Goal: Contribute content: Contribute content

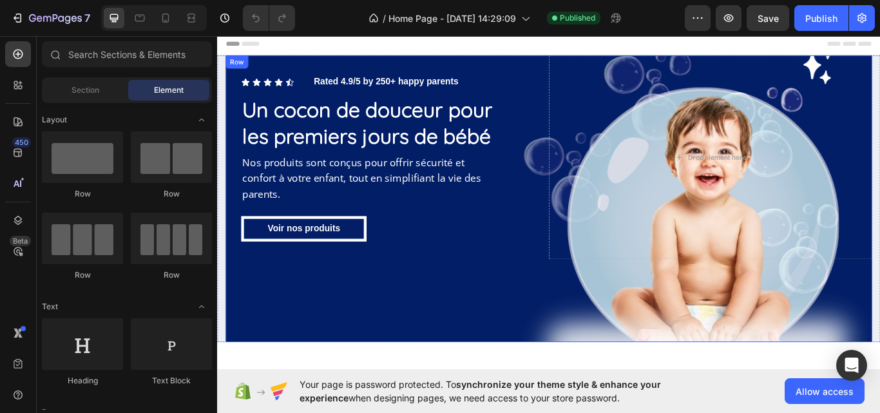
click at [719, 302] on div "Icon Icon Icon Icon Icon Icon List Rated 4.9/5 by 250+ happy parents Text Block…" at bounding box center [603, 226] width 753 height 334
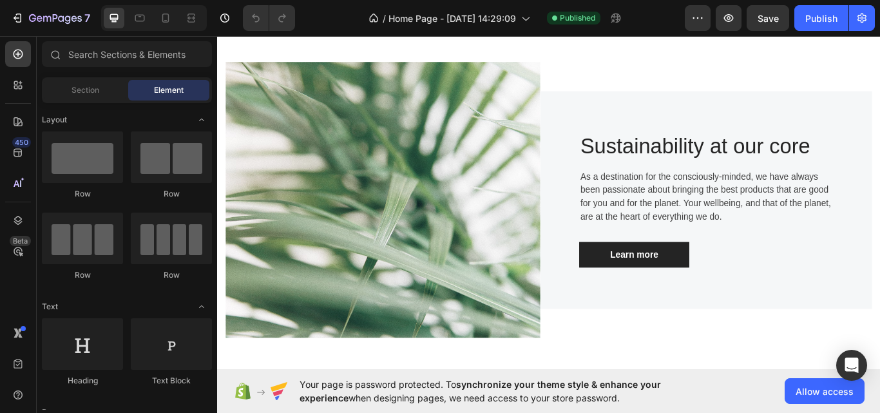
scroll to position [391, 0]
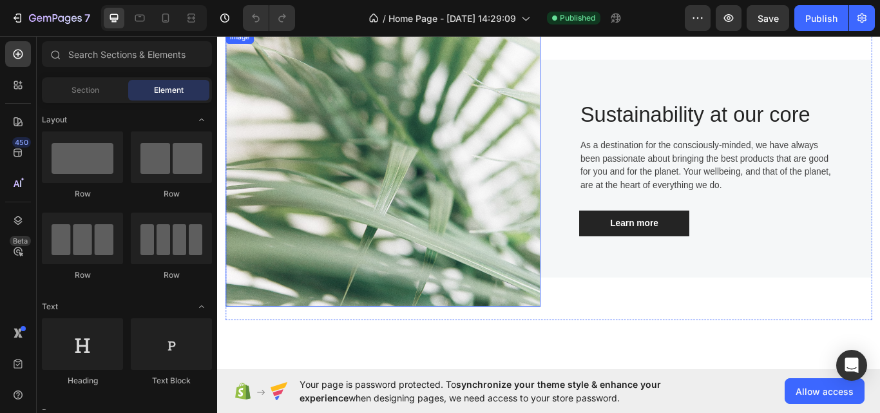
click at [377, 234] on img at bounding box center [410, 191] width 367 height 322
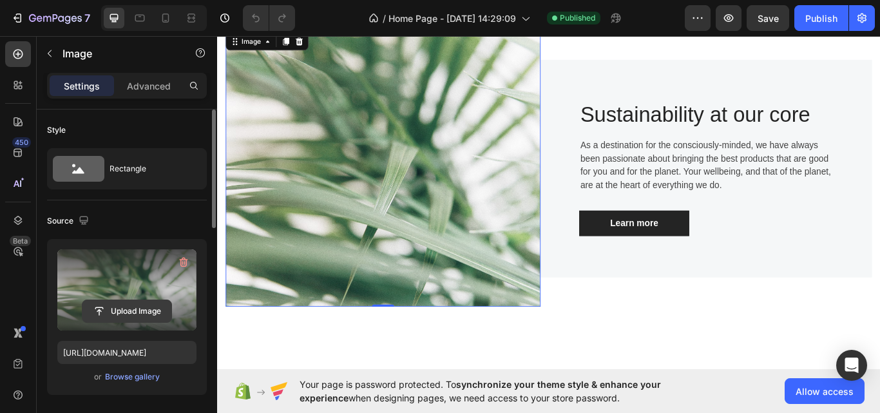
click at [140, 306] on input "file" at bounding box center [126, 311] width 89 height 22
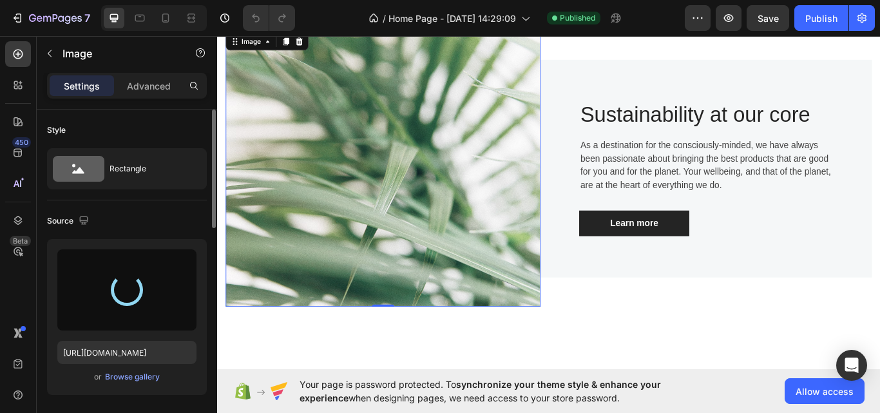
type input "[URL][DOMAIN_NAME]"
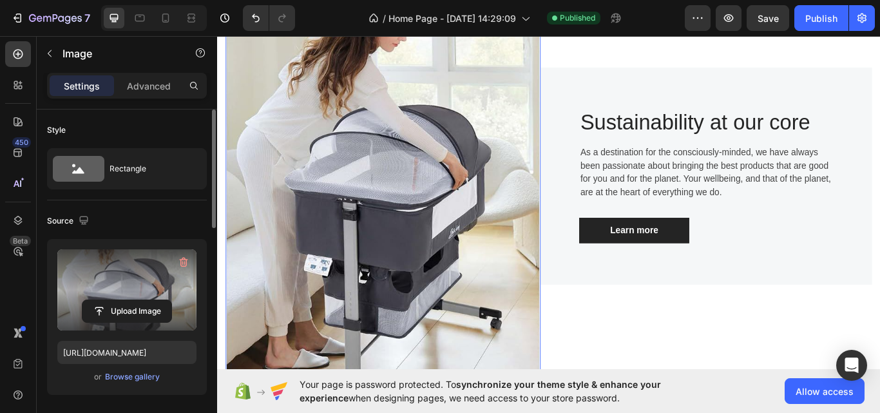
scroll to position [472, 0]
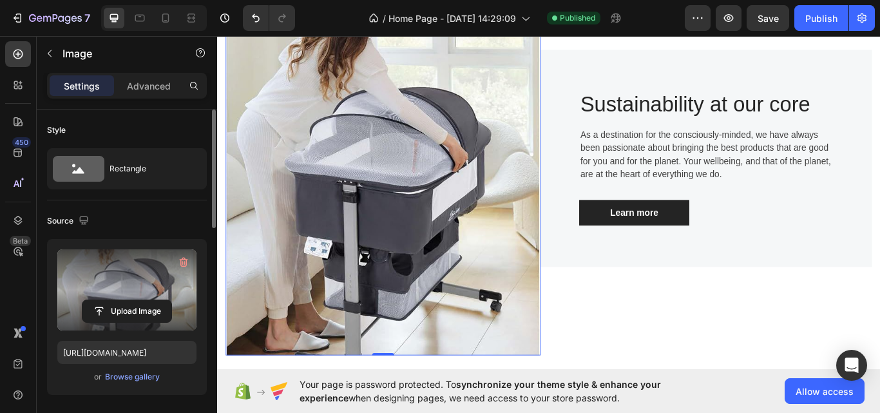
click at [519, 158] on img at bounding box center [410, 179] width 367 height 459
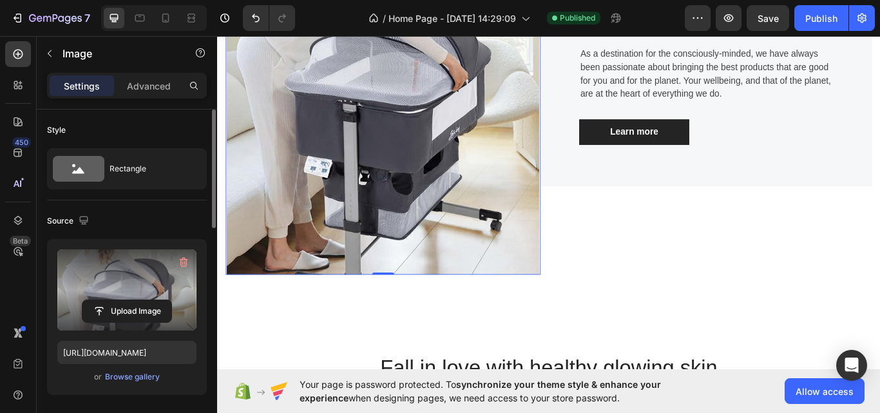
click at [519, 158] on img at bounding box center [410, 85] width 367 height 459
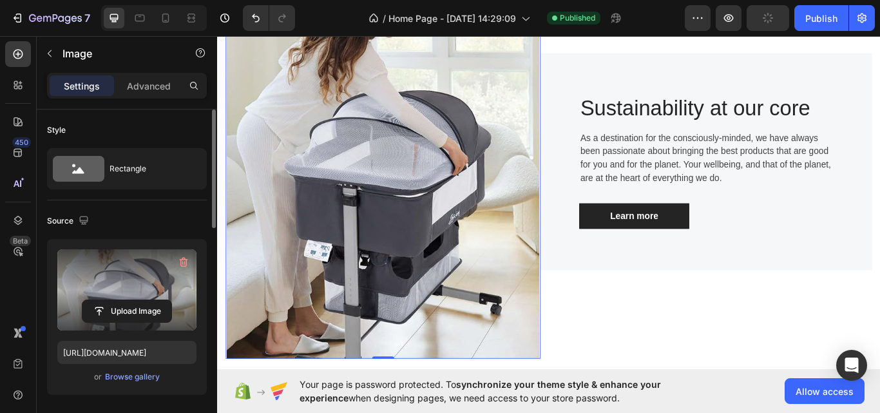
click at [439, 349] on img at bounding box center [410, 183] width 367 height 459
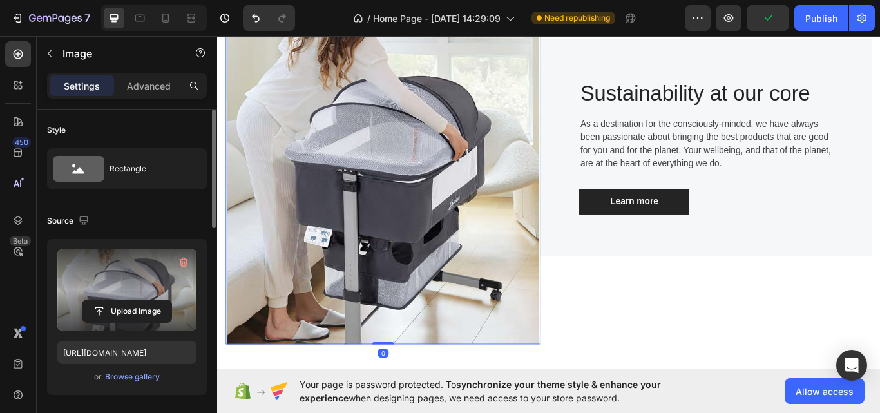
drag, startPoint x: 415, startPoint y: 395, endPoint x: 419, endPoint y: 312, distance: 83.1
click at [419, 312] on div "Image 0" at bounding box center [410, 166] width 367 height 459
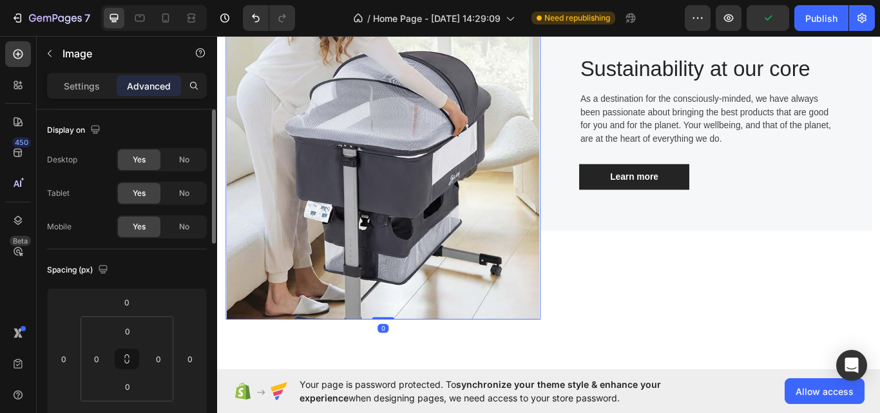
click at [419, 312] on img at bounding box center [410, 137] width 367 height 459
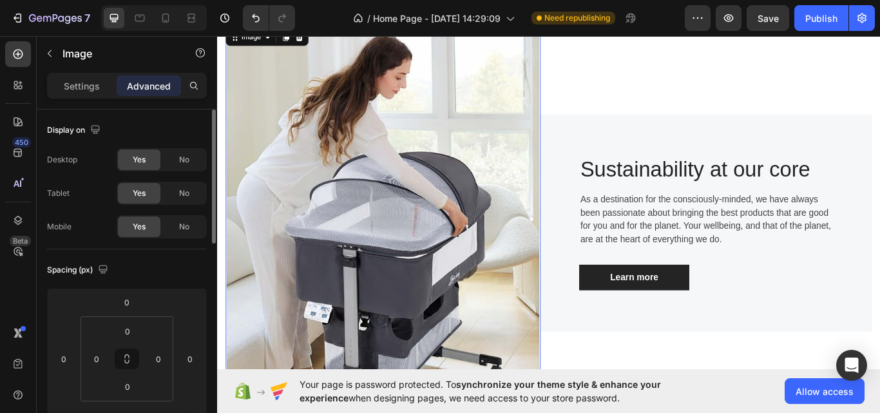
scroll to position [384, 0]
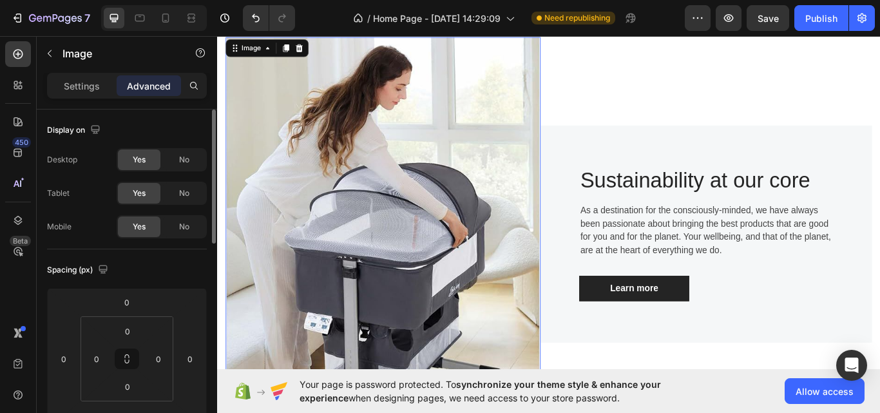
drag, startPoint x: 315, startPoint y: 114, endPoint x: 281, endPoint y: 222, distance: 113.6
click at [281, 222] on img at bounding box center [410, 267] width 367 height 459
click at [95, 81] on p "Settings" at bounding box center [82, 86] width 36 height 14
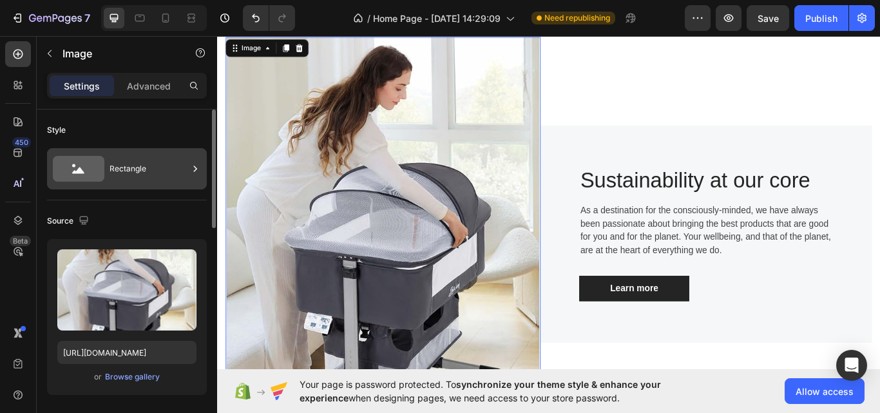
click at [129, 171] on div "Rectangle" at bounding box center [148, 169] width 79 height 30
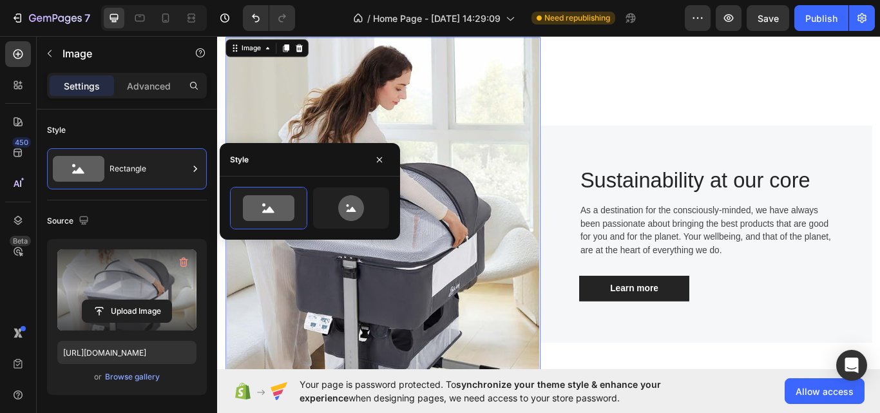
click at [112, 290] on label at bounding box center [126, 289] width 139 height 81
click at [112, 300] on input "file" at bounding box center [126, 311] width 89 height 22
click at [112, 290] on label at bounding box center [126, 289] width 139 height 81
click at [112, 300] on input "file" at bounding box center [126, 311] width 89 height 22
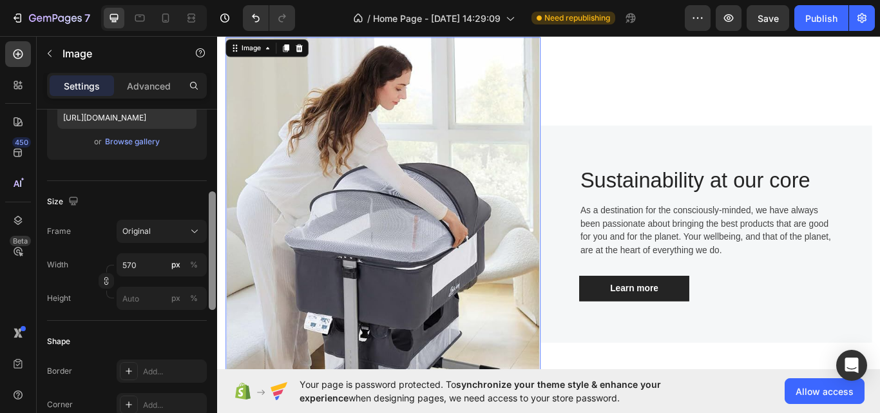
scroll to position [238, 0]
drag, startPoint x: 214, startPoint y: 184, endPoint x: 208, endPoint y: 267, distance: 82.6
click at [208, 267] on div at bounding box center [212, 279] width 10 height 340
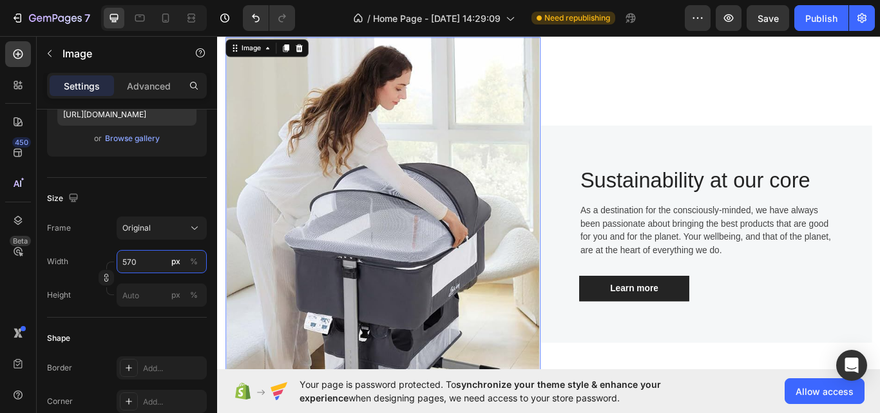
click at [160, 256] on input "570" at bounding box center [162, 261] width 90 height 23
click at [160, 256] on input "569" at bounding box center [162, 261] width 90 height 23
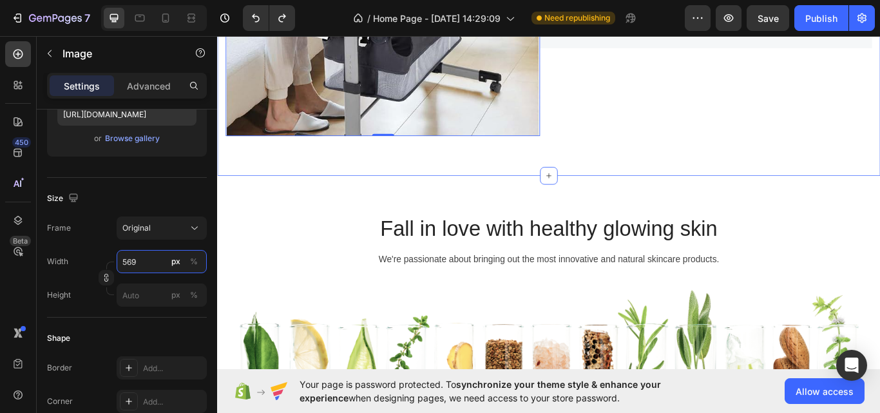
scroll to position [746, 0]
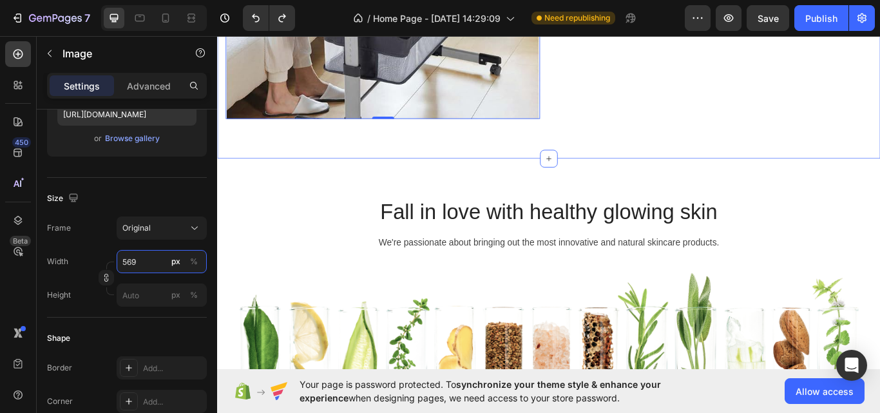
type input "570"
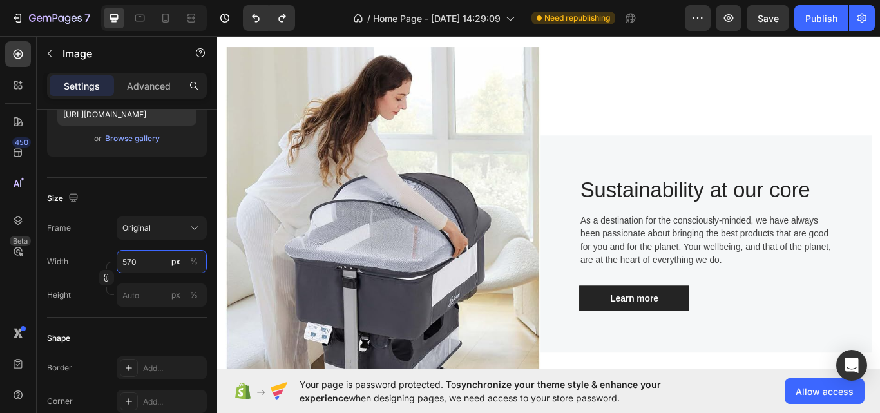
scroll to position [205, 0]
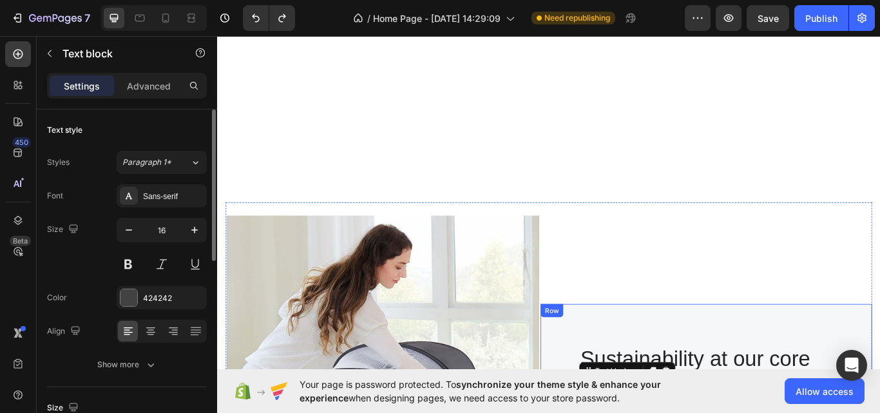
scroll to position [555, 0]
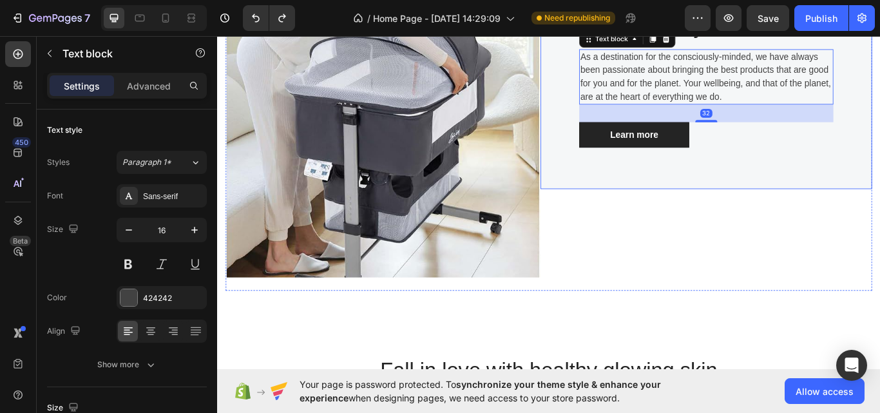
click at [799, 174] on div "Sustainability at our core Heading As a destination for the consciously-minded,…" at bounding box center [787, 89] width 386 height 254
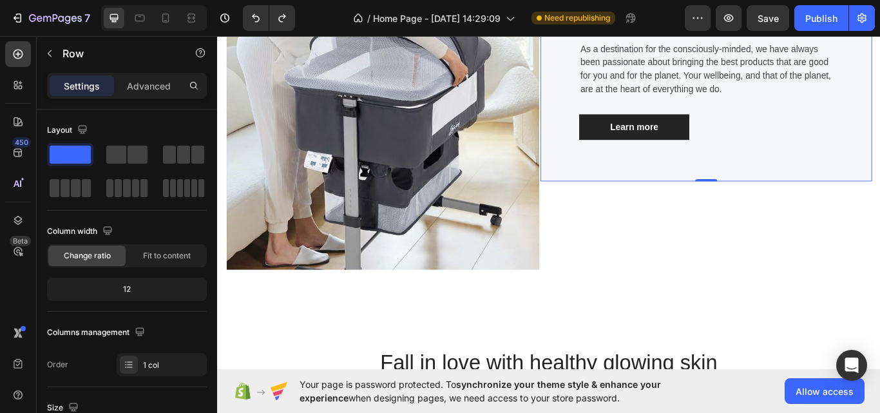
click at [799, 179] on div "Sustainability at our core Heading As a destination for the consciously-minded,…" at bounding box center [787, 80] width 386 height 254
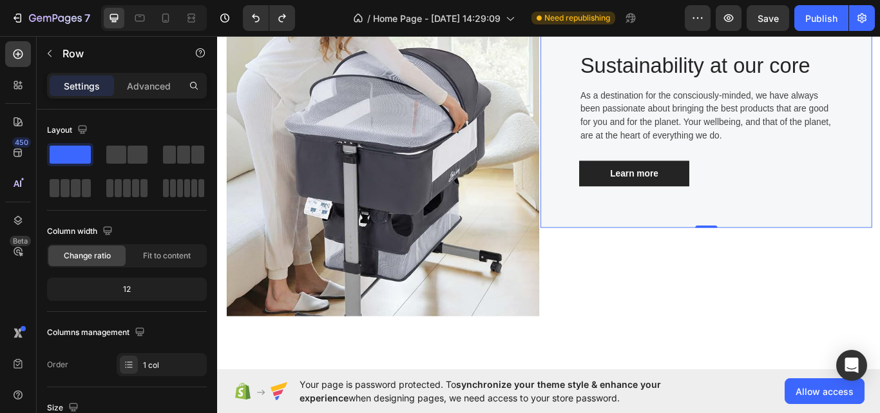
scroll to position [451, 0]
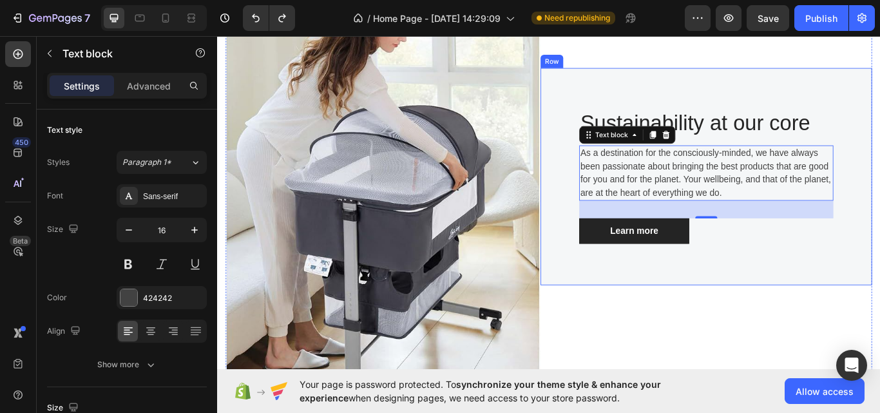
drag, startPoint x: 802, startPoint y: 175, endPoint x: 696, endPoint y: 120, distance: 119.5
click at [696, 120] on div "Sustainability at our core Heading As a destination for the consciously-minded,…" at bounding box center [787, 201] width 386 height 254
click at [684, 130] on p "Sustainability at our core" at bounding box center [787, 139] width 294 height 30
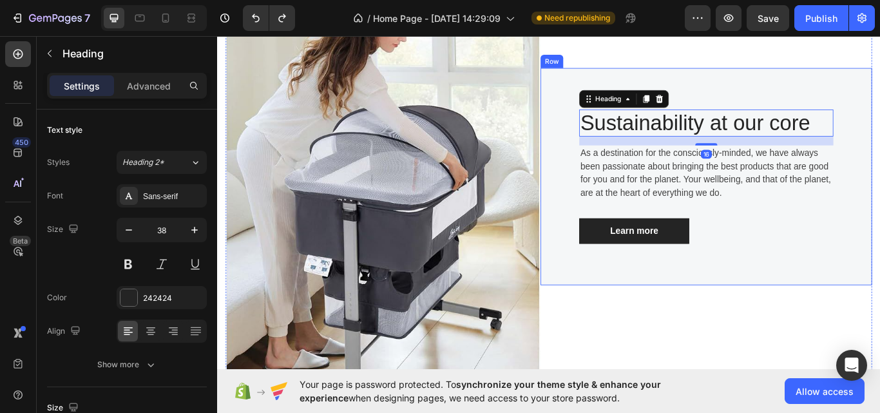
click at [630, 129] on div "Sustainability at our core Heading 16 As a destination for the consciously-mind…" at bounding box center [787, 201] width 386 height 254
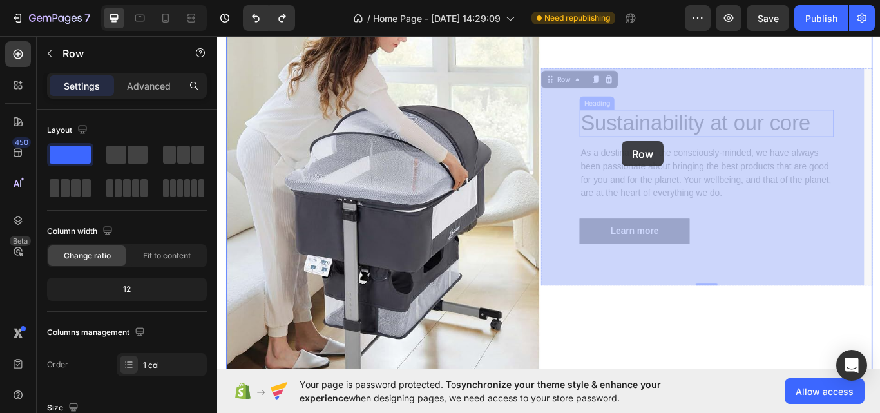
drag, startPoint x: 630, startPoint y: 129, endPoint x: 688, endPoint y: 159, distance: 65.7
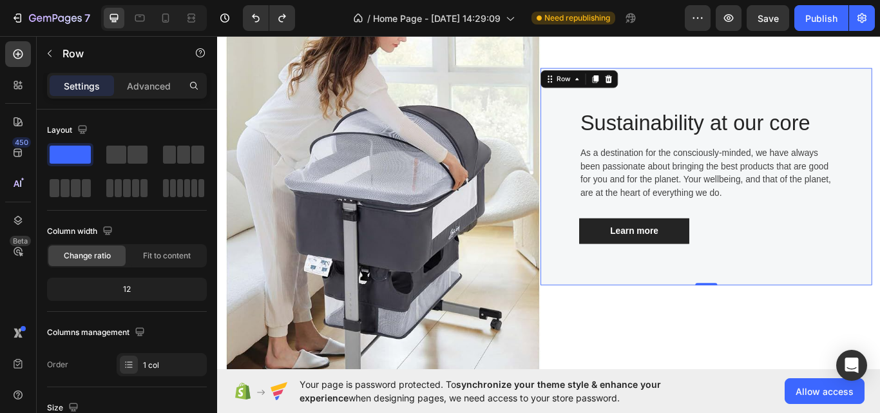
click at [660, 77] on div "Row" at bounding box center [639, 87] width 90 height 21
click at [660, 86] on icon at bounding box center [657, 86] width 7 height 9
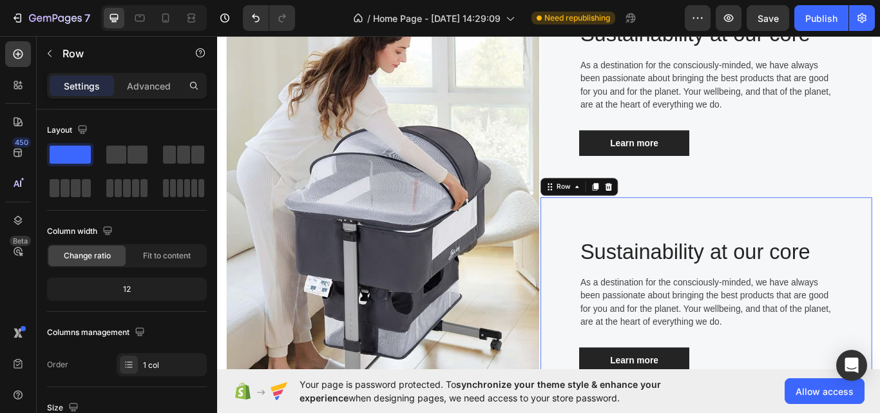
scroll to position [475, 0]
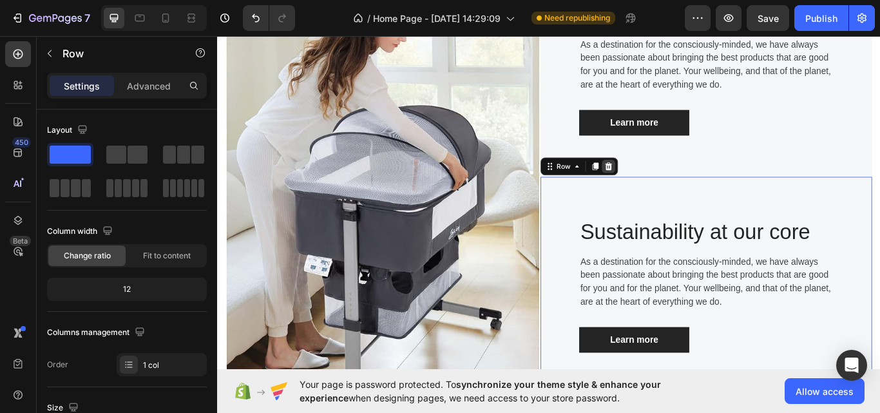
click at [671, 189] on icon at bounding box center [673, 188] width 10 height 10
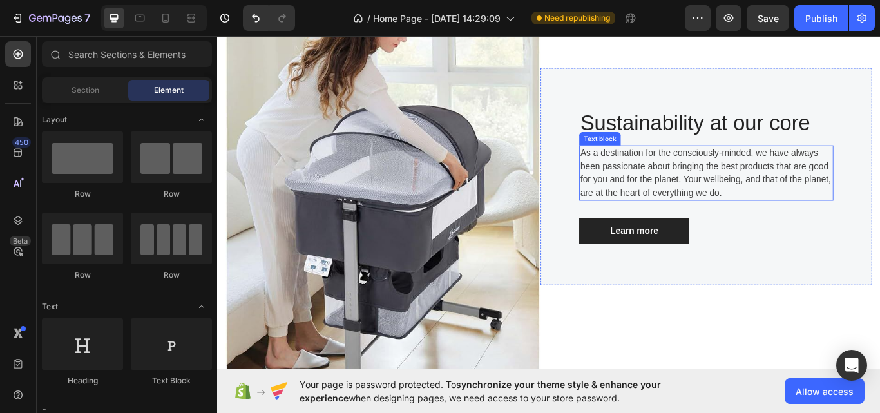
click at [721, 184] on p "As a destination for the consciously-minded, we have always been passionate abo…" at bounding box center [787, 196] width 294 height 62
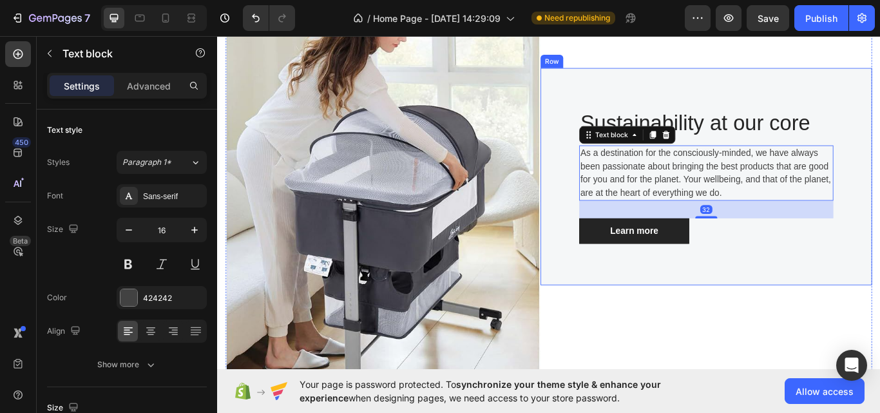
click at [612, 129] on div "Sustainability at our core Heading As a destination for the consciously-minded,…" at bounding box center [787, 201] width 386 height 254
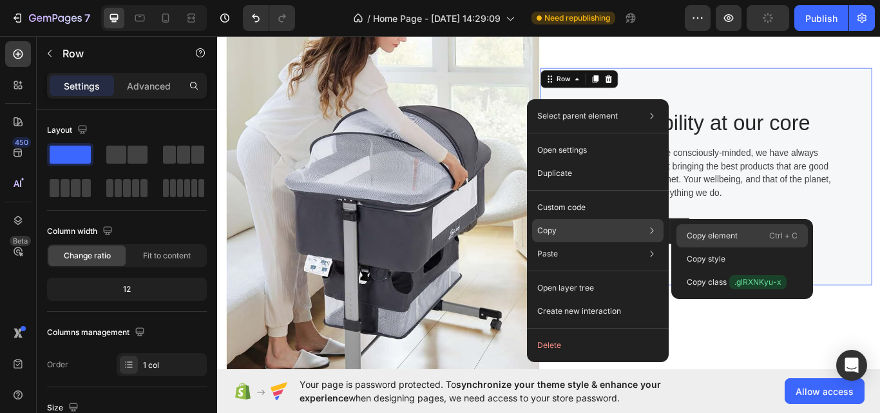
click at [704, 234] on p "Copy element" at bounding box center [711, 236] width 51 height 12
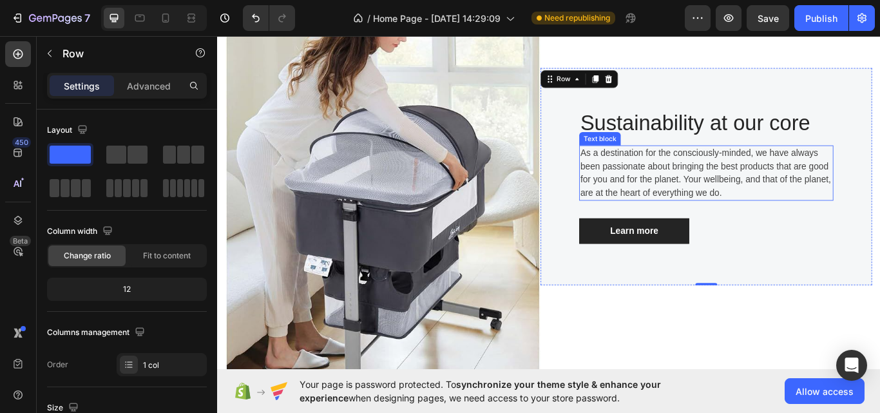
click at [856, 213] on p "As a destination for the consciously-minded, we have always been passionate abo…" at bounding box center [787, 196] width 294 height 62
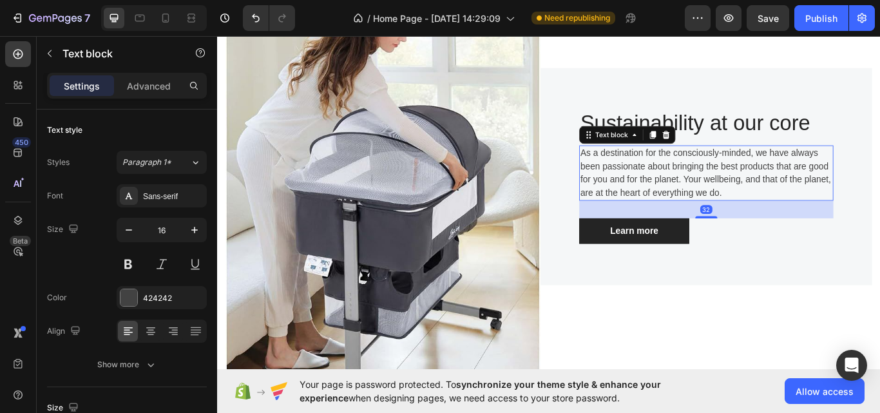
click at [856, 213] on p "As a destination for the consciously-minded, we have always been passionate abo…" at bounding box center [787, 196] width 294 height 62
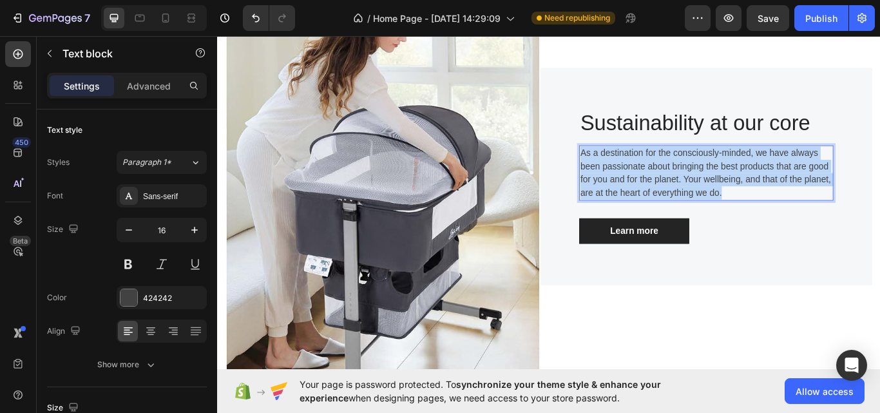
drag, startPoint x: 856, startPoint y: 213, endPoint x: 639, endPoint y: 166, distance: 222.6
click at [639, 166] on div "As a destination for the consciously-minded, we have always been passionate abo…" at bounding box center [787, 196] width 296 height 64
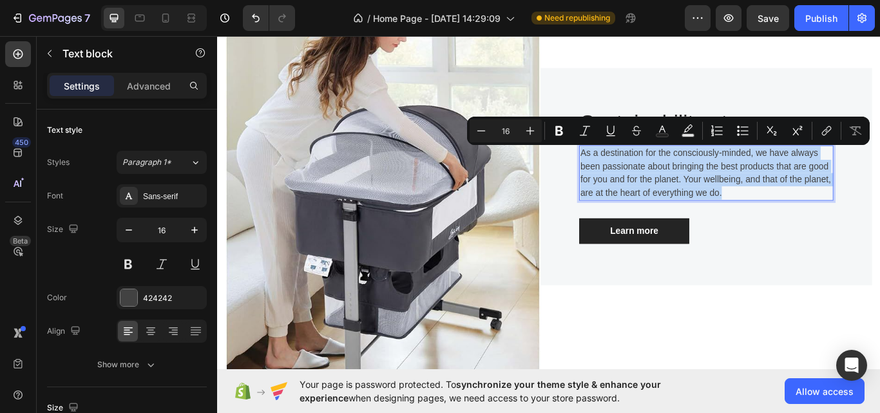
copy p "As a destination for the consciously-minded, we have always been passionate abo…"
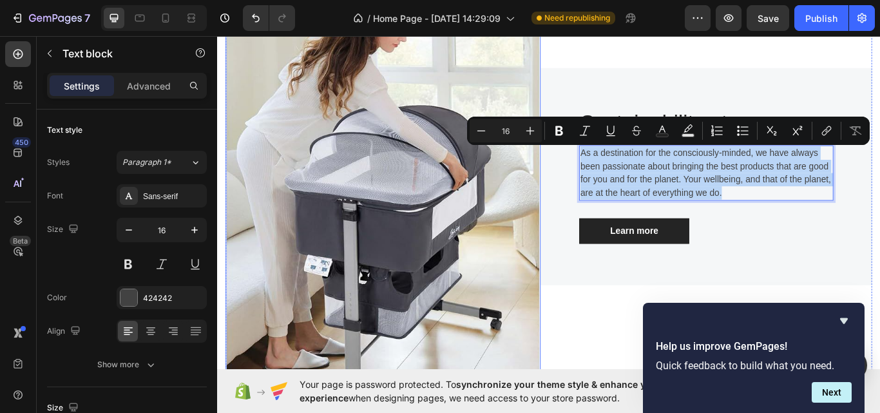
click at [440, 251] on img at bounding box center [410, 200] width 367 height 459
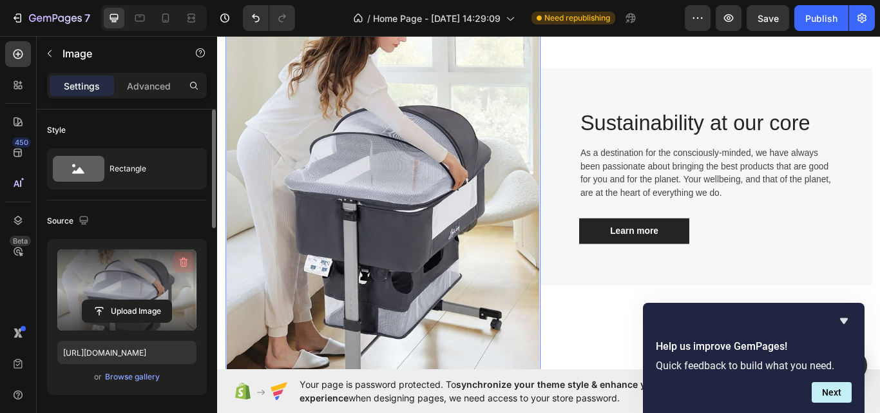
click at [185, 268] on button "button" at bounding box center [183, 262] width 21 height 21
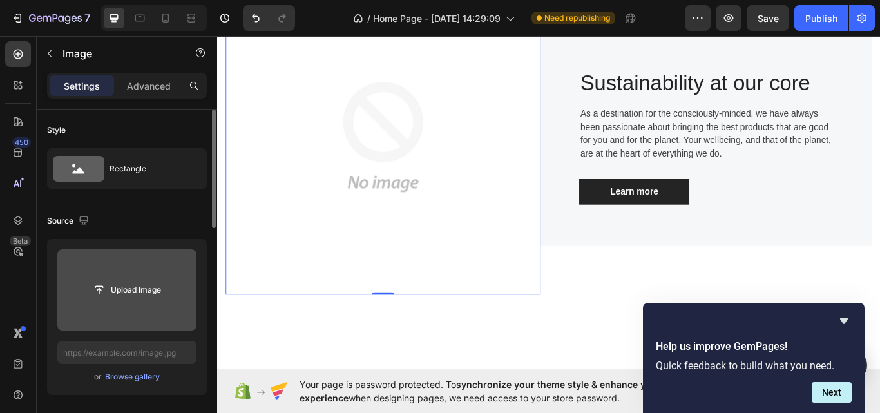
click at [135, 308] on input "file" at bounding box center [126, 289] width 139 height 81
click at [115, 313] on input "file" at bounding box center [126, 289] width 139 height 81
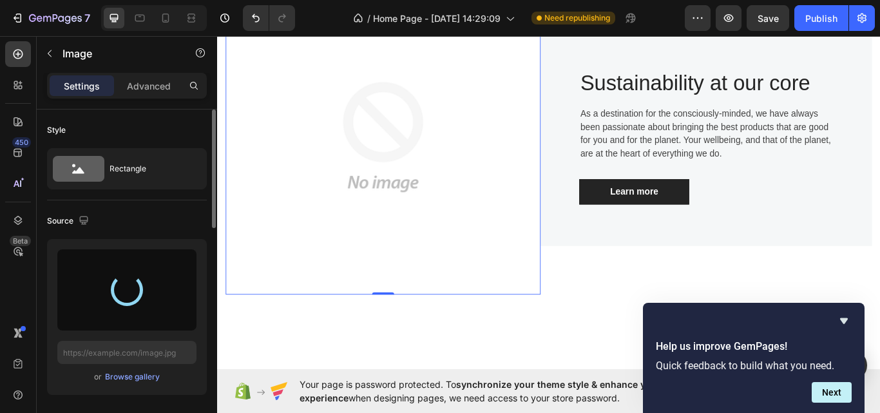
type input "[URL][DOMAIN_NAME]"
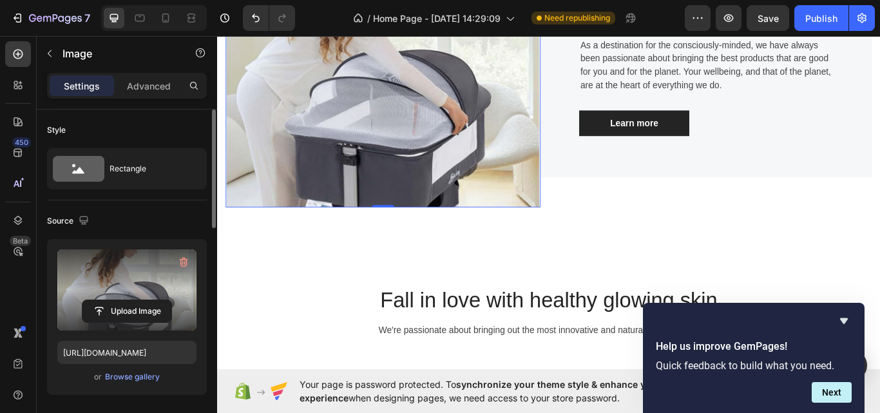
click at [534, 236] on img at bounding box center [410, 75] width 367 height 323
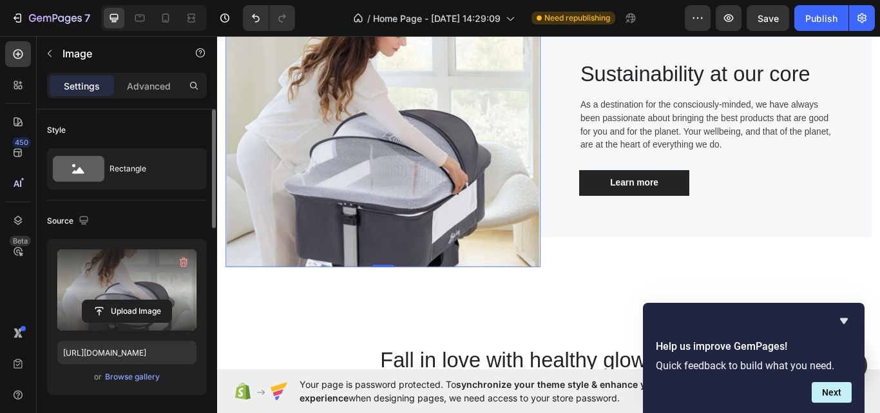
click at [534, 252] on img at bounding box center [410, 144] width 367 height 323
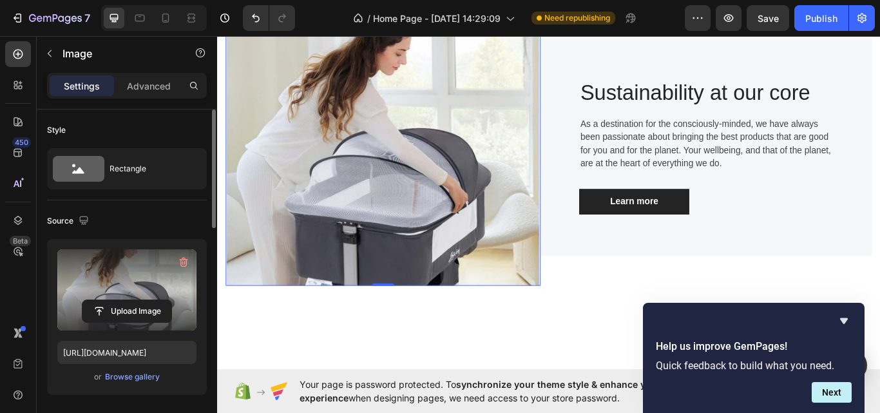
click at [534, 252] on img at bounding box center [410, 166] width 367 height 323
click at [536, 258] on img at bounding box center [410, 166] width 367 height 323
drag, startPoint x: 536, startPoint y: 258, endPoint x: 548, endPoint y: 253, distance: 12.4
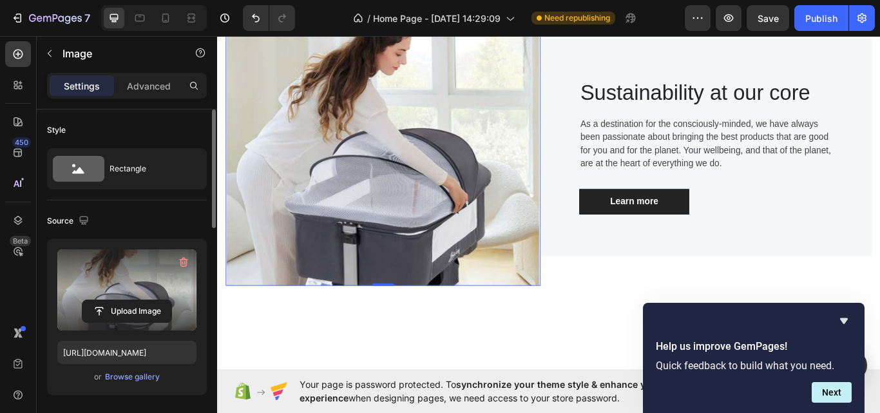
click at [543, 256] on img at bounding box center [410, 166] width 367 height 323
click at [552, 251] on img at bounding box center [410, 166] width 367 height 323
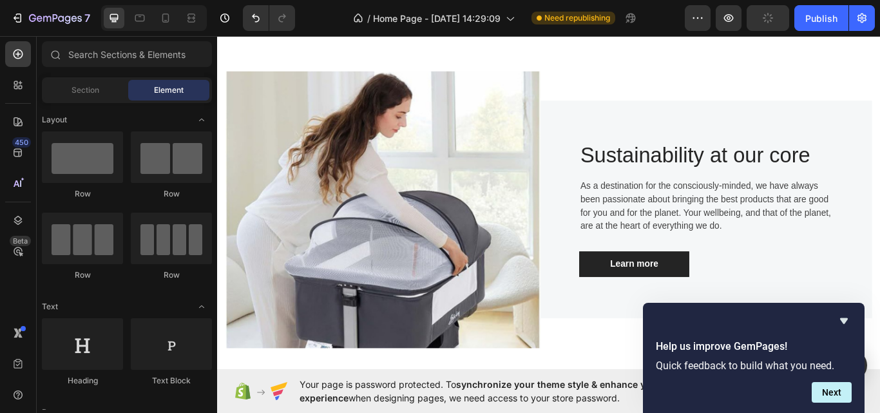
scroll to position [335, 0]
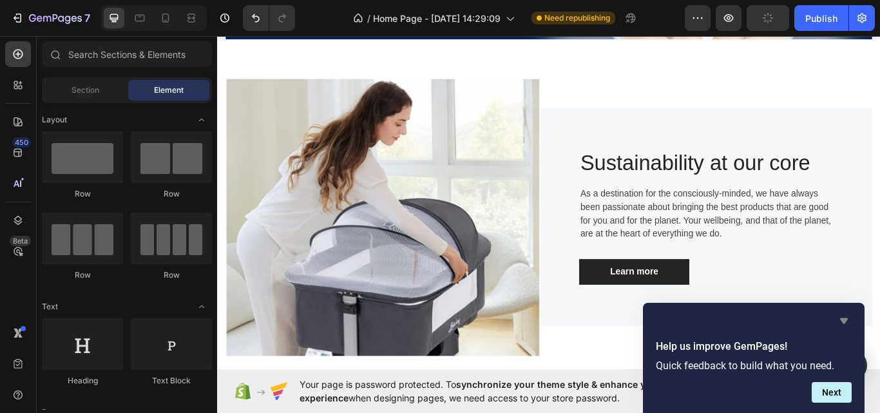
click at [846, 316] on icon "Hide survey" at bounding box center [843, 320] width 15 height 15
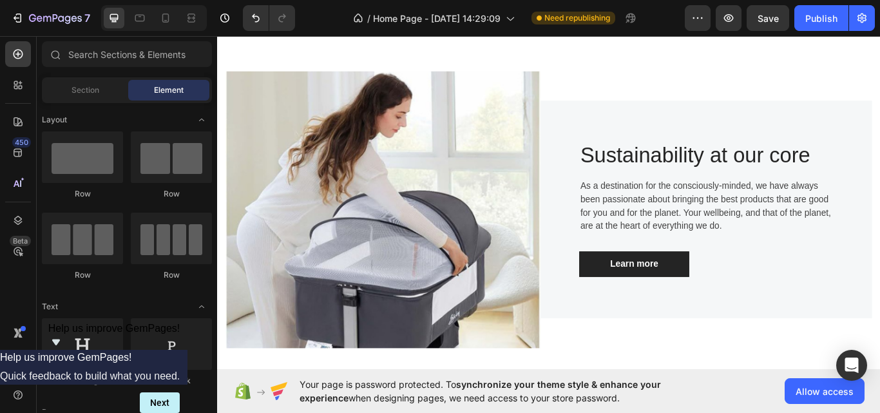
scroll to position [316, 0]
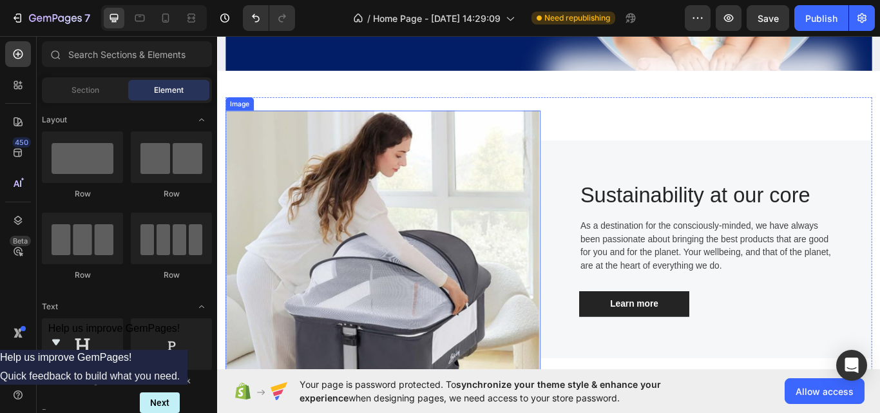
click at [572, 135] on img at bounding box center [410, 285] width 367 height 323
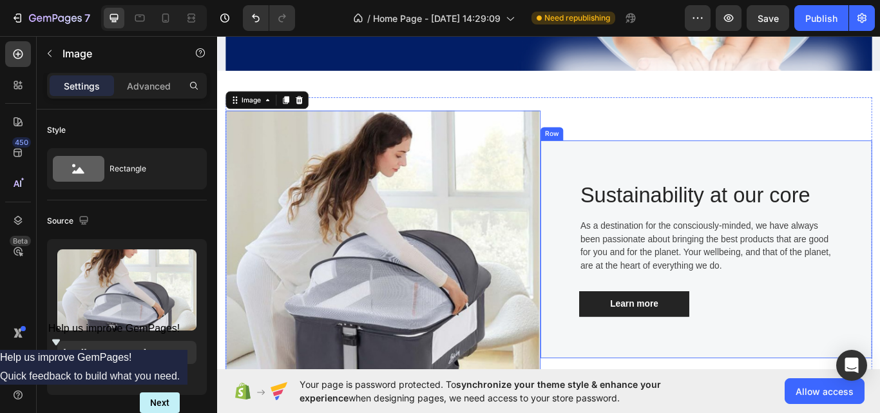
click at [606, 231] on div "Sustainability at our core Heading As a destination for the consciously-minded,…" at bounding box center [787, 285] width 386 height 254
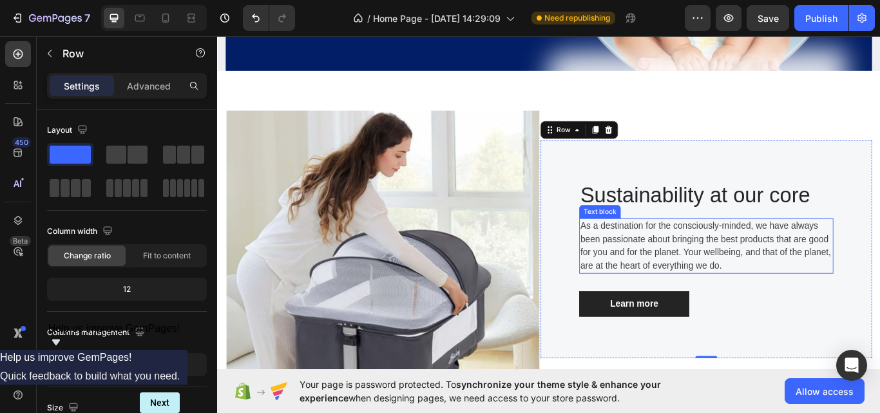
click at [869, 278] on p "As a destination for the consciously-minded, we have always been passionate abo…" at bounding box center [787, 281] width 294 height 62
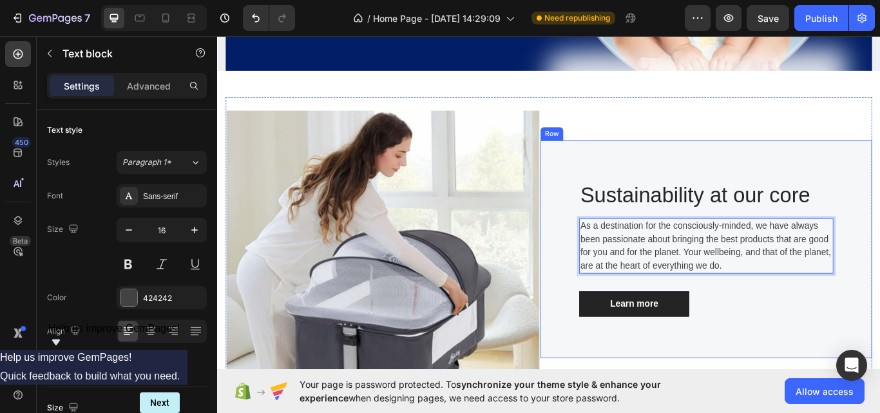
drag, startPoint x: 869, startPoint y: 278, endPoint x: 646, endPoint y: 233, distance: 226.7
click at [646, 250] on p "As a destination for the consciously-minded, we have always been passionate abo…" at bounding box center [787, 281] width 294 height 62
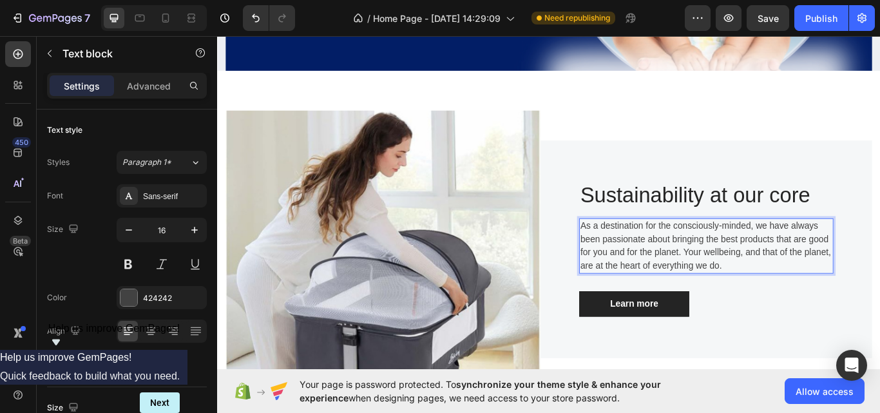
click at [868, 281] on p "As a destination for the consciously-minded, we have always been passionate abo…" at bounding box center [787, 281] width 294 height 62
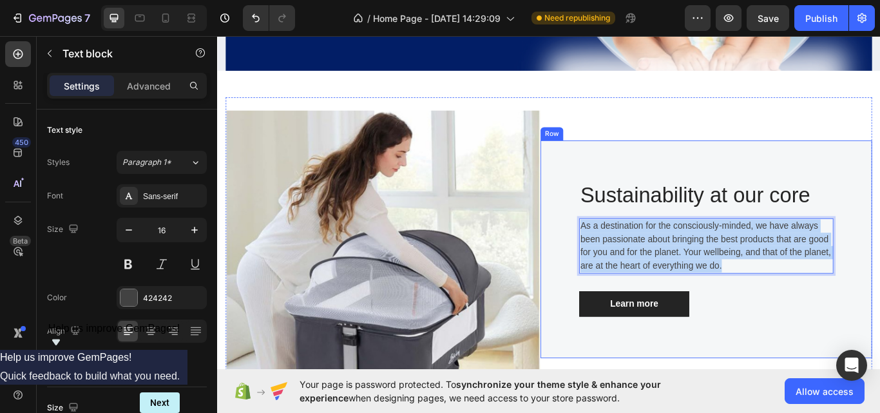
drag, startPoint x: 868, startPoint y: 281, endPoint x: 634, endPoint y: 216, distance: 243.2
click at [634, 216] on div "Sustainability at our core Heading As a destination for the consciously-minded,…" at bounding box center [787, 285] width 386 height 254
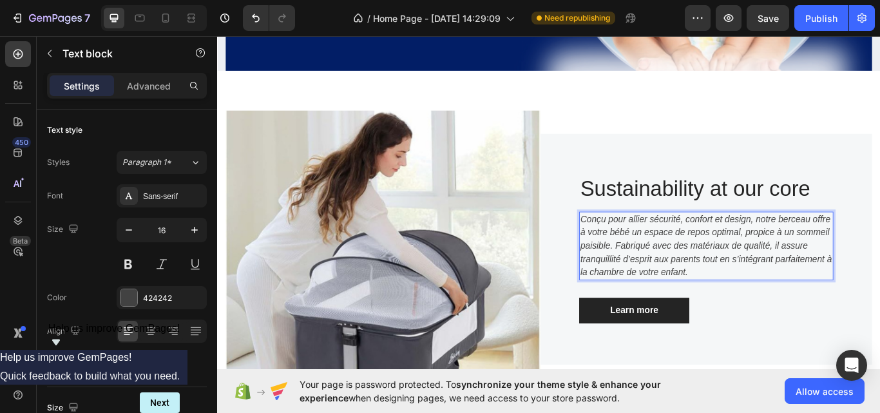
scroll to position [324, 0]
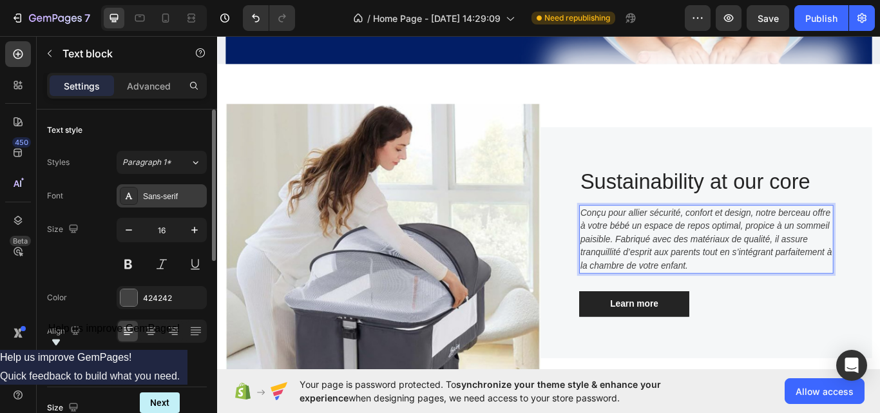
click at [136, 200] on div at bounding box center [129, 196] width 18 height 18
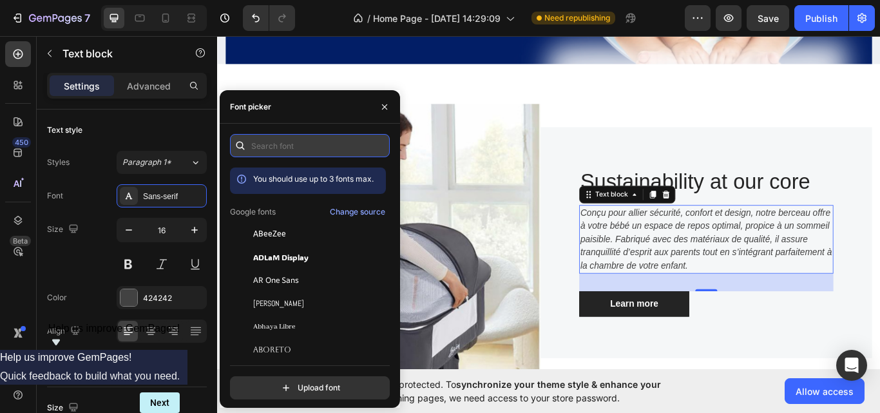
click at [281, 153] on input "text" at bounding box center [310, 145] width 160 height 23
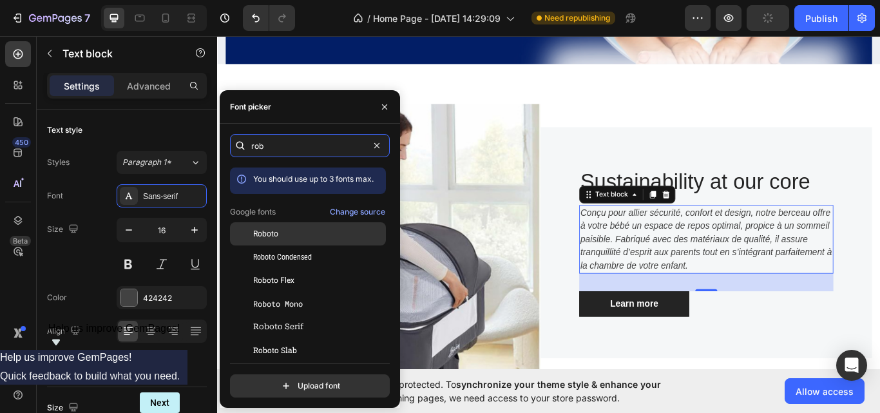
type input "rob"
click at [283, 230] on div "Roboto" at bounding box center [318, 234] width 130 height 12
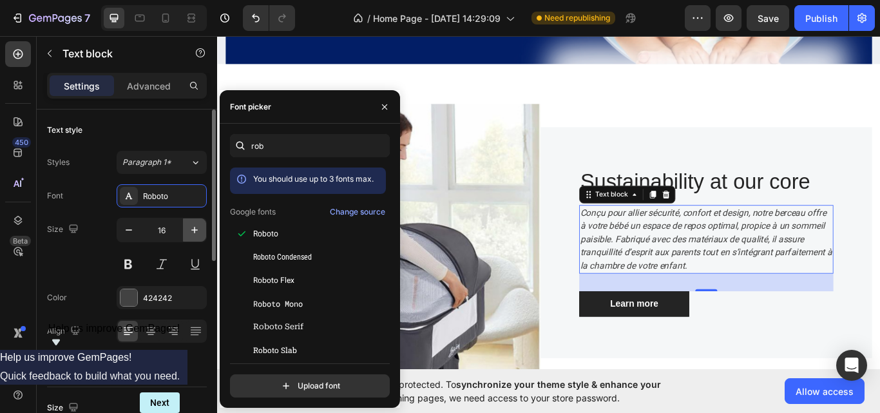
click at [191, 225] on icon "button" at bounding box center [194, 229] width 13 height 13
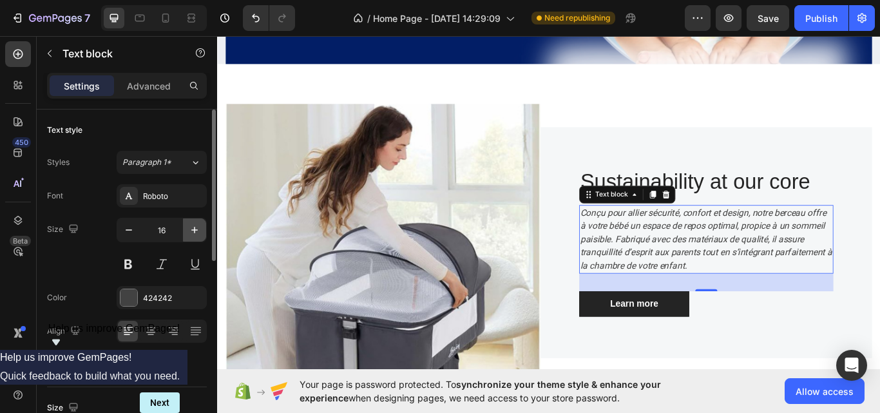
type input "17"
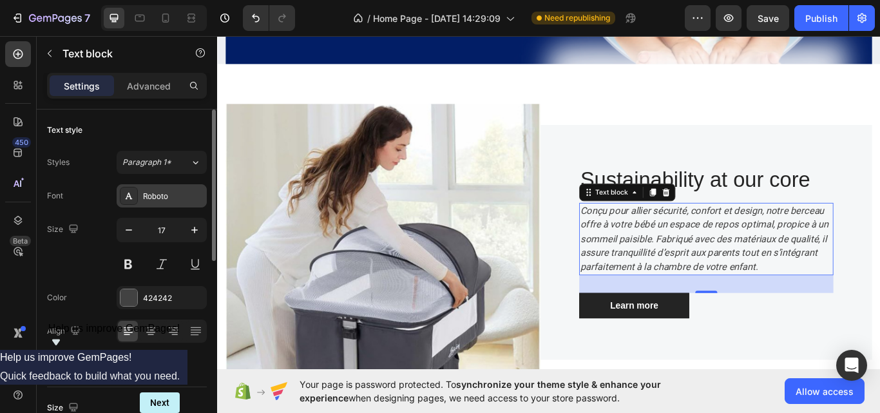
click at [179, 202] on div "Roboto" at bounding box center [162, 195] width 90 height 23
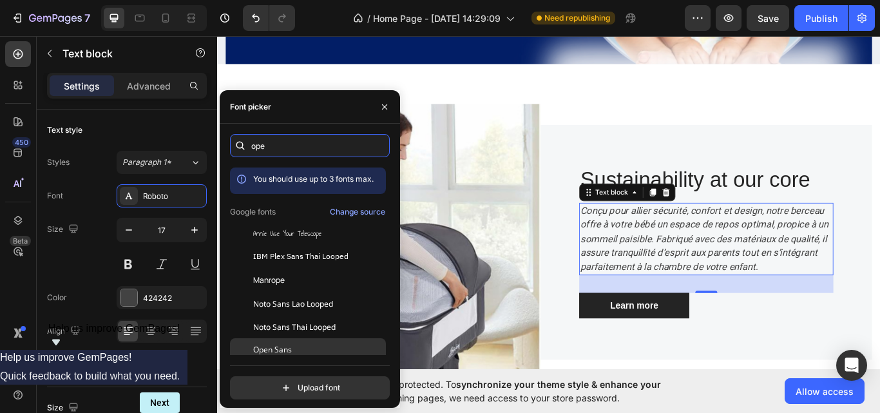
type input "ope"
click at [288, 344] on span "Open Sans" at bounding box center [272, 350] width 39 height 12
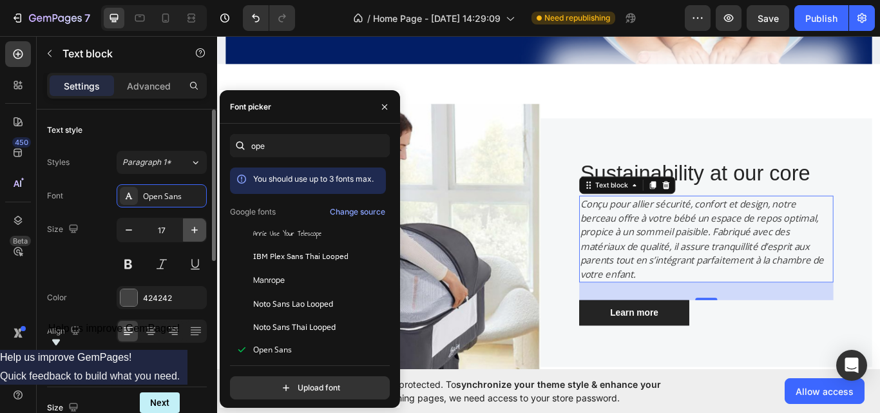
click at [191, 225] on icon "button" at bounding box center [194, 229] width 13 height 13
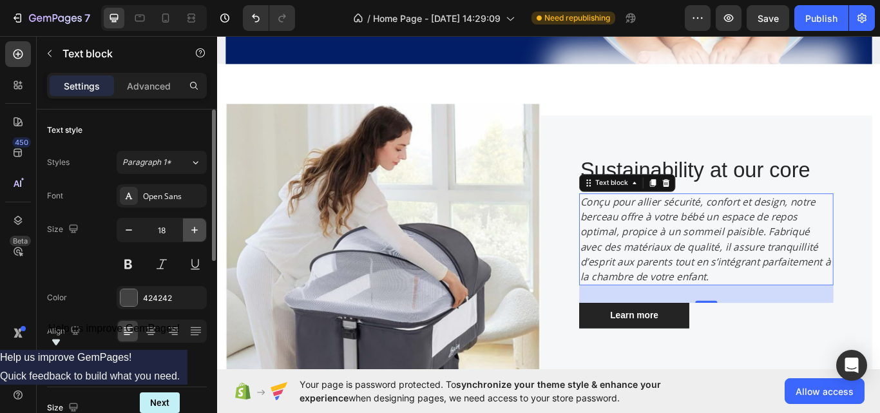
click at [191, 225] on icon "button" at bounding box center [194, 229] width 13 height 13
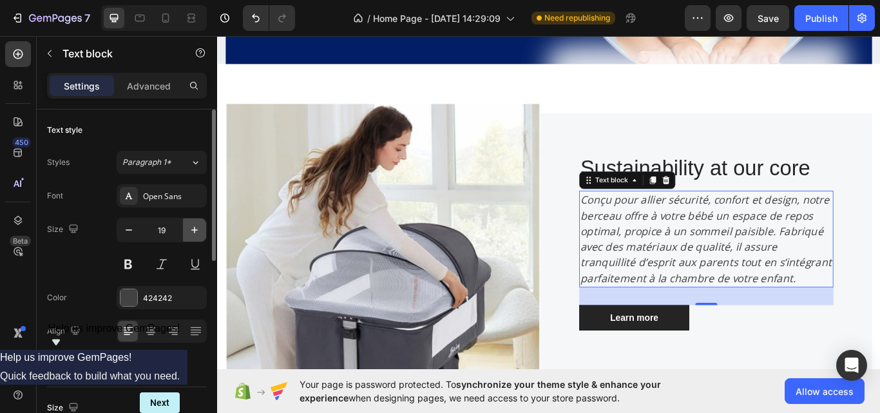
click at [191, 225] on icon "button" at bounding box center [194, 229] width 13 height 13
type input "20"
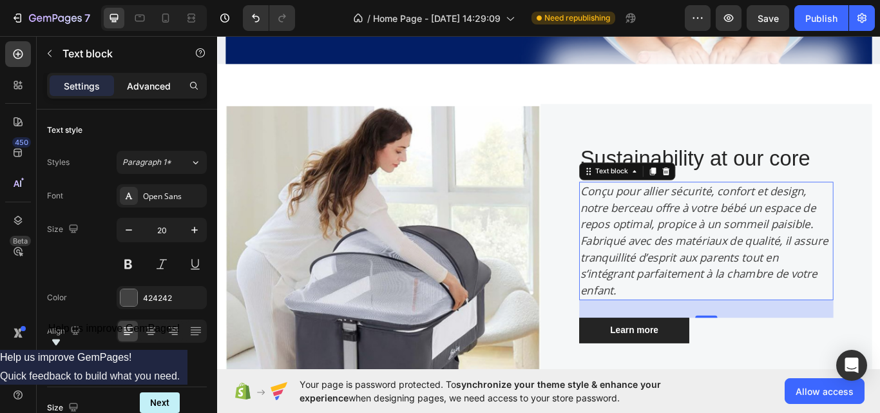
drag, startPoint x: 142, startPoint y: 100, endPoint x: 133, endPoint y: 86, distance: 17.0
click at [133, 86] on div "Settings Advanced" at bounding box center [127, 91] width 180 height 37
click at [133, 86] on p "Advanced" at bounding box center [149, 86] width 44 height 14
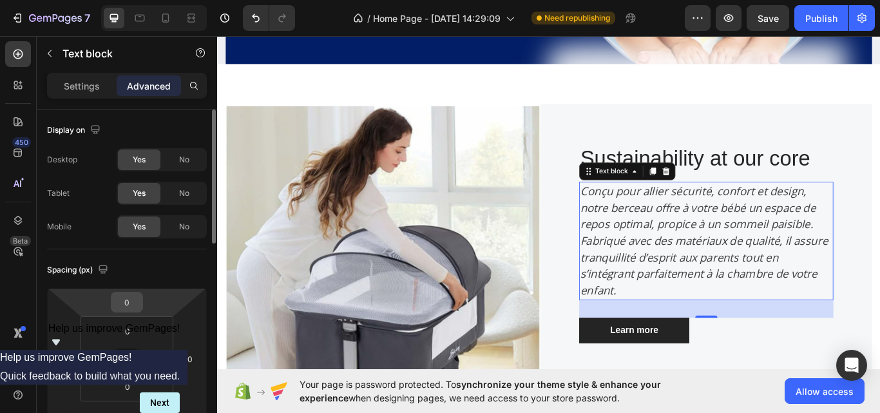
scroll to position [7, 0]
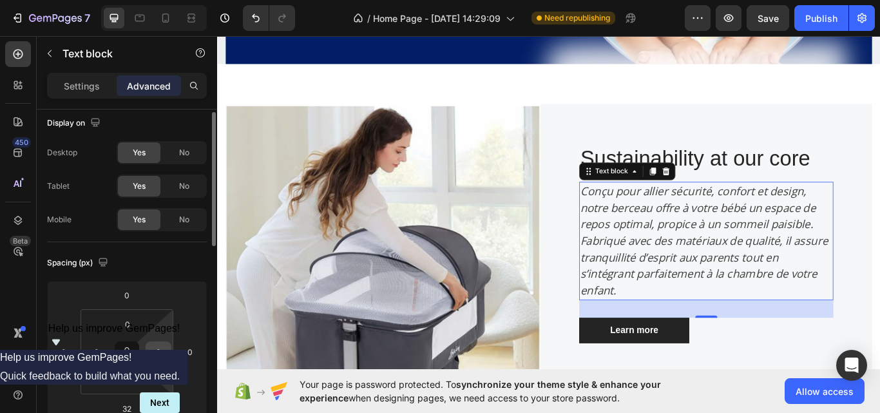
click at [164, 355] on input "0" at bounding box center [158, 351] width 19 height 19
type input "1"
click at [183, 353] on input "0" at bounding box center [189, 351] width 19 height 19
type input "0"
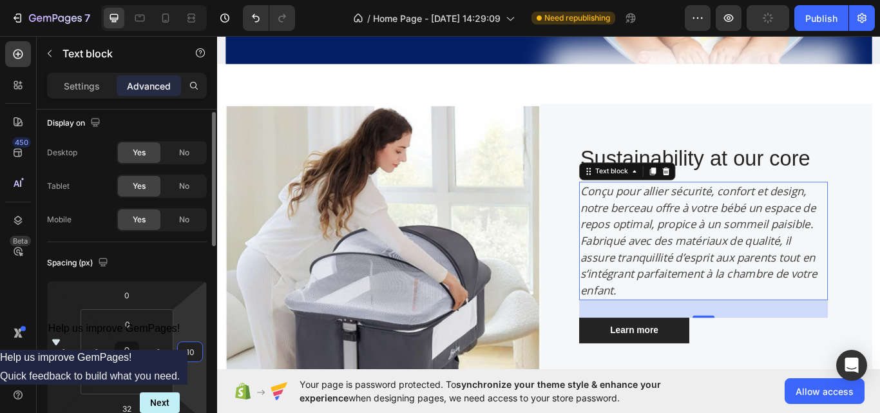
type input "1"
click at [59, 348] on input "0" at bounding box center [63, 351] width 19 height 19
type input "0"
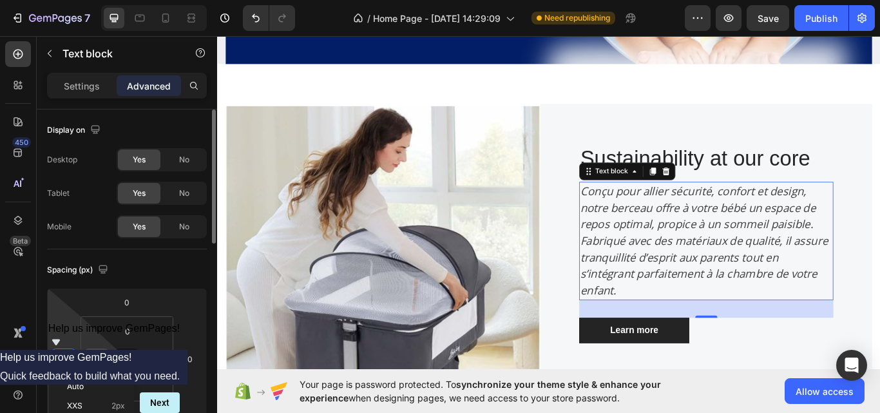
click at [91, 356] on input "0" at bounding box center [96, 358] width 19 height 19
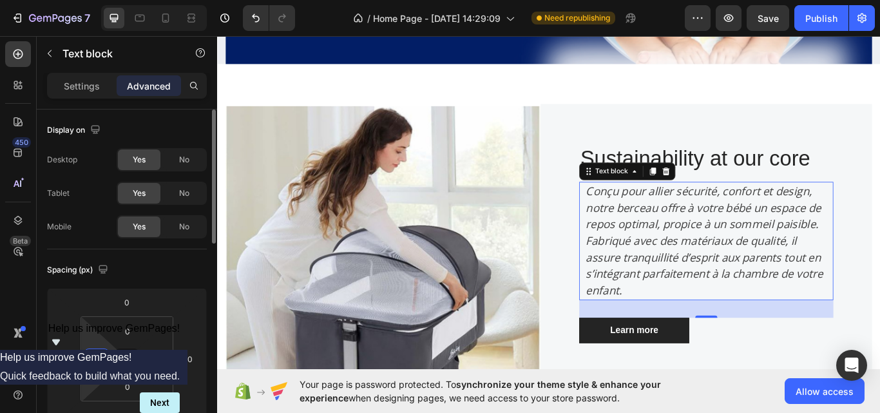
type input "1"
type input "0"
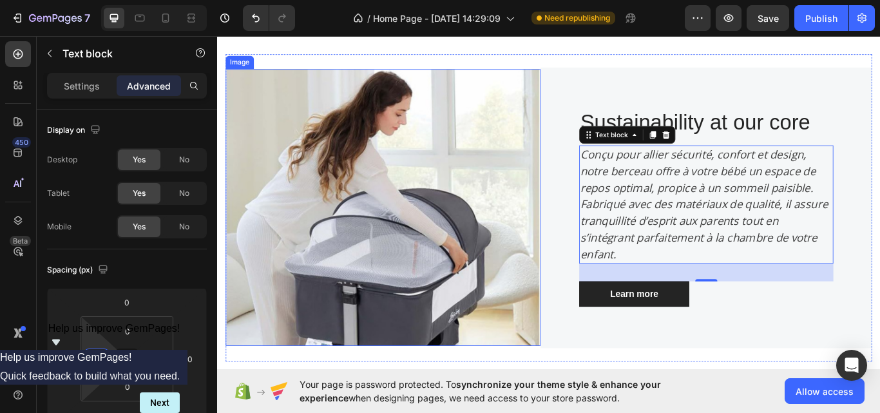
scroll to position [348, 0]
click at [448, 252] on img at bounding box center [410, 237] width 367 height 323
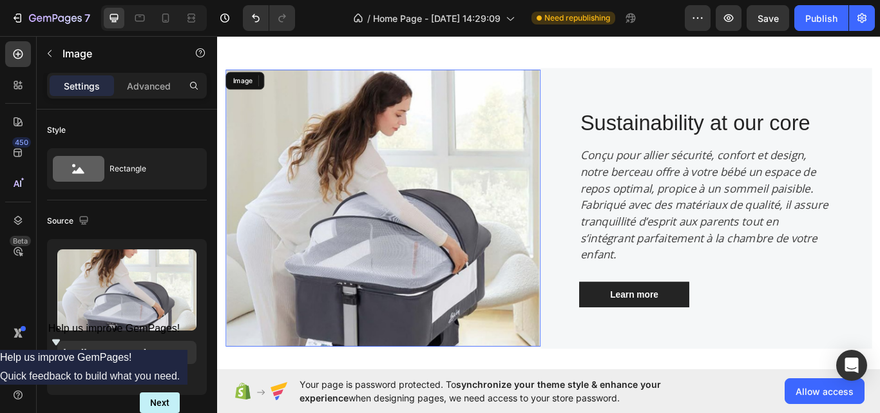
click at [448, 252] on img at bounding box center [410, 237] width 367 height 323
click at [449, 251] on img at bounding box center [410, 237] width 367 height 323
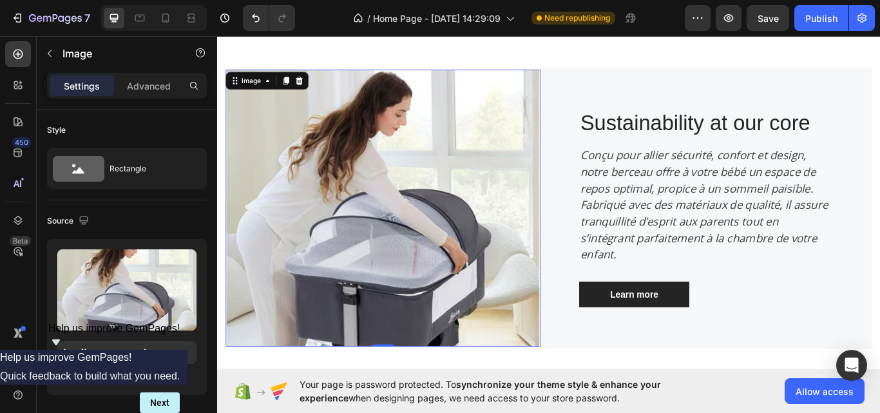
scroll to position [350, 0]
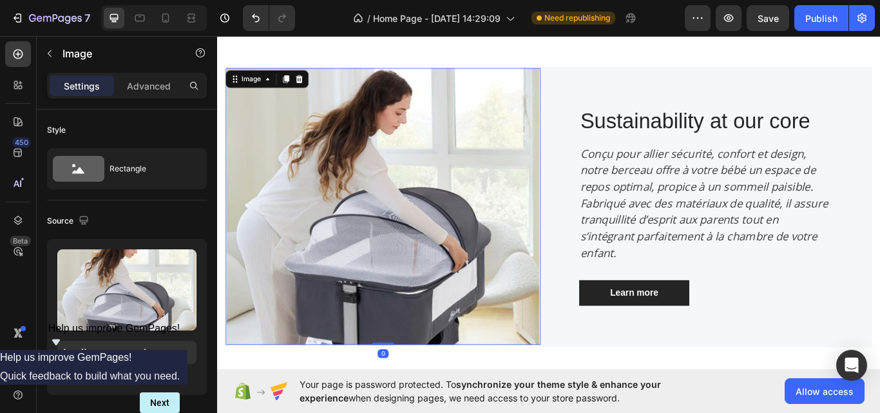
click at [449, 251] on img at bounding box center [410, 235] width 367 height 323
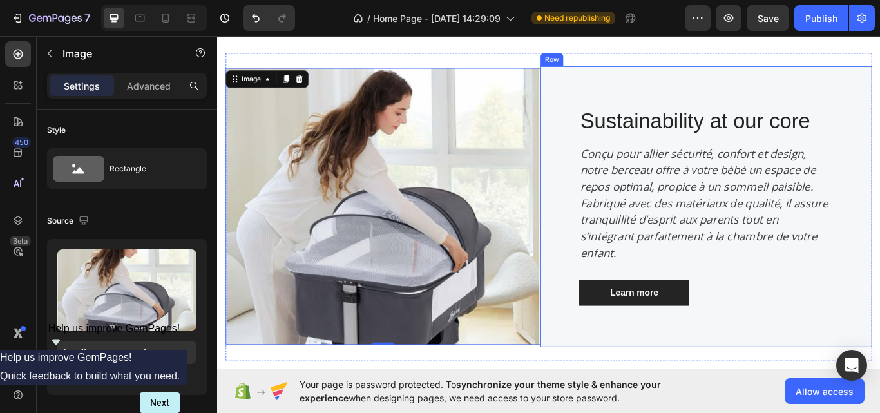
click at [841, 371] on div "Sustainability at our core Heading Conçu pour allier sécurité, confort et desig…" at bounding box center [787, 235] width 386 height 327
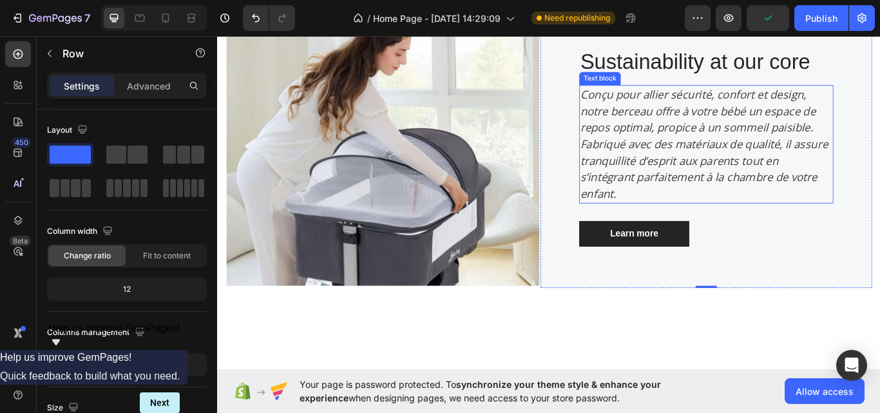
scroll to position [404, 0]
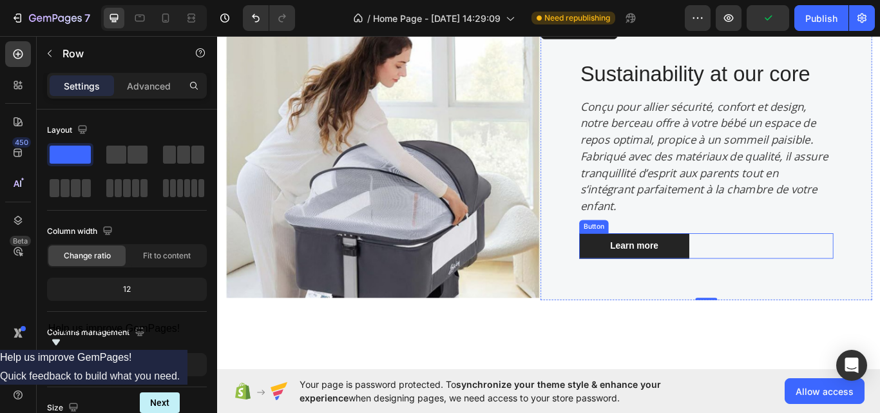
click at [879, 294] on div "Learn more Button" at bounding box center [787, 282] width 296 height 30
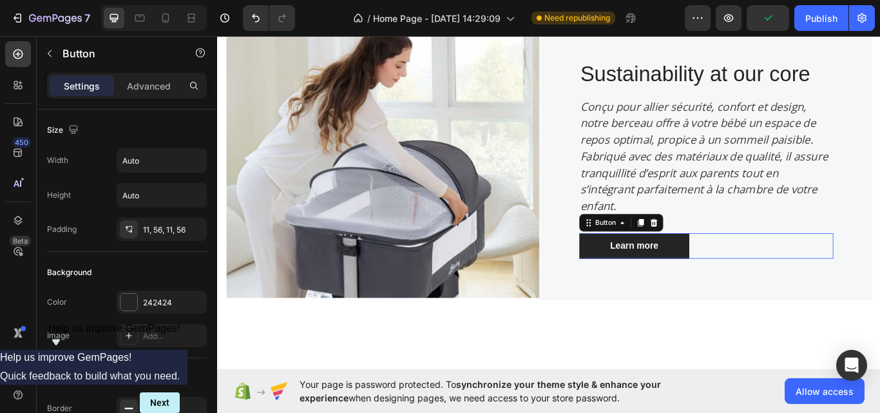
click at [879, 294] on div "Learn more Button 0" at bounding box center [787, 282] width 296 height 30
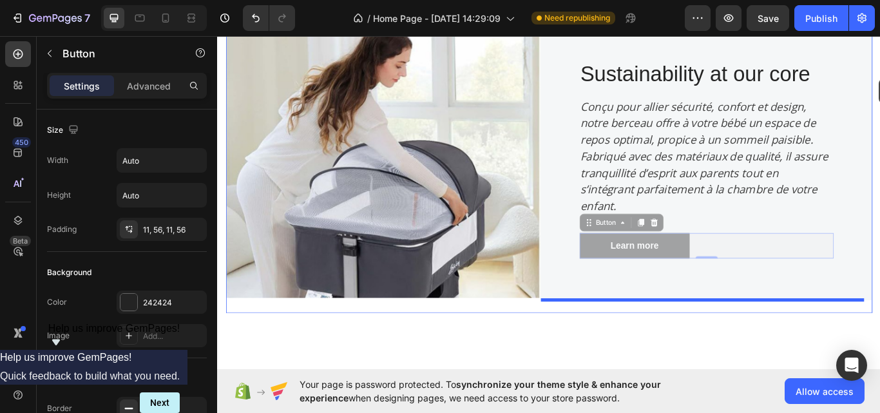
drag, startPoint x: 893, startPoint y: 293, endPoint x: 988, endPoint y: 86, distance: 227.6
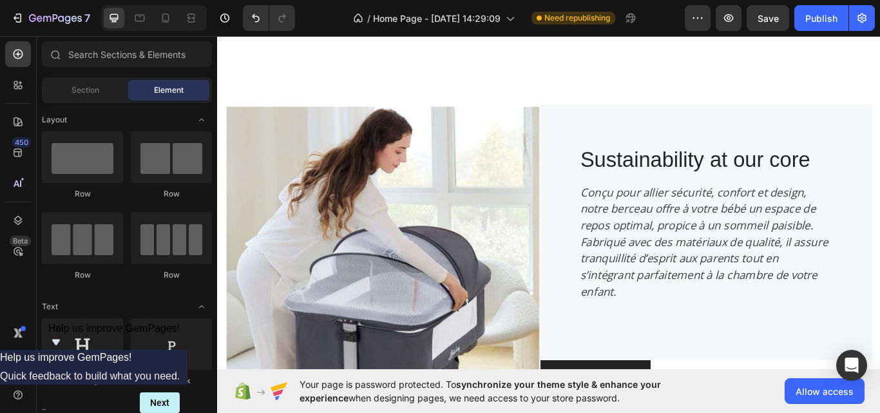
scroll to position [541, 0]
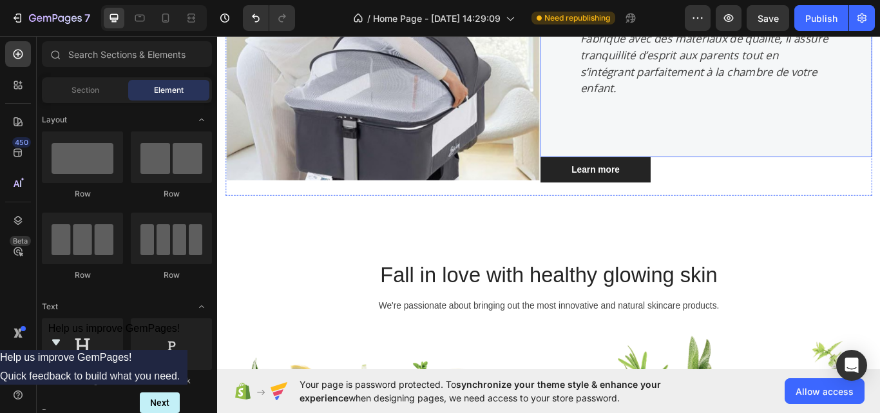
click at [879, 140] on div "Sustainability at our core Heading Conçu pour allier sécurité, confort et desig…" at bounding box center [787, 28] width 386 height 297
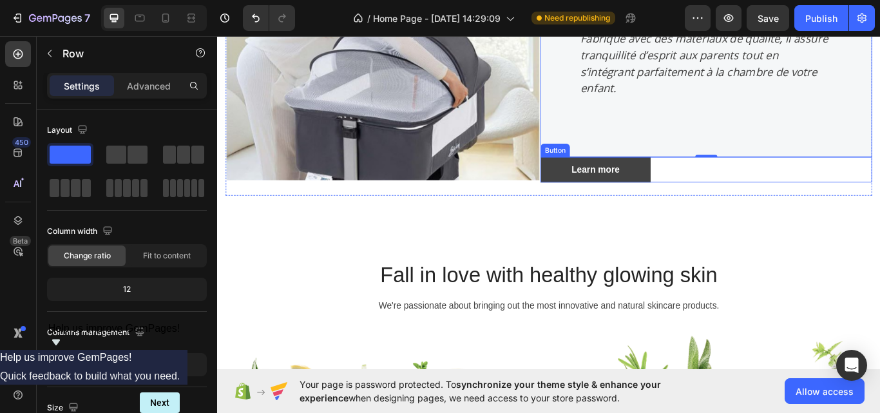
click at [711, 190] on link "Learn more" at bounding box center [658, 193] width 128 height 30
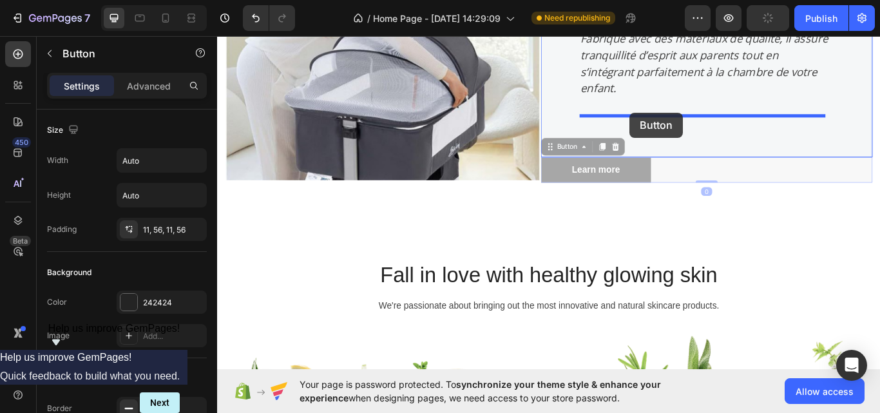
drag, startPoint x: 711, startPoint y: 190, endPoint x: 697, endPoint y: 126, distance: 65.8
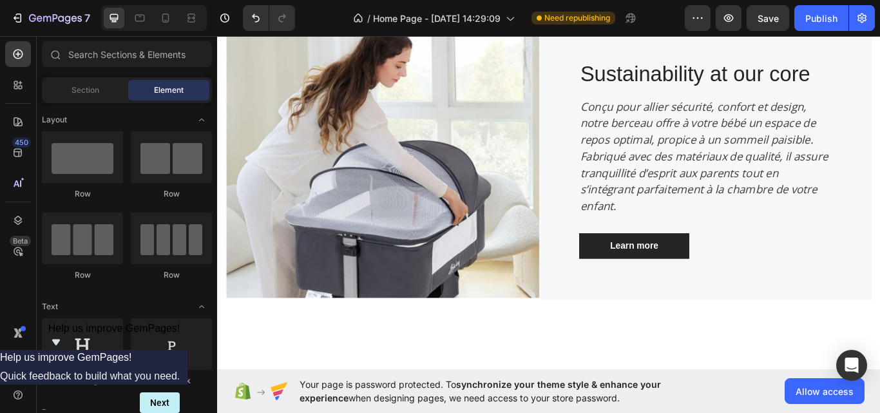
scroll to position [350, 0]
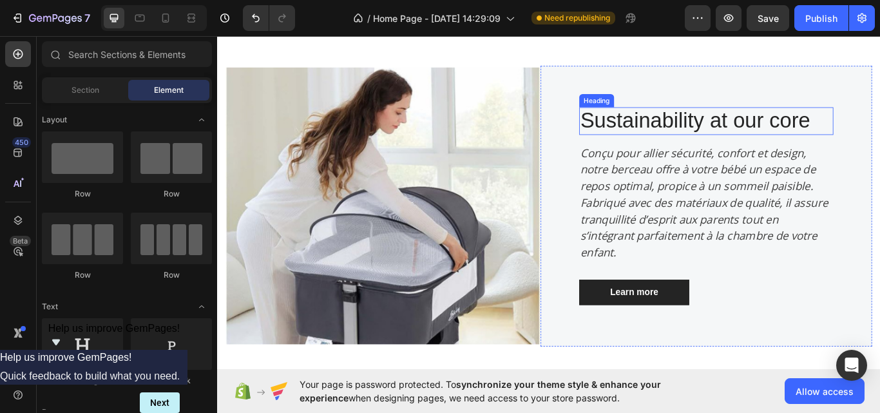
click at [879, 127] on p "Sustainability at our core" at bounding box center [787, 136] width 294 height 30
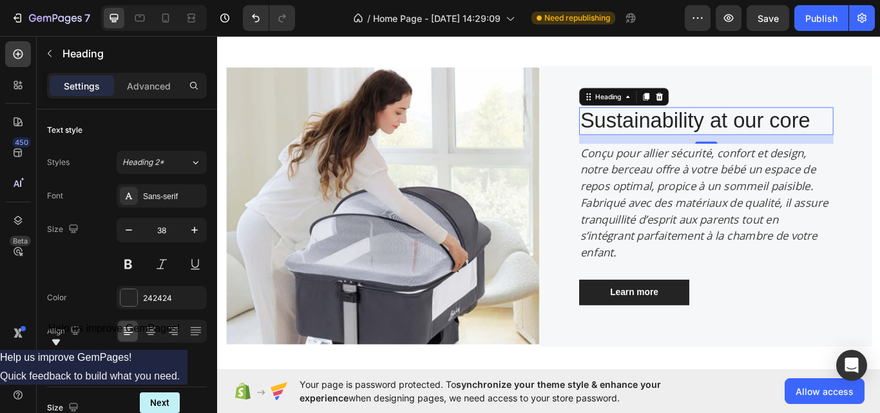
click at [879, 140] on p "Sustainability at our core" at bounding box center [787, 136] width 294 height 30
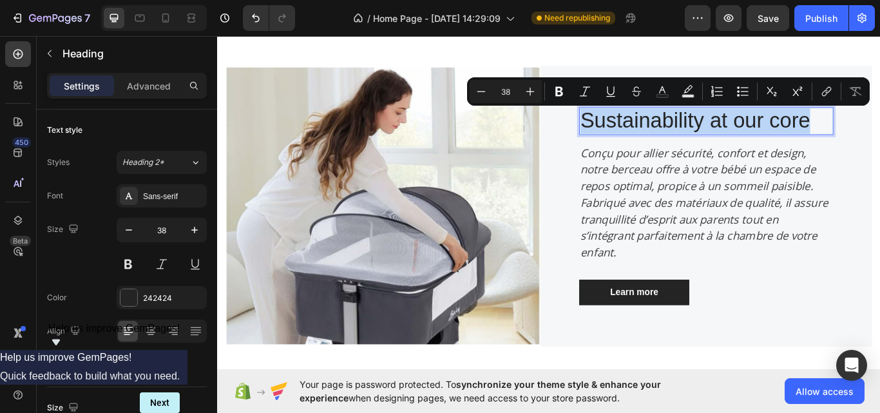
drag, startPoint x: 905, startPoint y: 140, endPoint x: 642, endPoint y: 136, distance: 263.4
click at [642, 136] on p "Sustainability at our core" at bounding box center [787, 136] width 294 height 30
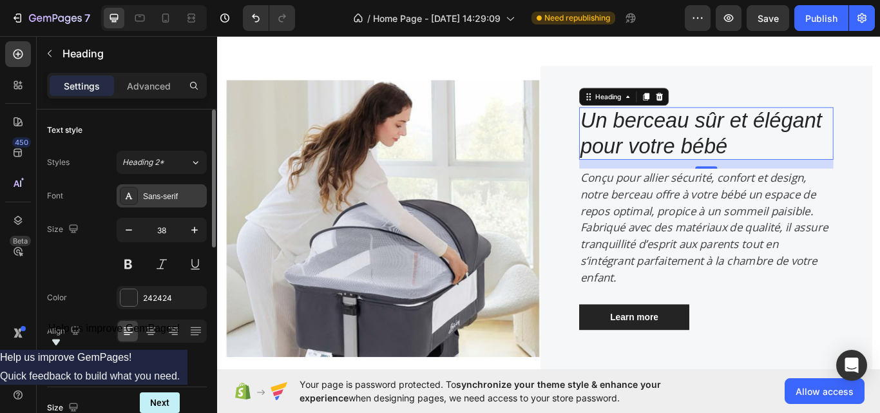
click at [134, 204] on div at bounding box center [129, 196] width 18 height 18
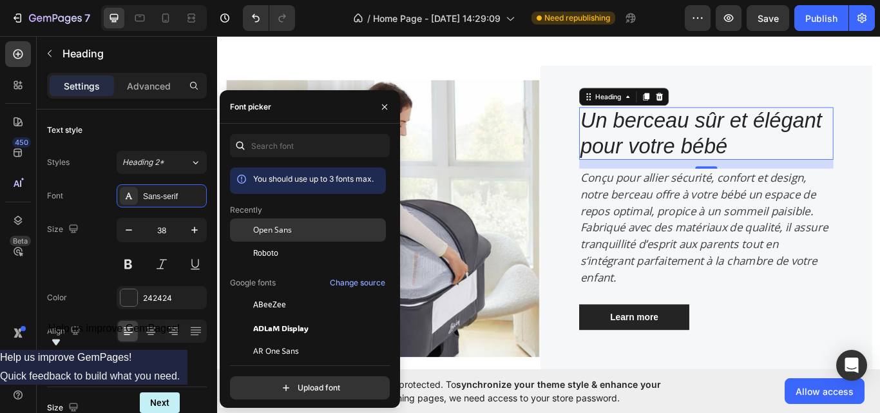
click at [294, 240] on div "Open Sans" at bounding box center [308, 229] width 156 height 23
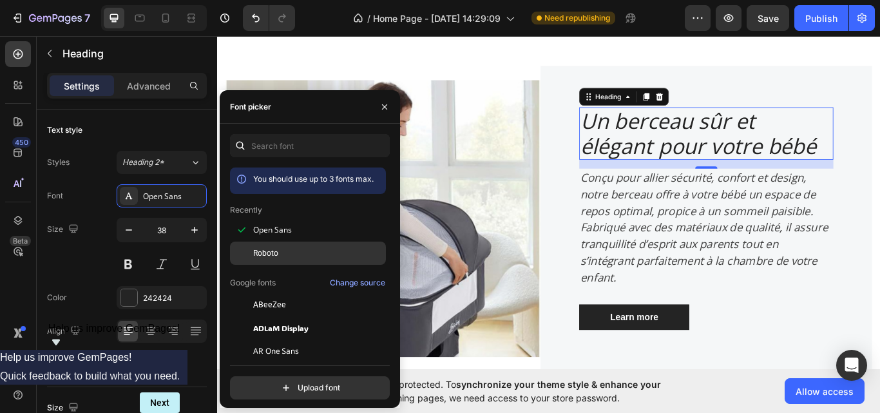
click at [295, 250] on div "Roboto" at bounding box center [318, 253] width 130 height 12
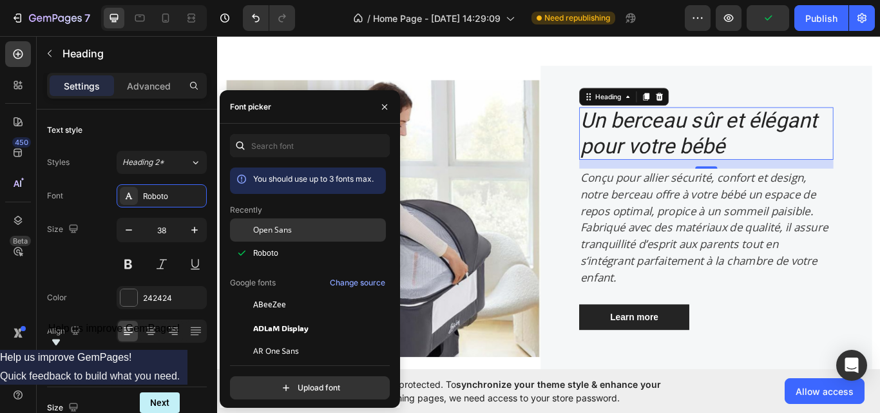
click at [297, 229] on div "Open Sans" at bounding box center [318, 230] width 130 height 12
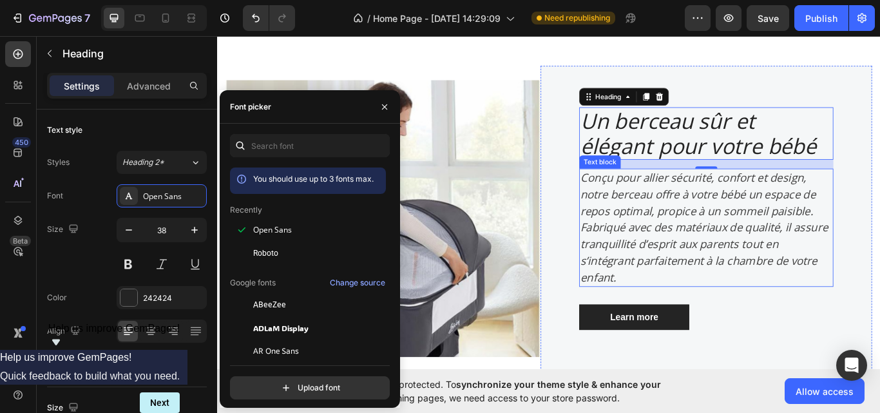
click at [760, 238] on icon "Conçu pour allier sécurité, confort et design, notre berceau offre à votre bébé…" at bounding box center [784, 259] width 288 height 133
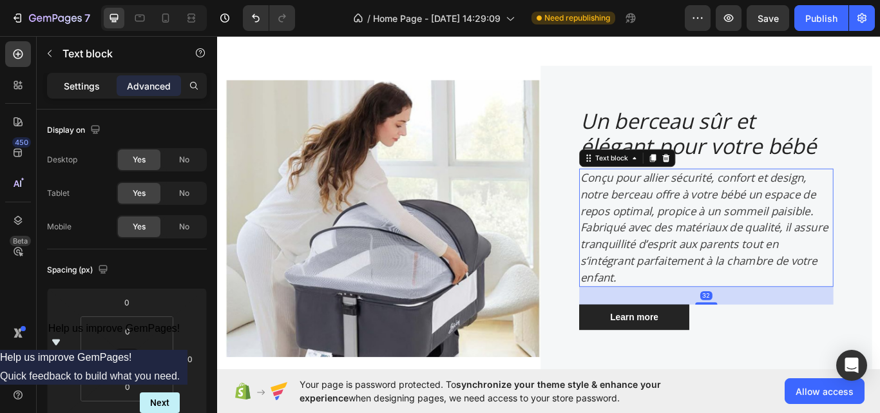
click at [89, 87] on p "Settings" at bounding box center [82, 86] width 36 height 14
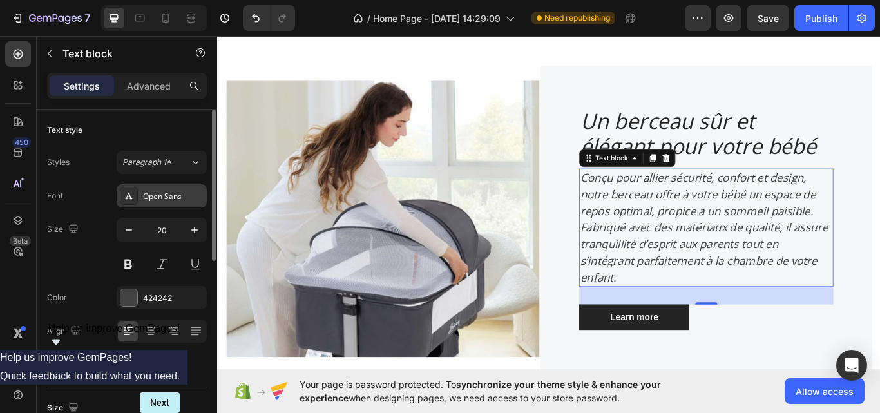
click at [160, 186] on div "Open Sans" at bounding box center [162, 195] width 90 height 23
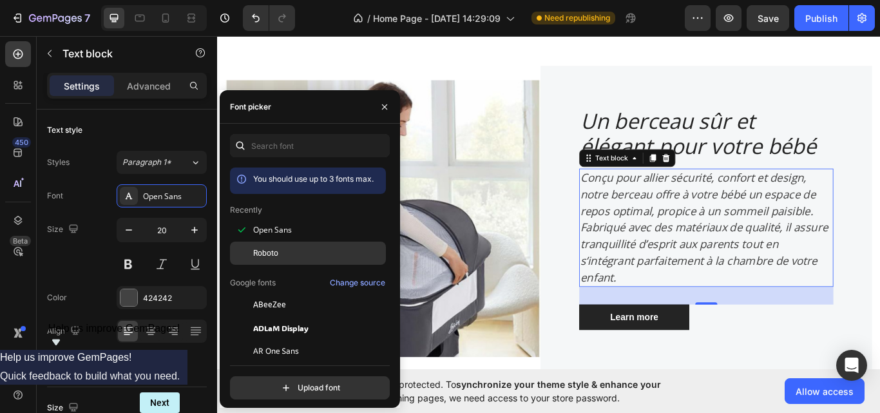
click at [277, 243] on div "Roboto" at bounding box center [308, 252] width 156 height 23
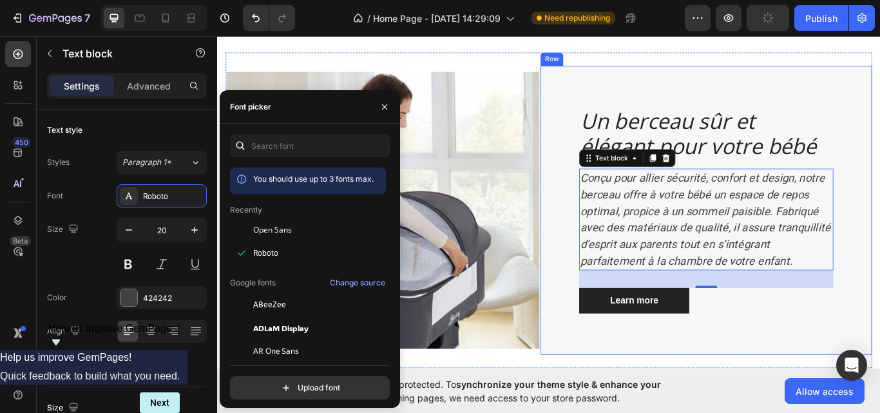
click at [818, 371] on div "⁠⁠⁠⁠⁠⁠⁠ Un berceau sûr et élégant pour votre bébé Heading Conçu pour allier séc…" at bounding box center [787, 239] width 386 height 337
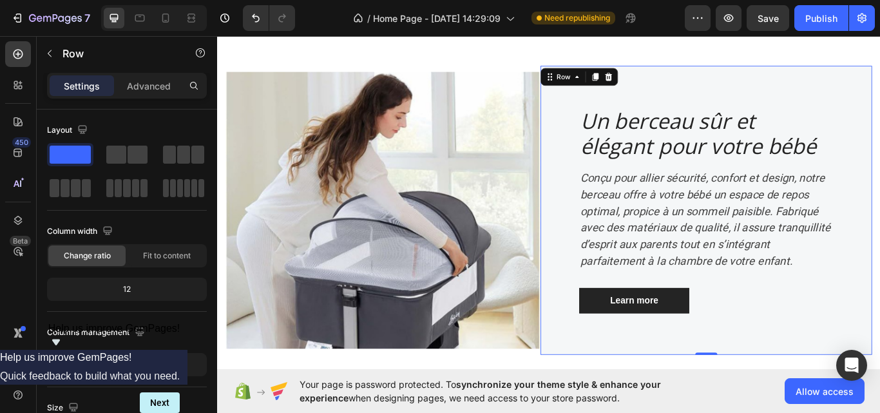
click at [818, 371] on div "⁠⁠⁠⁠⁠⁠⁠ Un berceau sûr et élégant pour votre bébé Heading Conçu pour allier séc…" at bounding box center [787, 239] width 386 height 337
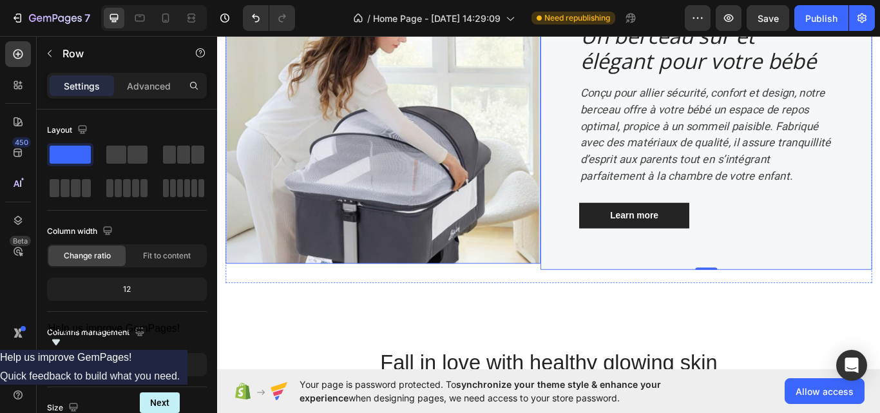
click at [480, 302] on img at bounding box center [410, 140] width 367 height 323
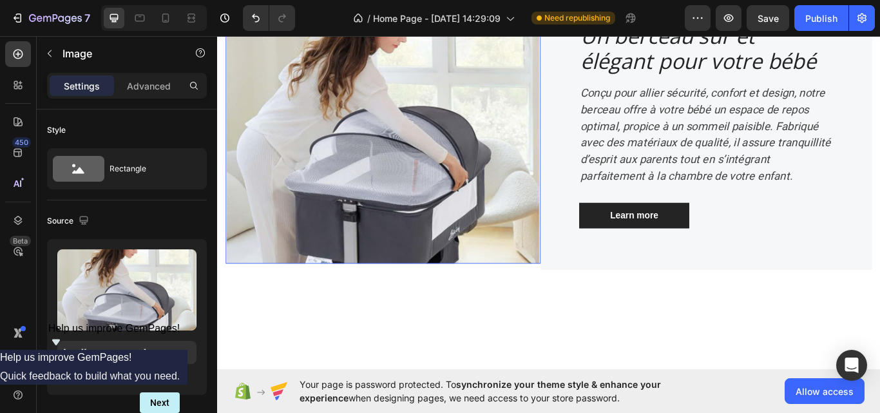
click at [480, 302] on img at bounding box center [410, 140] width 367 height 323
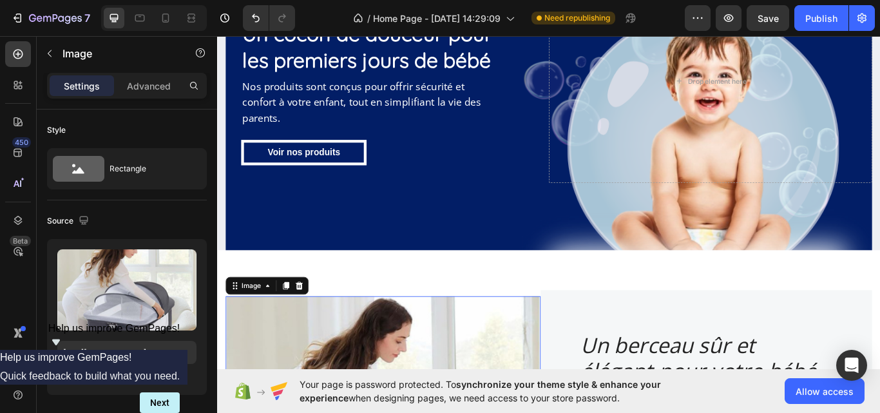
scroll to position [6, 0]
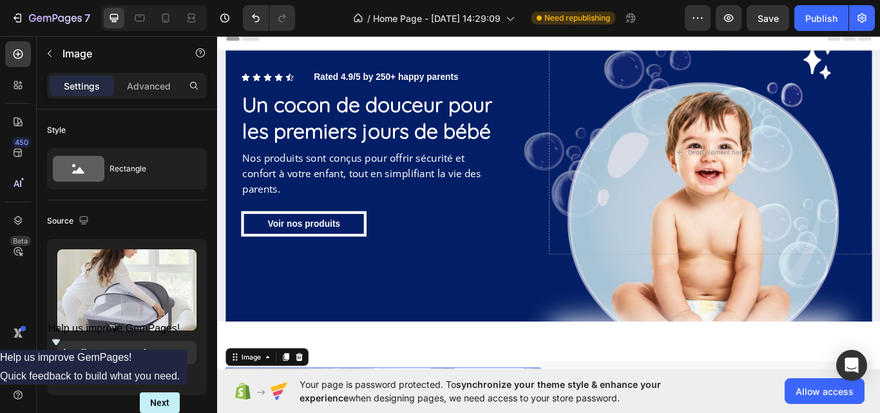
click at [480, 358] on div "Icon Icon Icon Icon Icon Icon List Rated 4.9/5 by 250+ happy parents Text Block…" at bounding box center [603, 220] width 753 height 334
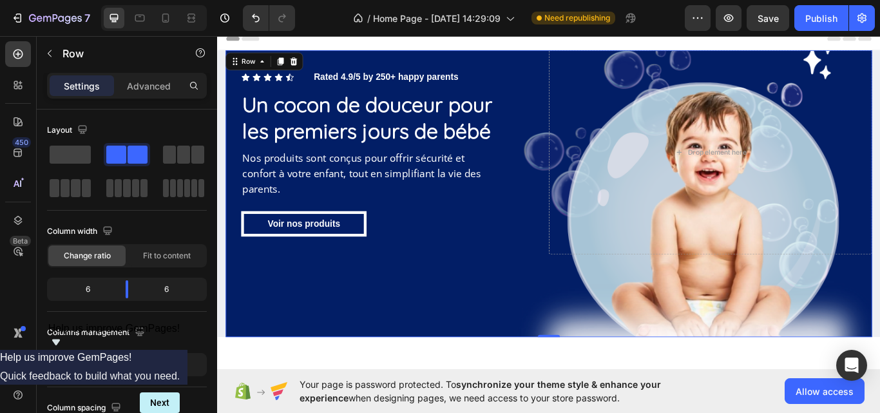
click at [433, 14] on html "7 Version history / Home Page - [DATE] 14:29:09 Need republishing Preview Save …" at bounding box center [440, 7] width 880 height 14
click at [461, 125] on html "7 Version history / Home Page - [DATE] 14:29:09 Need republishing Preview Save …" at bounding box center [440, 62] width 880 height 125
click at [714, 52] on div "#031E67" at bounding box center [440, 59] width 880 height 15
click at [864, 14] on div "Chosen Colors" at bounding box center [440, 32] width 880 height 37
click at [12, 40] on icon at bounding box center [6, 46] width 12 height 12
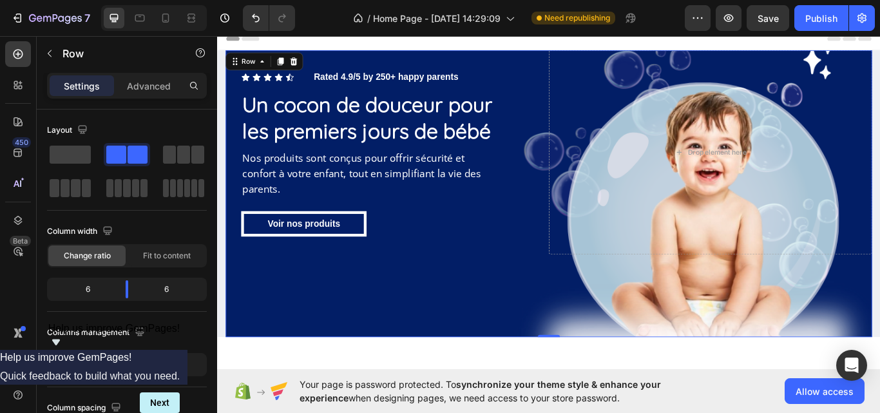
scroll to position [0, 0]
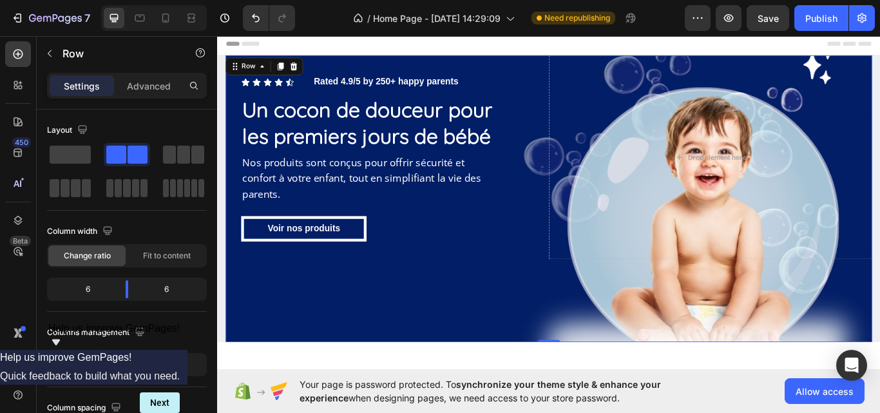
click at [349, 288] on div "Icon Icon Icon Icon Icon Icon List Rated 4.9/5 by 250+ happy parents Text Block…" at bounding box center [603, 226] width 753 height 334
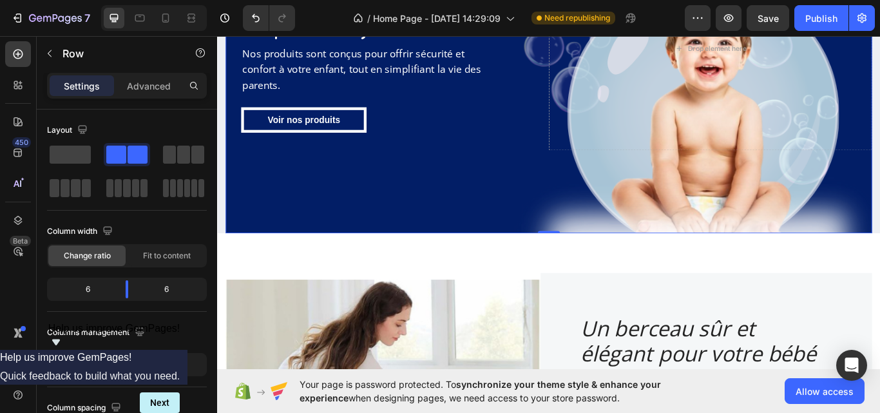
click at [376, 242] on div "Icon Icon Icon Icon Icon Icon List Rated 4.9/5 by 250+ happy parents Text Block…" at bounding box center [603, 99] width 753 height 334
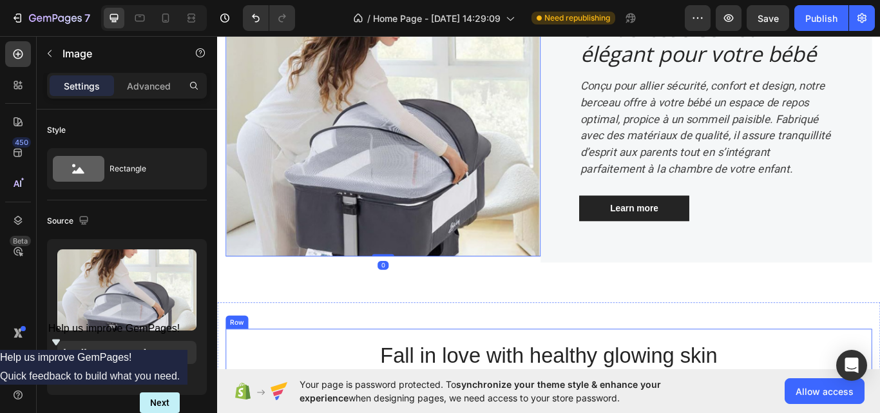
scroll to position [459, 0]
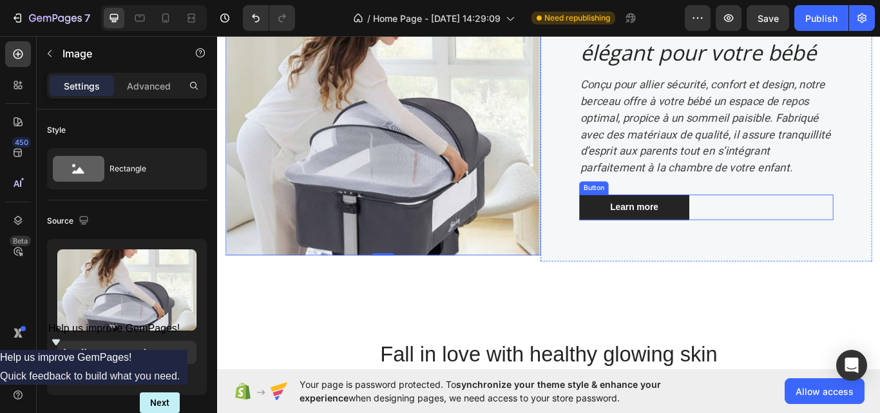
click at [875, 221] on div "Learn more Button" at bounding box center [787, 236] width 296 height 30
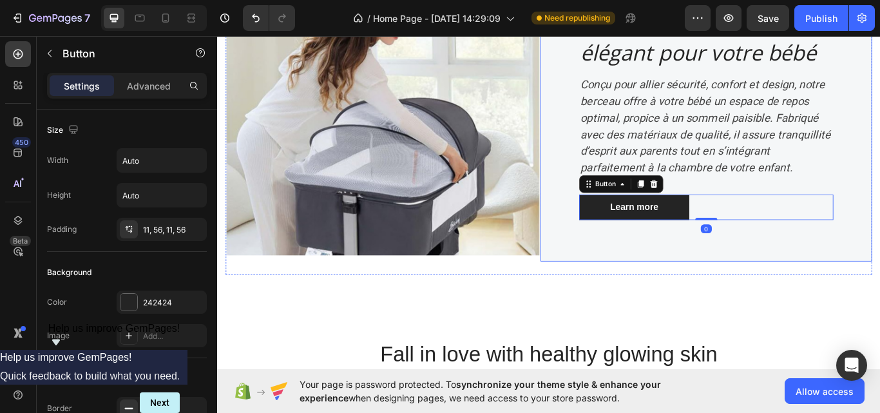
click at [879, 270] on div "⁠⁠⁠⁠⁠⁠⁠ Un berceau sûr et élégant pour votre bébé Heading Conçu pour allier séc…" at bounding box center [787, 131] width 386 height 337
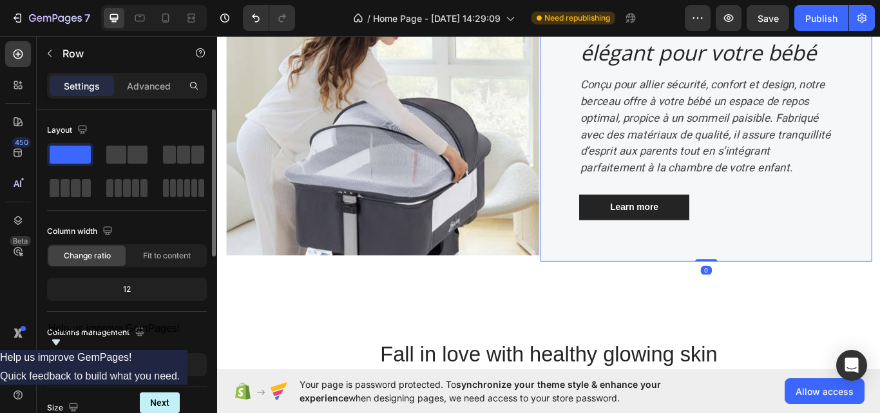
click at [97, 282] on div "12" at bounding box center [127, 289] width 155 height 18
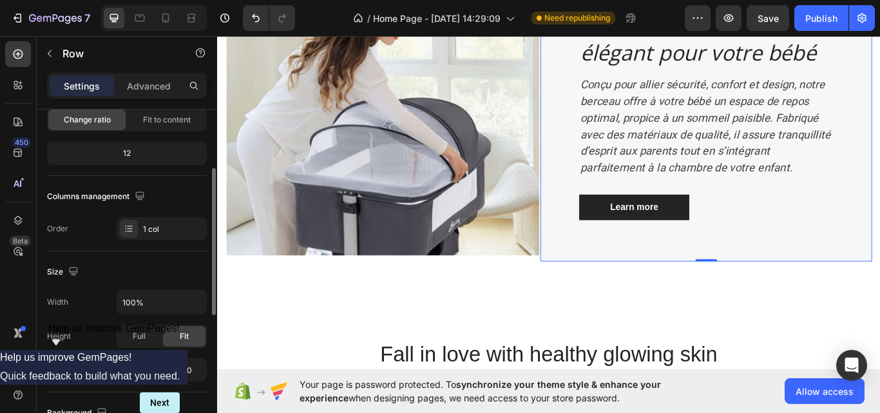
click at [109, 261] on div "Size" at bounding box center [127, 271] width 160 height 21
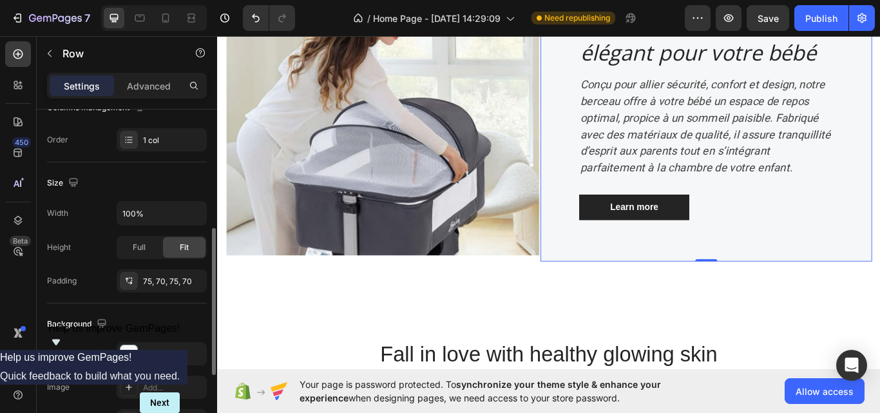
scroll to position [294, 0]
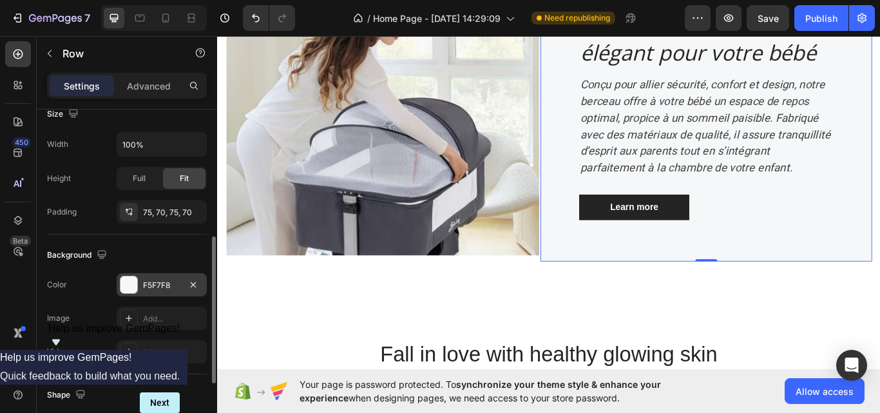
drag, startPoint x: 109, startPoint y: 261, endPoint x: 129, endPoint y: 279, distance: 26.0
click at [127, 278] on div "Background The changes might be hidden by the video. Color F5F7F8 Image Add... …" at bounding box center [127, 304] width 160 height 140
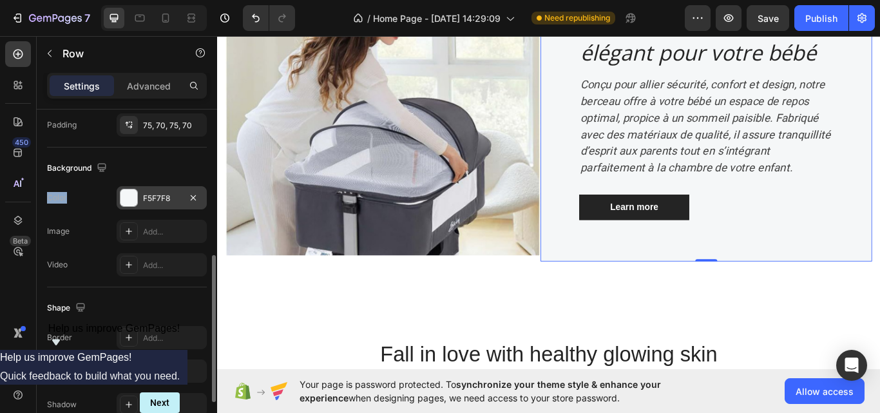
scroll to position [367, 0]
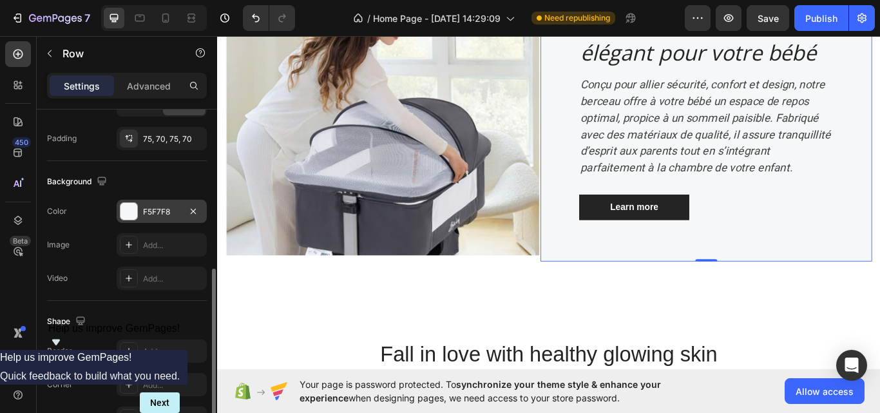
click at [131, 285] on div at bounding box center [129, 278] width 18 height 18
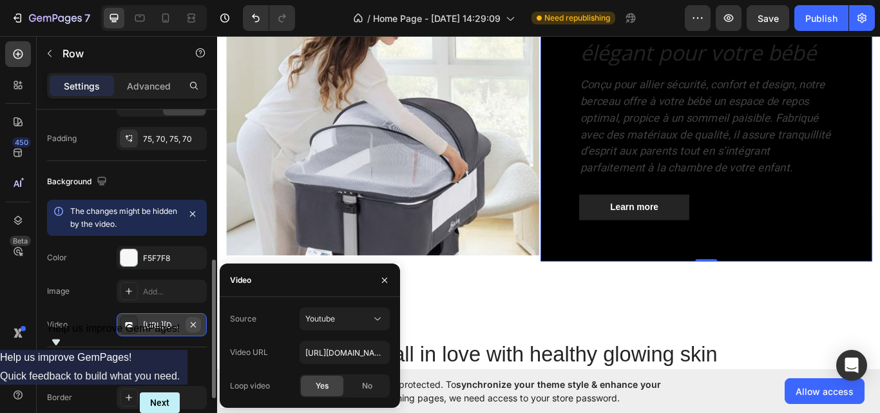
click at [191, 319] on icon "button" at bounding box center [193, 324] width 10 height 10
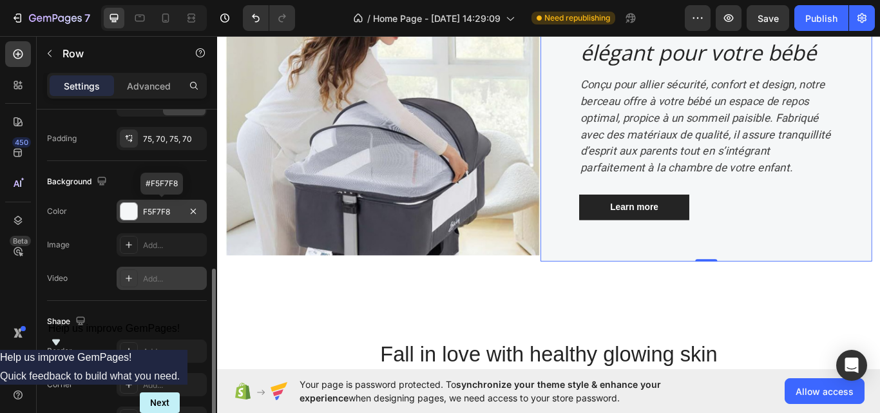
click at [170, 215] on div "F5F7F8" at bounding box center [161, 212] width 37 height 12
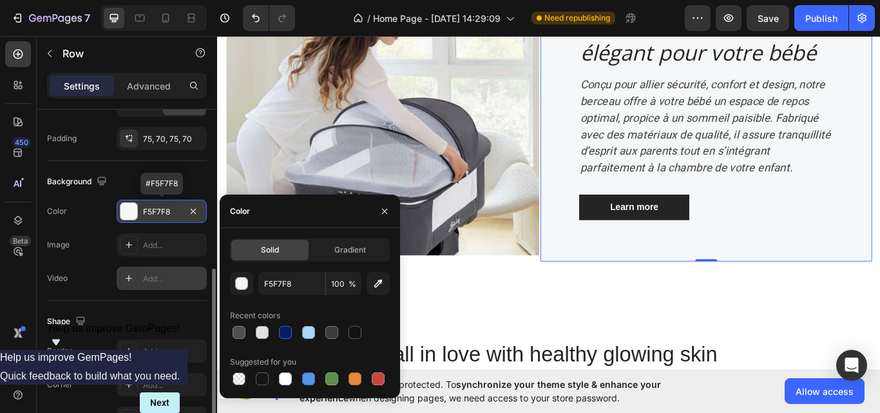
click at [170, 215] on div "F5F7F8" at bounding box center [161, 212] width 37 height 12
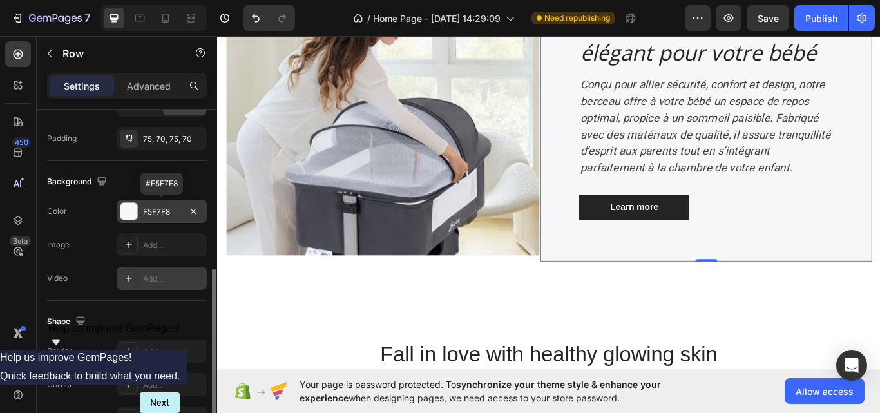
click at [170, 215] on div "F5F7F8" at bounding box center [161, 212] width 37 height 12
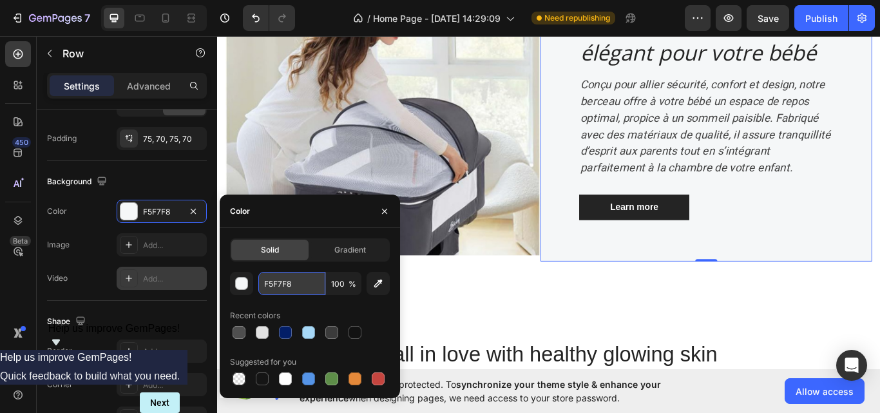
click at [310, 288] on input "F5F7F8" at bounding box center [291, 283] width 67 height 23
paste input "#031E67"
type input "#031E67"
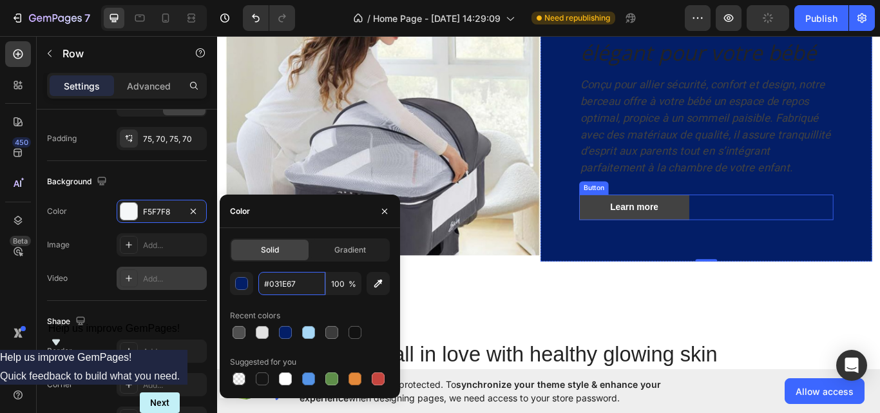
scroll to position [482, 0]
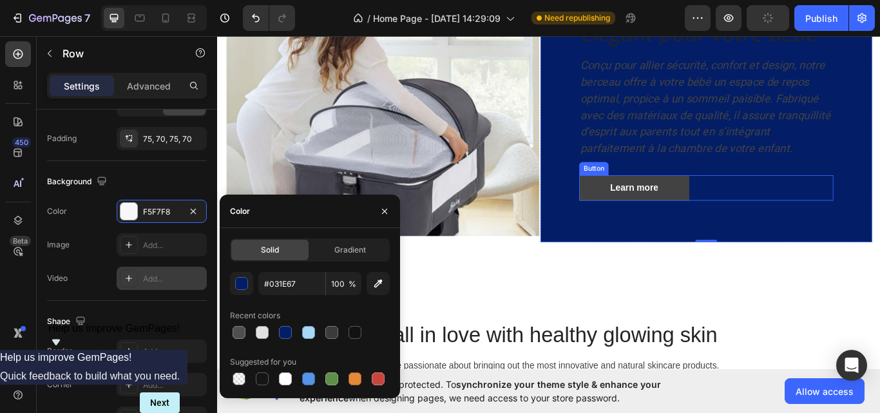
click at [744, 238] on div "Image ⁠⁠⁠⁠⁠⁠⁠ Un berceau sûr et élégant pour votre bébé Heading Conçu pour alli…" at bounding box center [603, 108] width 773 height 429
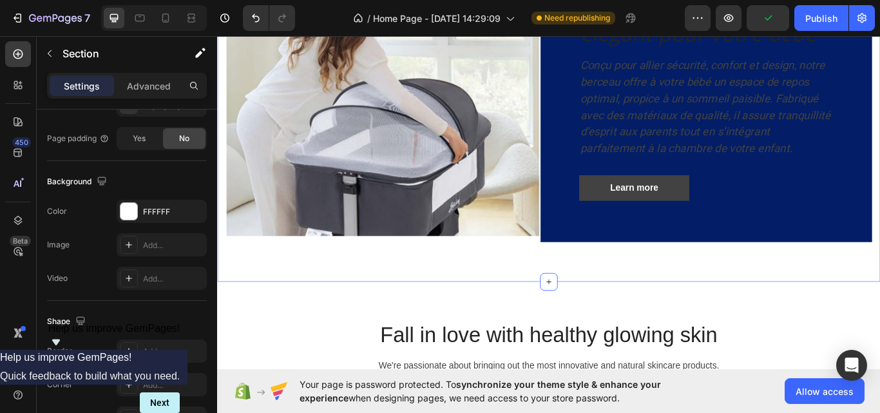
click at [744, 175] on icon "Conçu pour allier sécurité, confort et design, notre berceau offre à votre bébé…" at bounding box center [786, 119] width 292 height 112
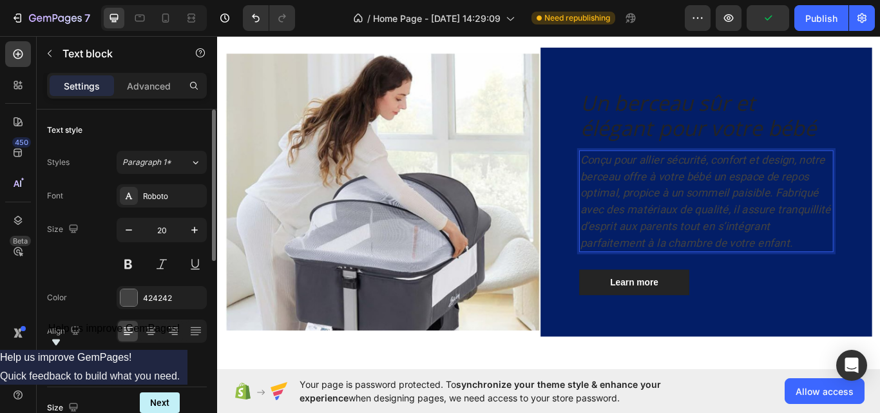
scroll to position [314, 0]
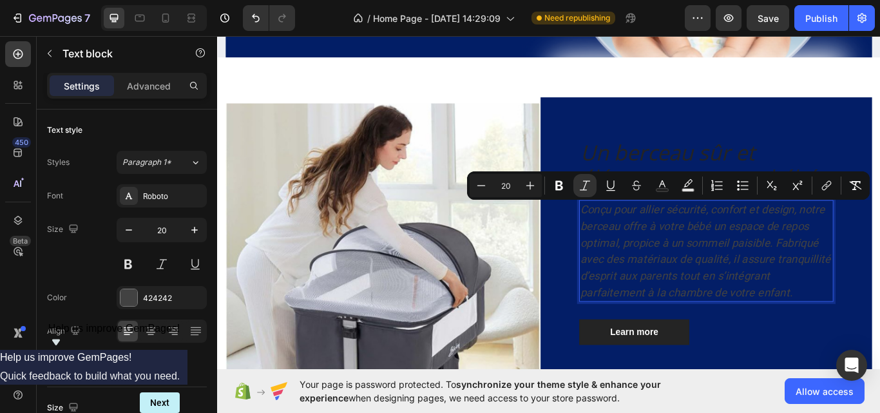
click at [773, 269] on icon "Conçu pour allier sécurité, confort et design, notre berceau offre à votre bébé…" at bounding box center [786, 287] width 292 height 112
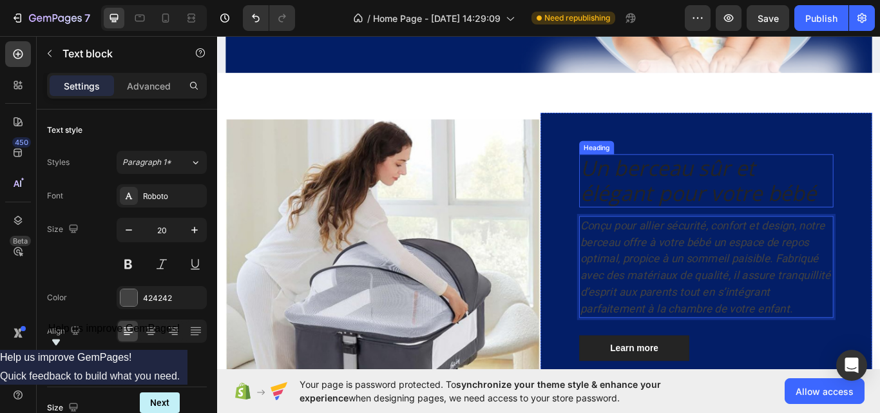
click at [751, 211] on icon "Un berceau sûr et élégant pour votre bébé" at bounding box center [777, 204] width 275 height 63
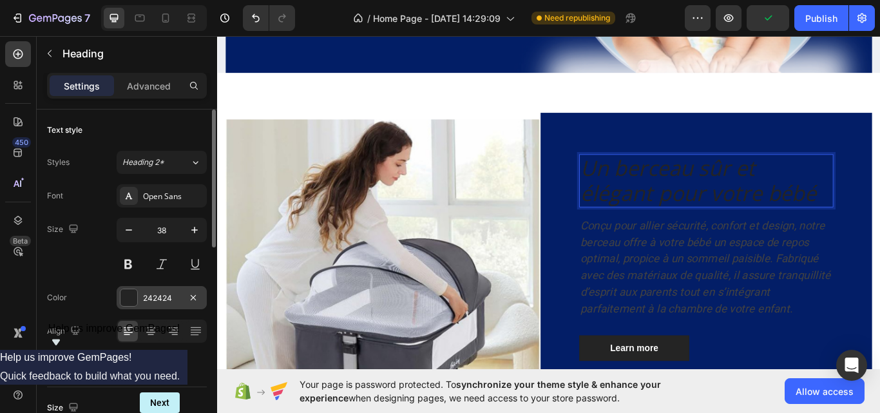
click at [123, 297] on div at bounding box center [128, 297] width 17 height 17
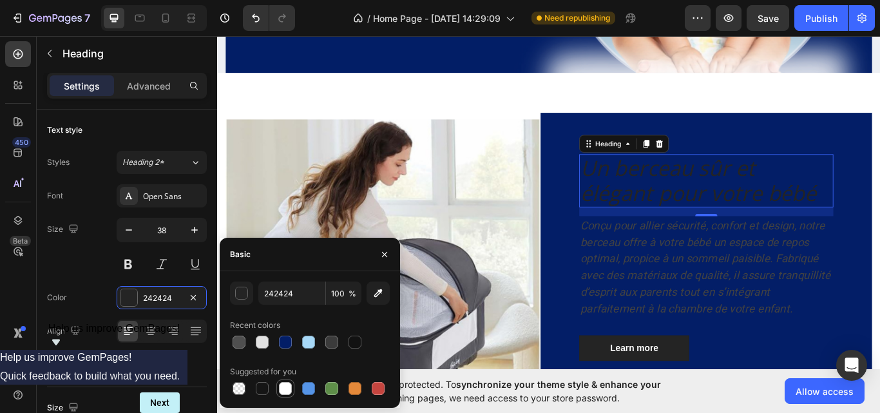
click at [280, 395] on div at bounding box center [285, 388] width 15 height 15
type input "FFFFFF"
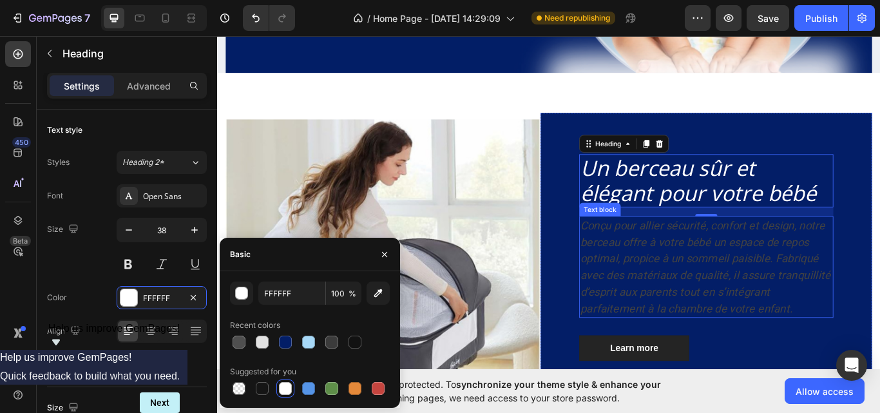
click at [766, 301] on icon "Conçu pour allier sécurité, confort et design, notre berceau offre à votre bébé…" at bounding box center [786, 306] width 292 height 112
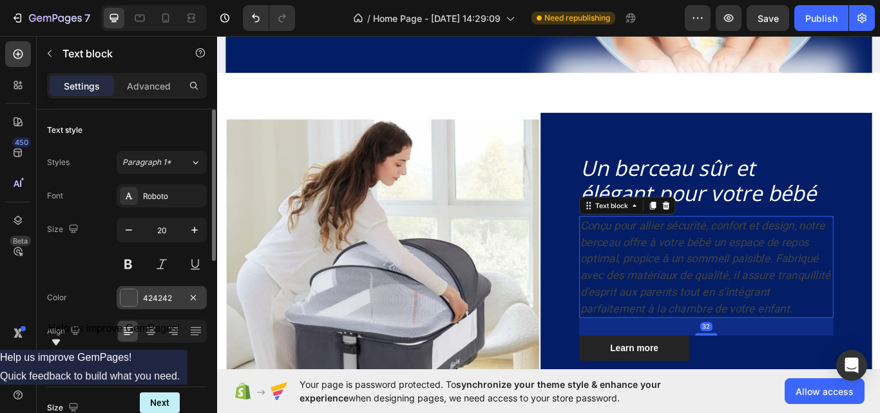
click at [135, 295] on div at bounding box center [128, 297] width 17 height 17
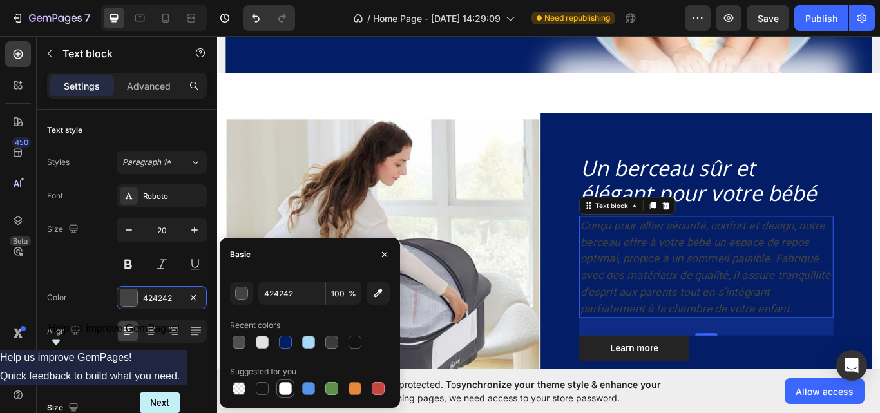
click at [291, 384] on div at bounding box center [285, 388] width 13 height 13
type input "FFFFFF"
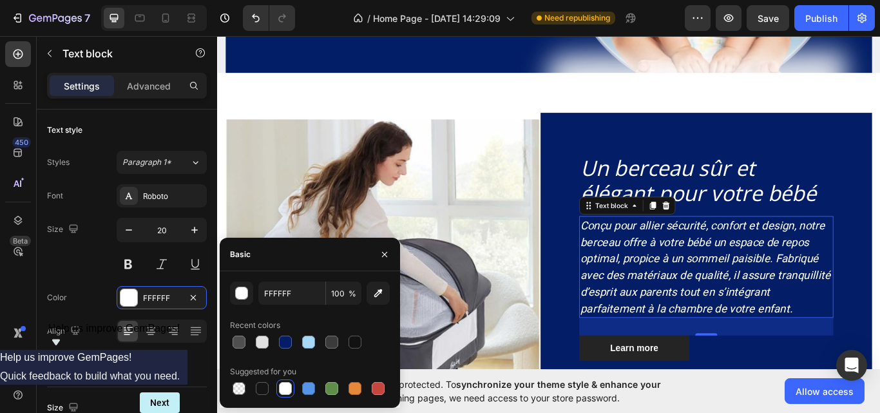
click at [291, 384] on div at bounding box center [285, 388] width 13 height 13
click at [564, 275] on img at bounding box center [410, 295] width 367 height 323
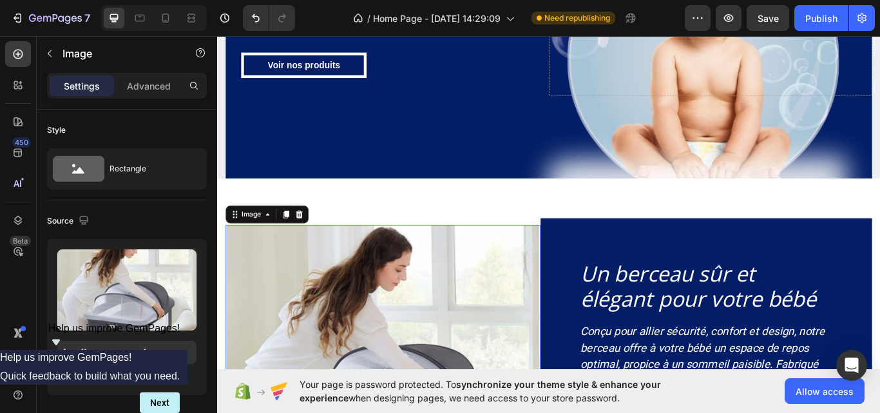
scroll to position [33, 0]
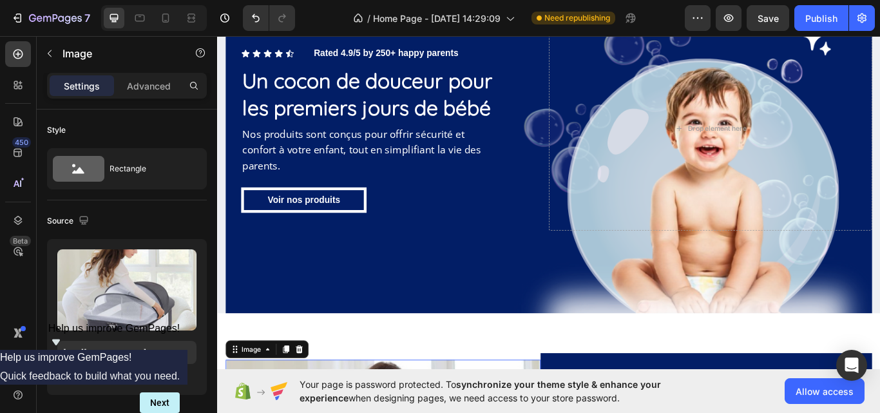
click at [564, 279] on div "Icon Icon Icon Icon Icon Icon List Rated 4.9/5 by 250+ happy parents Text Block…" at bounding box center [603, 193] width 753 height 334
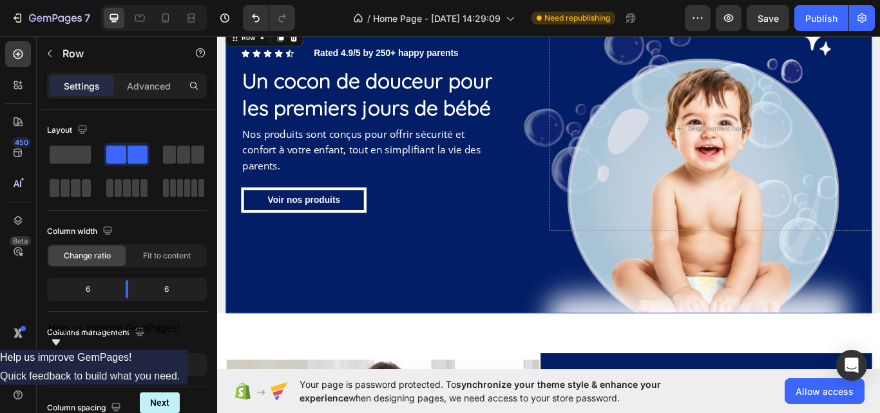
scroll to position [0, 0]
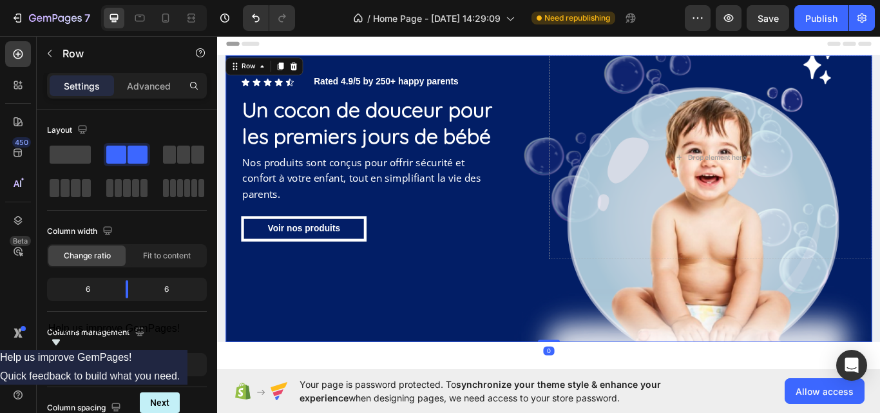
click at [564, 279] on div "Icon Icon Icon Icon Icon Icon List Rated 4.9/5 by 250+ happy parents Text Block…" at bounding box center [603, 226] width 753 height 334
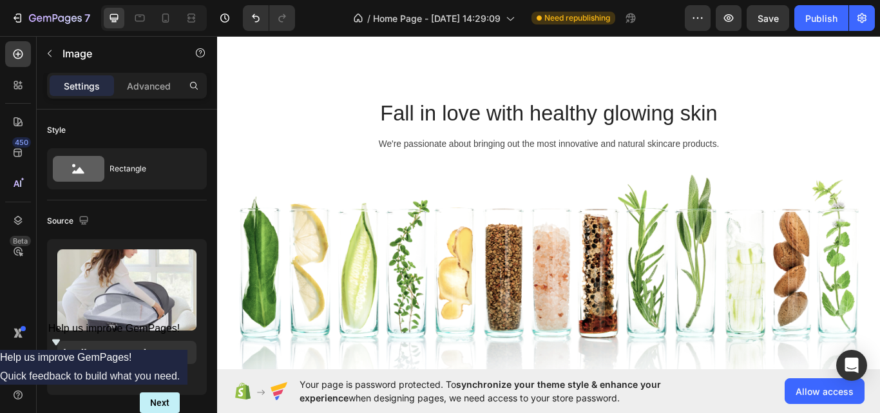
scroll to position [809, 0]
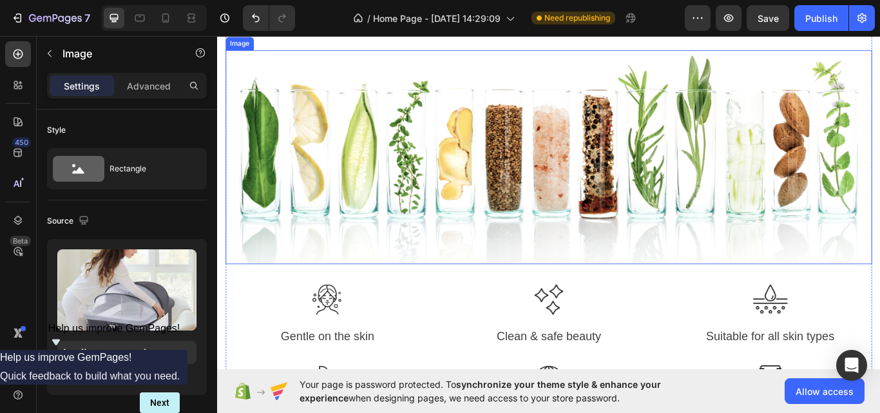
click at [547, 224] on img at bounding box center [603, 177] width 753 height 249
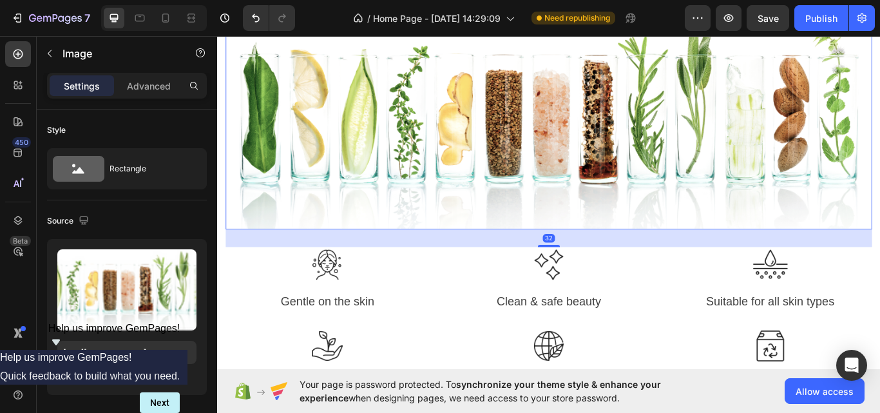
click at [547, 224] on img at bounding box center [603, 137] width 753 height 249
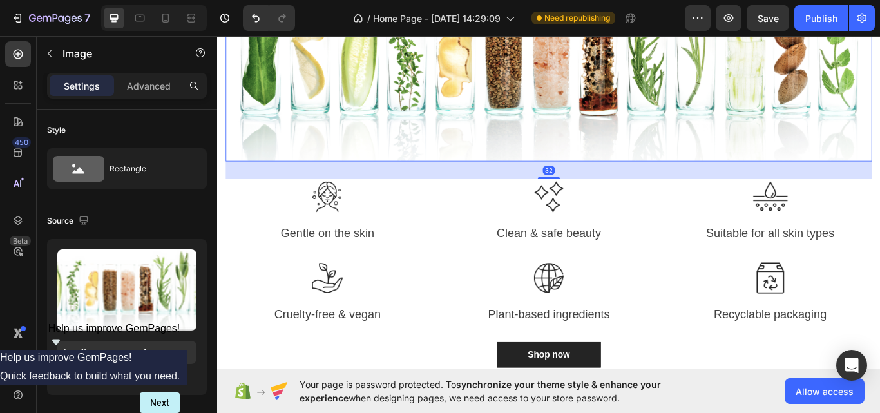
scroll to position [999, 0]
click at [655, 301] on div at bounding box center [604, 317] width 238 height 41
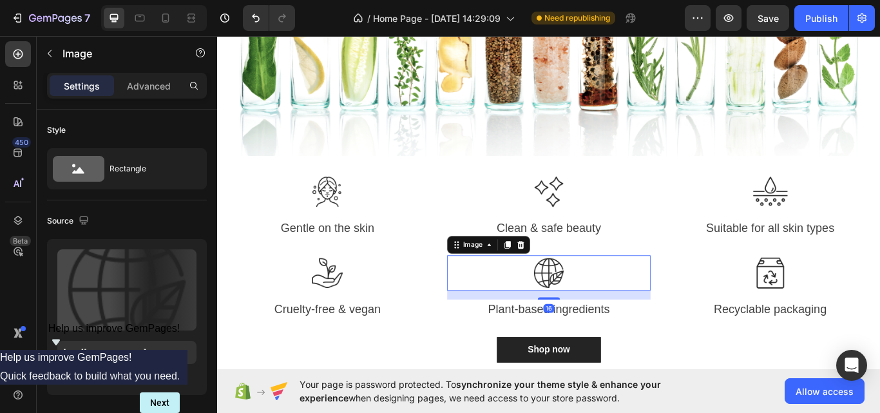
scroll to position [1009, 0]
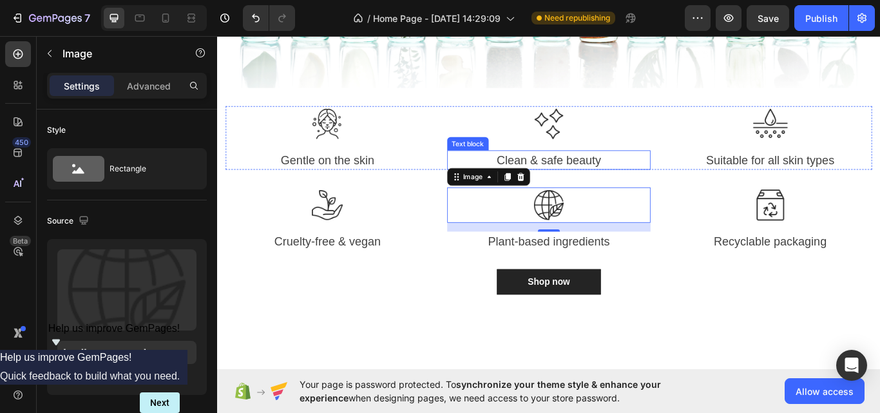
click at [496, 257] on div "16" at bounding box center [604, 259] width 238 height 10
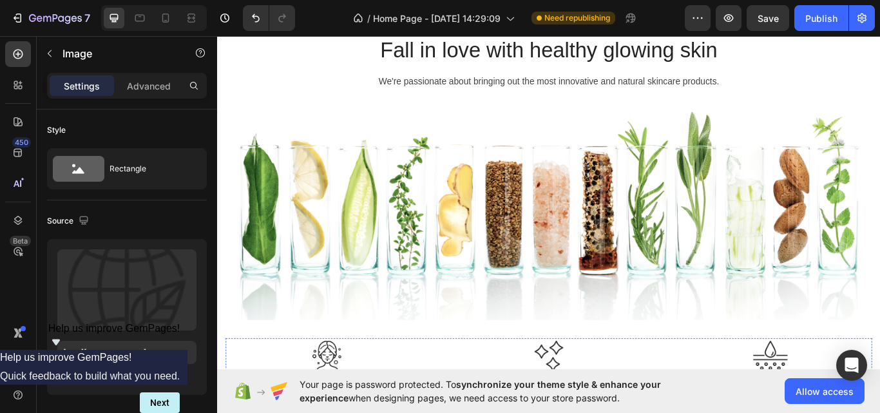
scroll to position [588, 0]
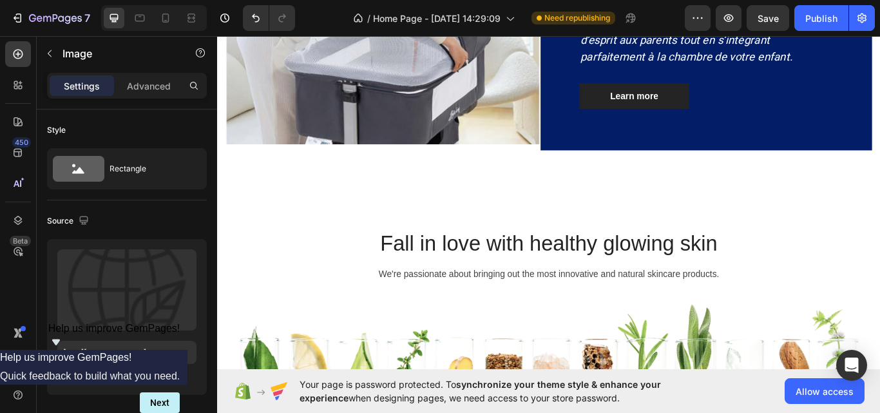
click at [496, 216] on div "Image Un berceau sûr et élégant pour votre bébé Heading Conçu pour allier sécur…" at bounding box center [603, 1] width 773 height 429
click at [496, 170] on div "Image" at bounding box center [410, 1] width 367 height 337
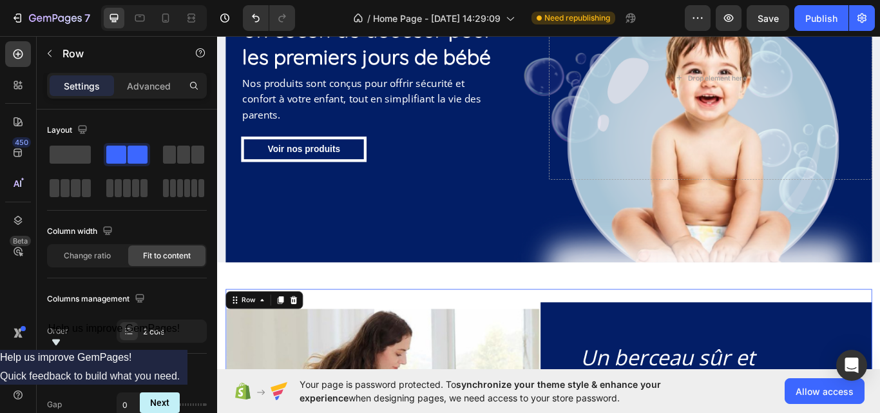
scroll to position [94, 0]
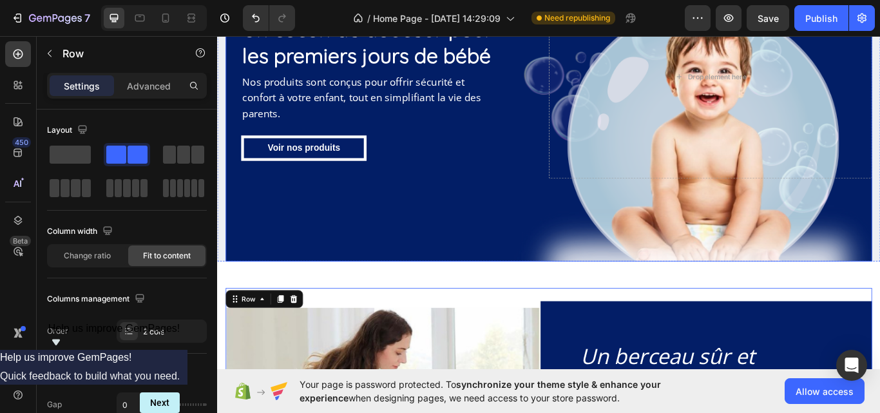
click at [494, 258] on div "Icon Icon Icon Icon Icon Icon List Rated 4.9/5 by 250+ happy parents Text Block…" at bounding box center [603, 132] width 753 height 334
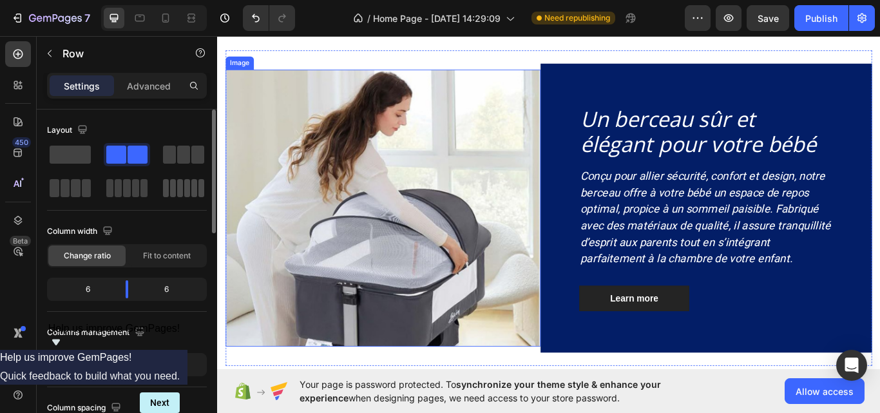
scroll to position [200, 0]
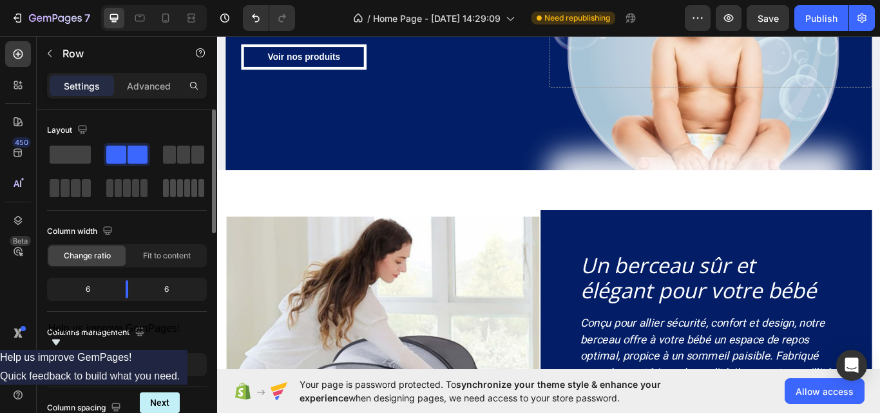
click at [168, 187] on span at bounding box center [166, 188] width 6 height 18
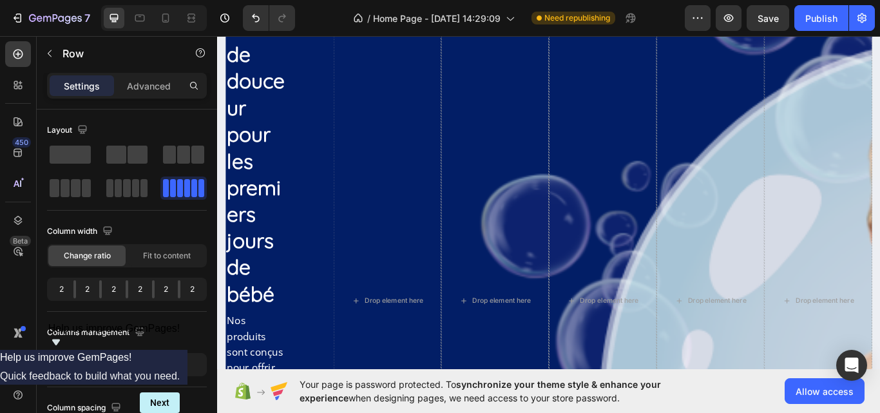
scroll to position [767, 0]
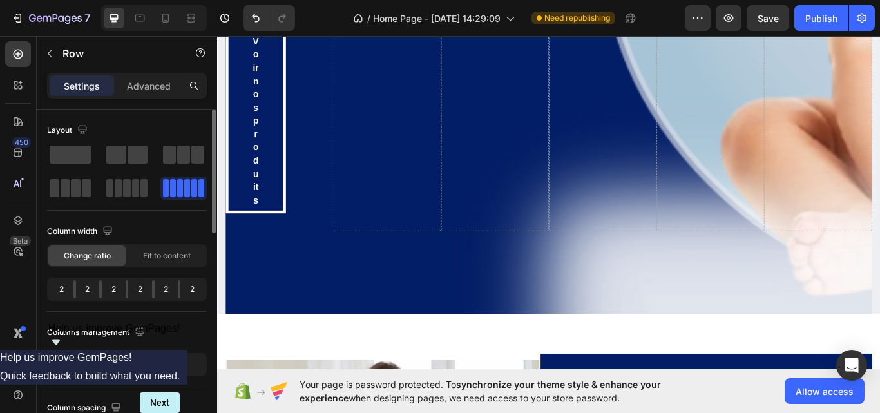
drag, startPoint x: 49, startPoint y: 151, endPoint x: 190, endPoint y: 182, distance: 144.2
click at [190, 182] on div at bounding box center [127, 171] width 160 height 57
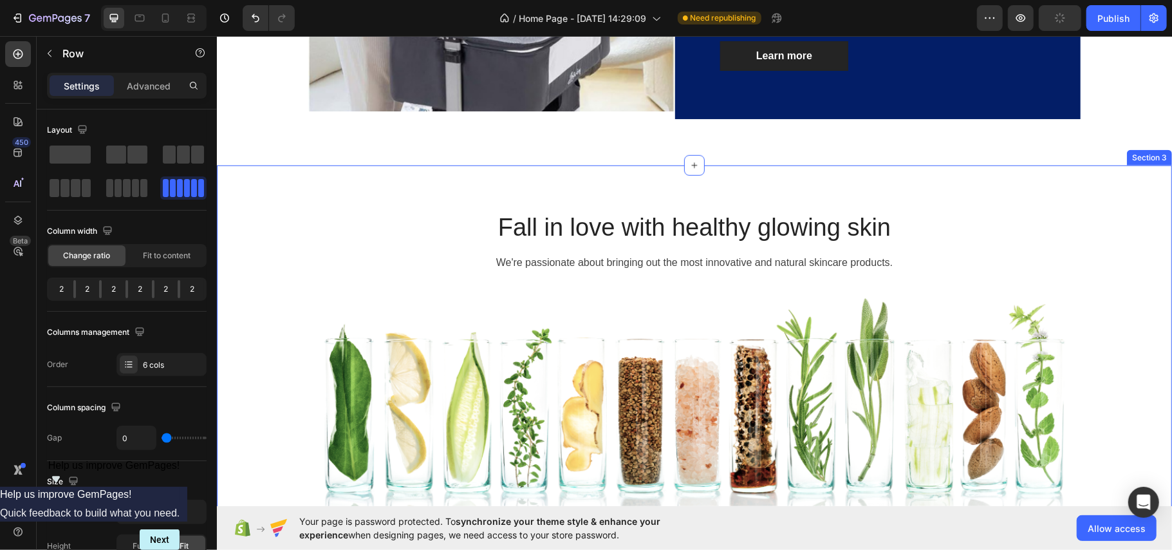
scroll to position [766, 0]
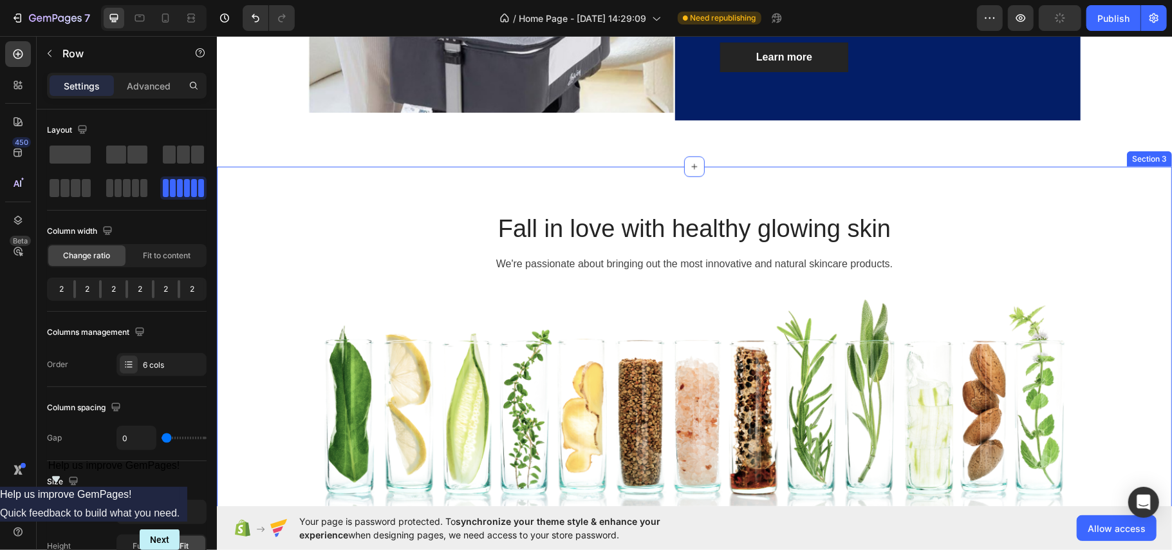
click at [657, 212] on div "Fall in love with healthy glowing skin Heading We're passionate about bringing …" at bounding box center [694, 500] width 773 height 577
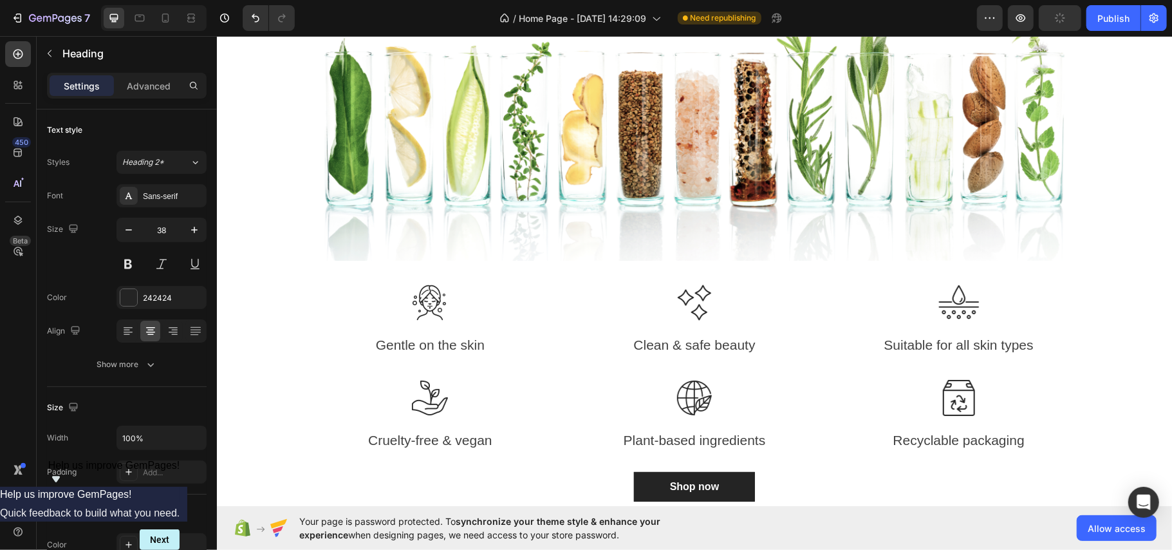
scroll to position [220, 0]
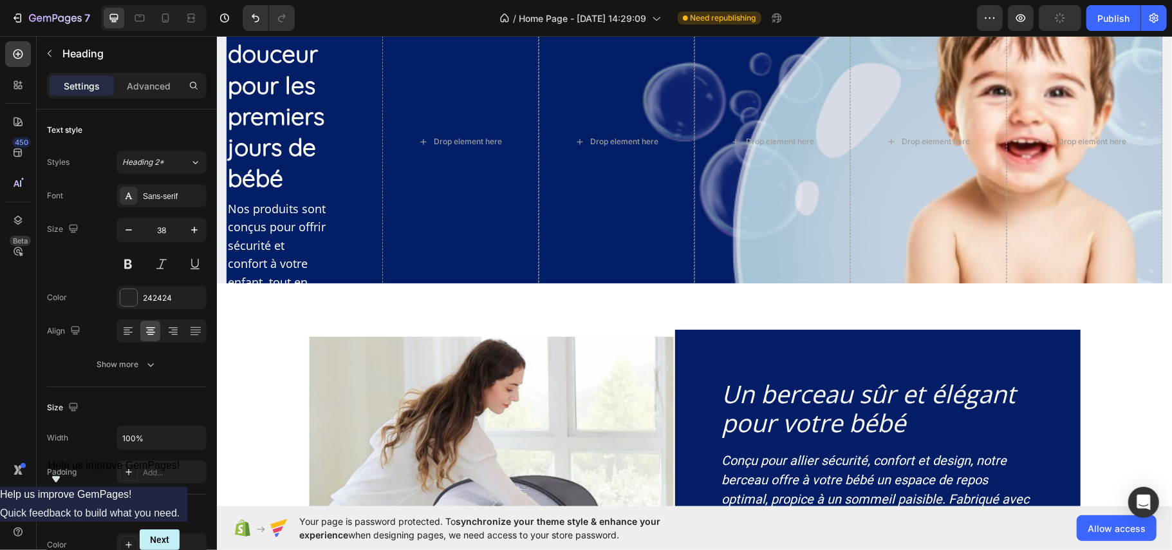
click at [657, 177] on div "Drop element here" at bounding box center [616, 141] width 156 height 599
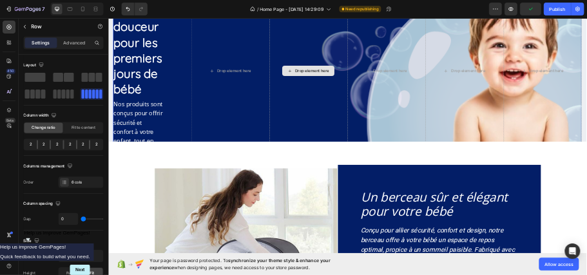
scroll to position [0, 0]
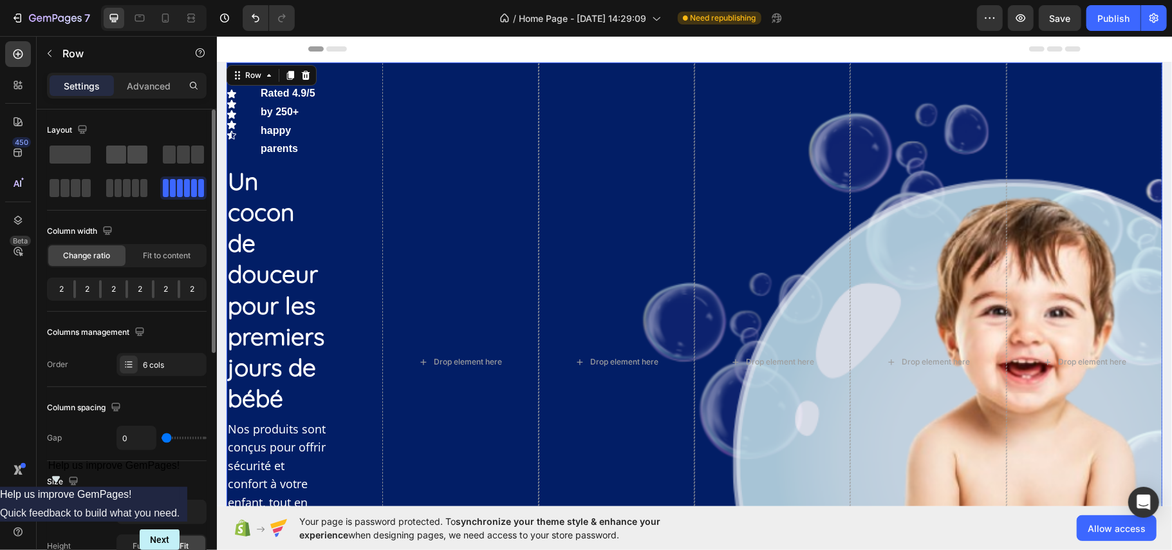
click at [107, 157] on span at bounding box center [116, 155] width 20 height 18
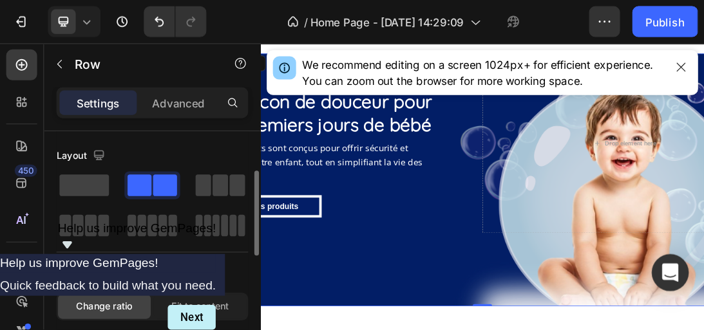
scroll to position [26, 0]
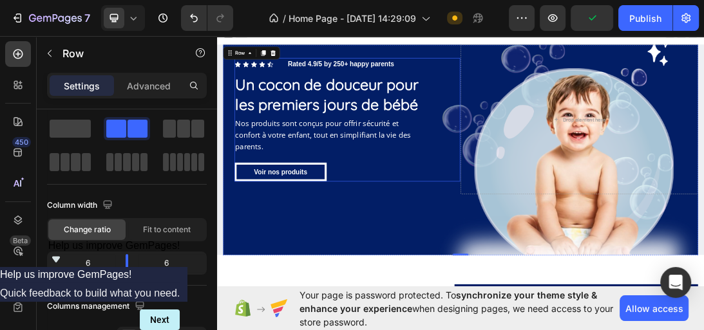
click at [419, 209] on div "Icon Icon Icon Icon Icon Icon List Rated 4.9/5 by 250+ happy parents Text Block…" at bounding box center [396, 173] width 303 height 196
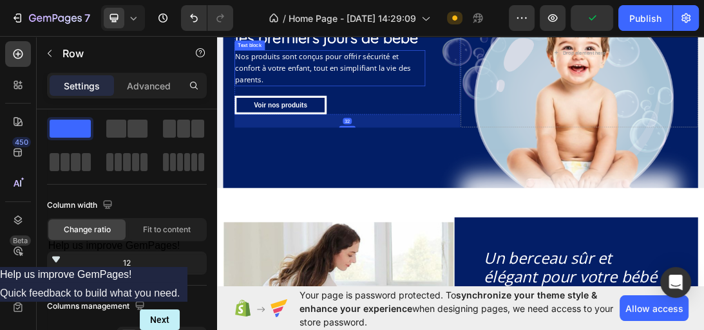
click at [416, 199] on div "Icon Icon Icon Icon Icon Icon List Rated 4.9/5 by 250+ happy parents Text Block…" at bounding box center [603, 115] width 753 height 334
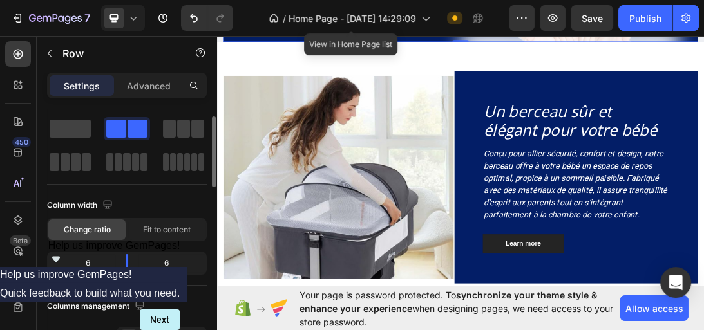
scroll to position [0, 0]
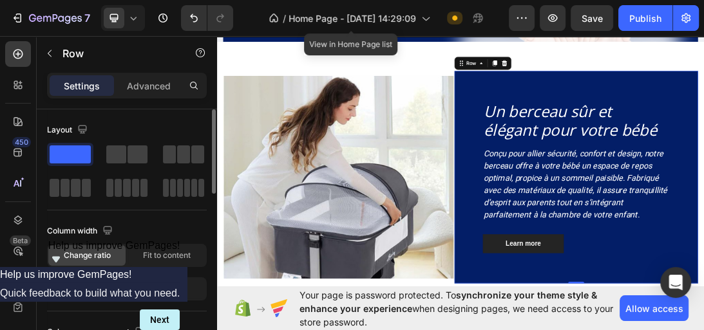
click at [149, 202] on div "Layout" at bounding box center [127, 165] width 160 height 91
drag, startPoint x: 214, startPoint y: 168, endPoint x: 214, endPoint y: 100, distance: 67.6
click at [214, 100] on div "Settings Advanced Layout Column width Change ratio Fit to content 12 Columns ma…" at bounding box center [127, 220] width 180 height 294
click at [182, 156] on span at bounding box center [183, 155] width 13 height 18
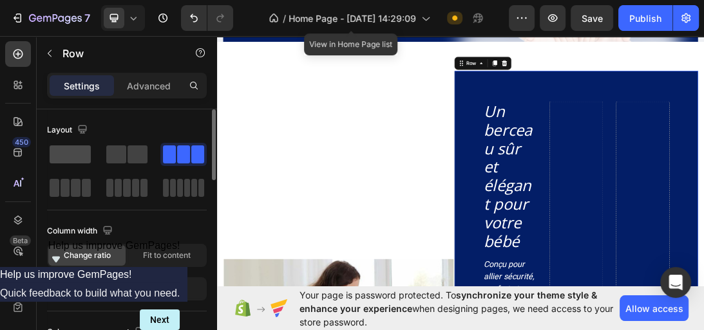
click at [79, 147] on span at bounding box center [70, 155] width 41 height 18
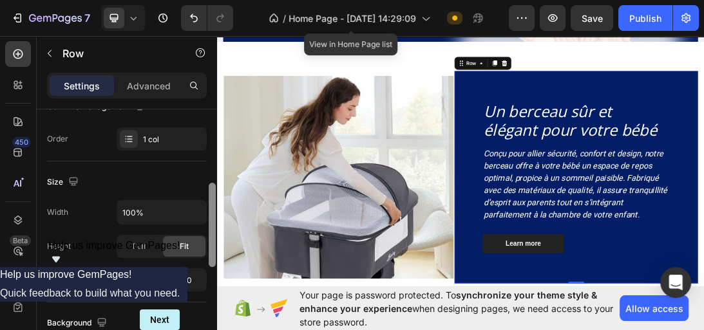
scroll to position [227, 0]
drag, startPoint x: 214, startPoint y: 144, endPoint x: 211, endPoint y: 219, distance: 74.7
click at [211, 219] on div at bounding box center [212, 224] width 7 height 84
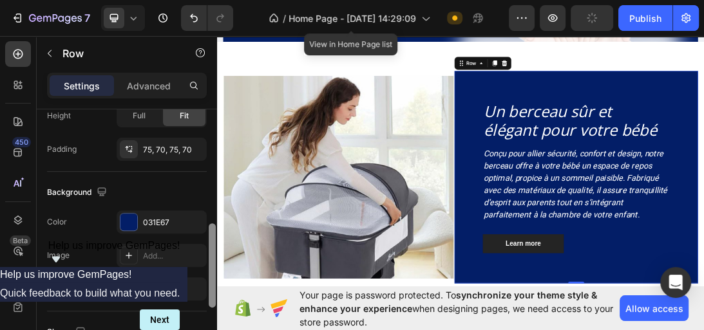
scroll to position [364, 0]
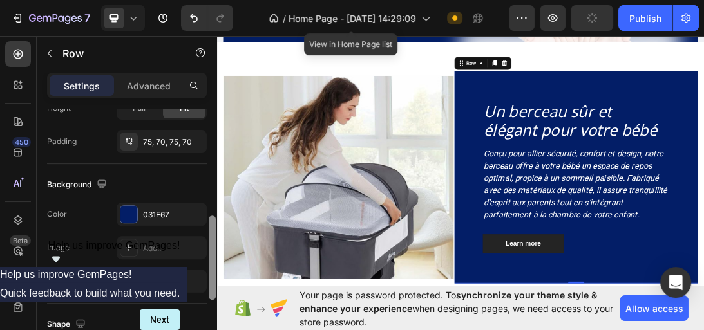
drag, startPoint x: 211, startPoint y: 219, endPoint x: 207, endPoint y: 264, distance: 45.2
click at [207, 264] on div at bounding box center [212, 229] width 10 height 258
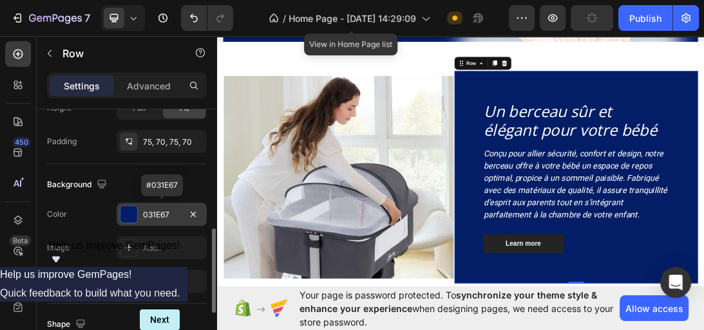
click at [177, 212] on div "031E67" at bounding box center [161, 215] width 37 height 12
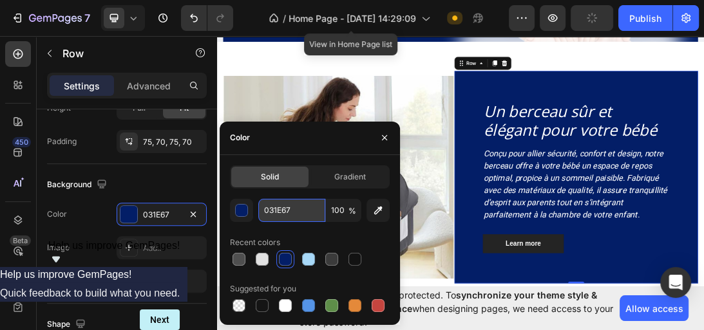
click at [316, 214] on input "031E67" at bounding box center [291, 210] width 67 height 23
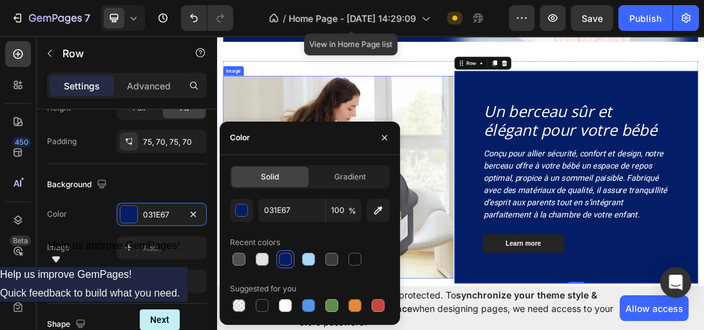
click at [551, 161] on img at bounding box center [410, 265] width 367 height 323
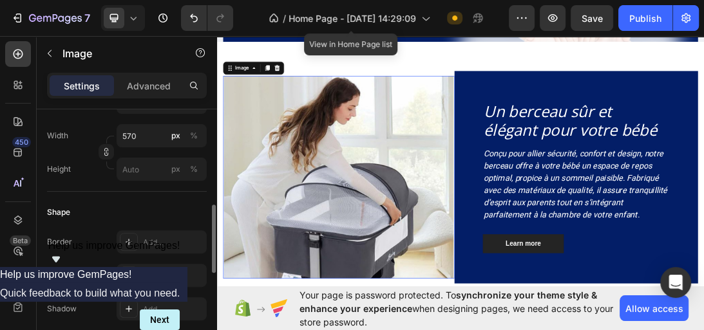
scroll to position [385, 0]
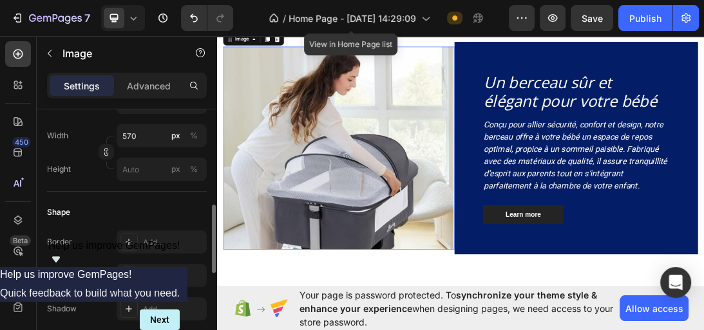
click at [551, 161] on img at bounding box center [410, 218] width 367 height 323
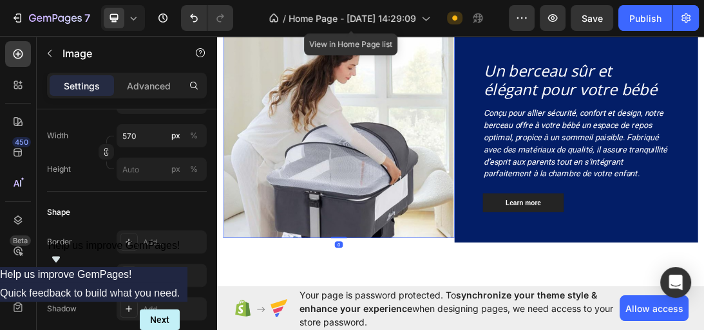
scroll to position [0, 0]
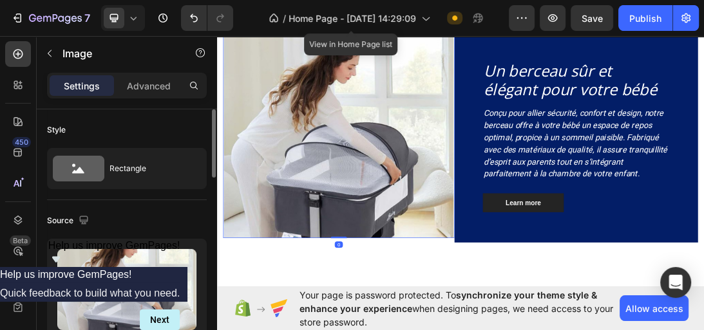
click at [551, 161] on img at bounding box center [410, 200] width 367 height 323
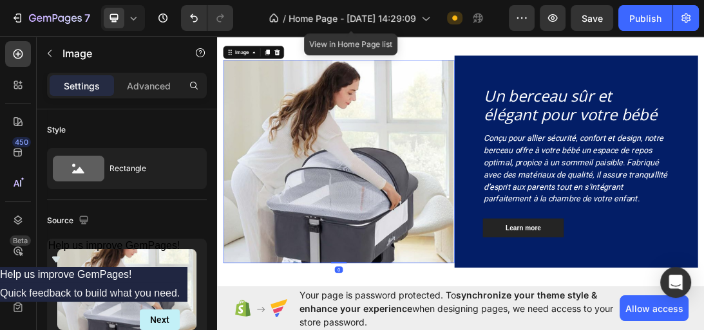
click at [551, 161] on img at bounding box center [410, 240] width 367 height 323
click at [528, 216] on img at bounding box center [410, 240] width 367 height 323
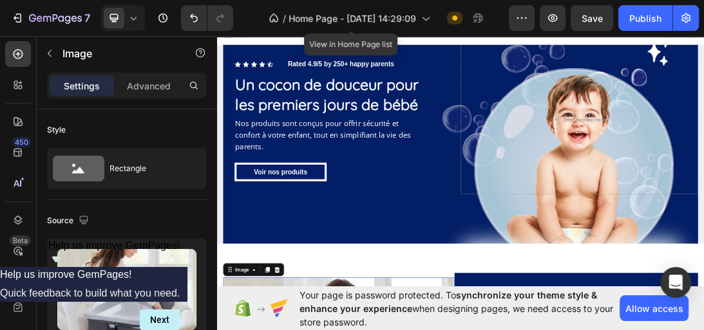
click at [528, 216] on div "Icon Icon Icon Icon Icon Icon List Rated 4.9/5 by 250+ happy parents Text Block…" at bounding box center [396, 173] width 303 height 196
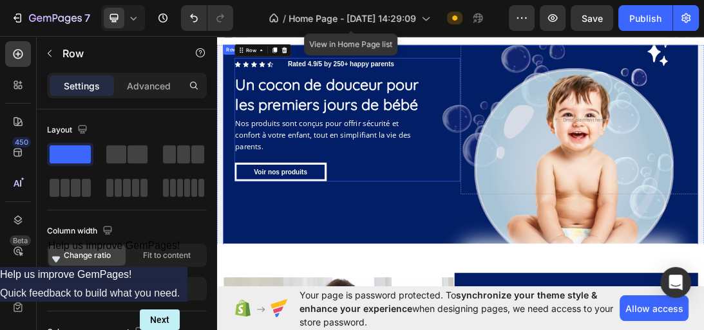
scroll to position [0, 0]
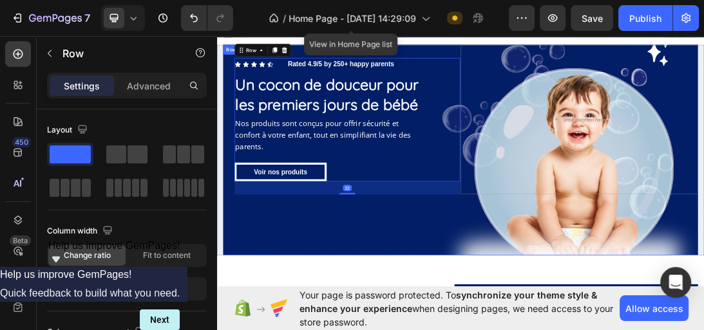
click at [478, 326] on div "Icon Icon Icon Icon Icon Icon List Rated 4.9/5 by 250+ happy parents Text Block…" at bounding box center [603, 221] width 753 height 334
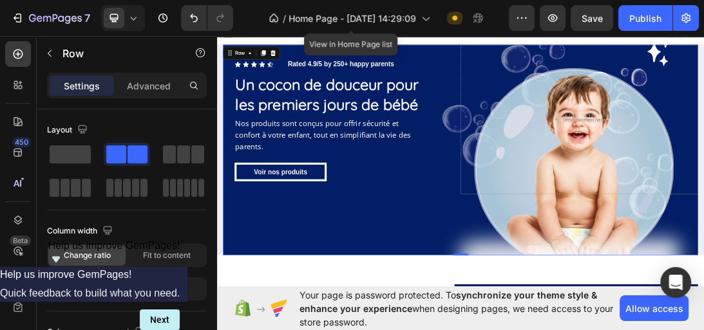
click at [484, 344] on div "Icon Icon Icon Icon Icon Icon List Rated 4.9/5 by 250+ happy parents Text Block…" at bounding box center [603, 221] width 753 height 334
click at [140, 209] on div "Layout" at bounding box center [127, 165] width 160 height 91
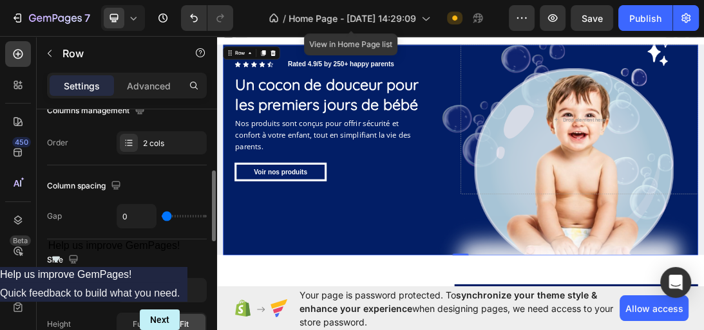
click at [144, 201] on div "Column spacing Gap 0" at bounding box center [127, 202] width 160 height 74
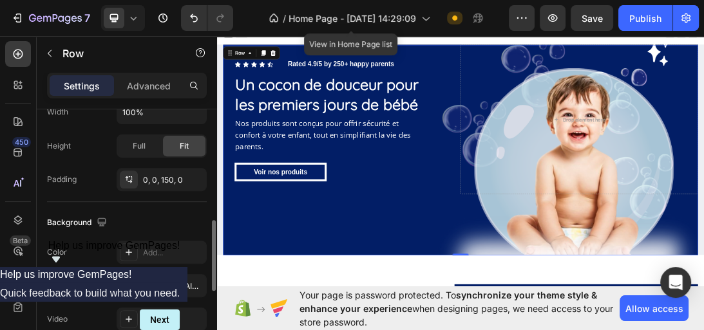
click at [144, 202] on div "Background The changes might be hidden by the video. Color Add... Image [URL][D…" at bounding box center [127, 272] width 160 height 140
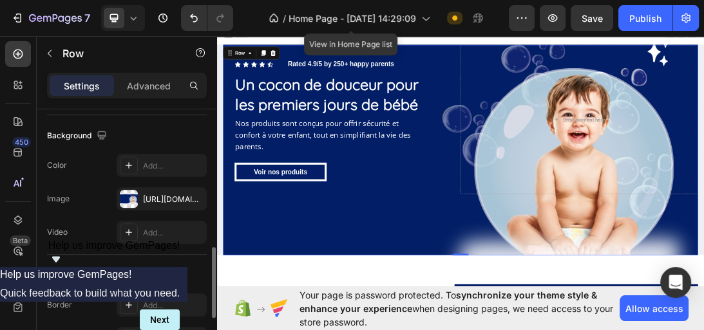
scroll to position [490, 0]
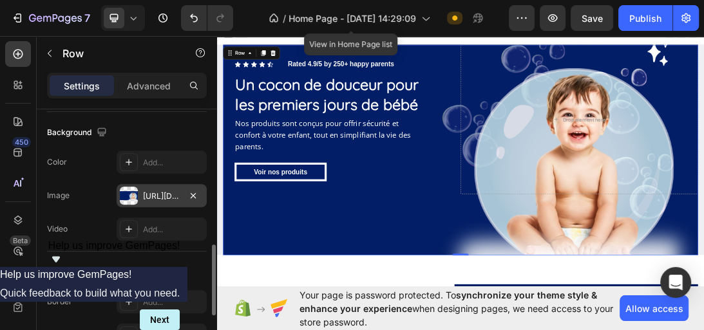
click at [133, 191] on div at bounding box center [129, 196] width 18 height 18
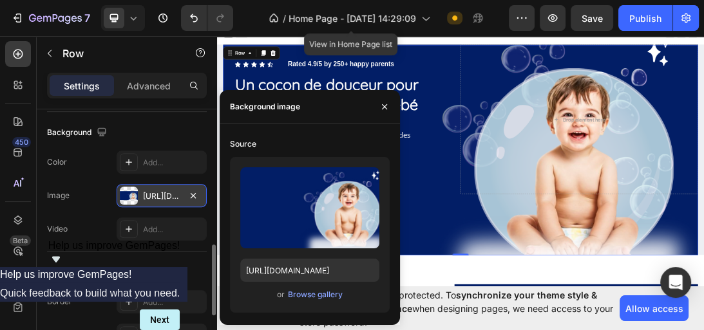
click at [133, 191] on div at bounding box center [129, 196] width 18 height 18
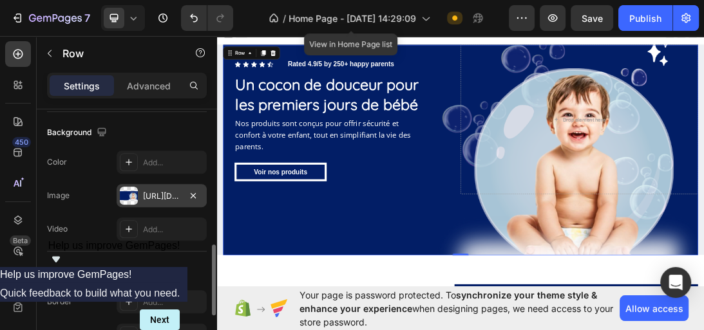
click at [133, 191] on div at bounding box center [129, 196] width 18 height 18
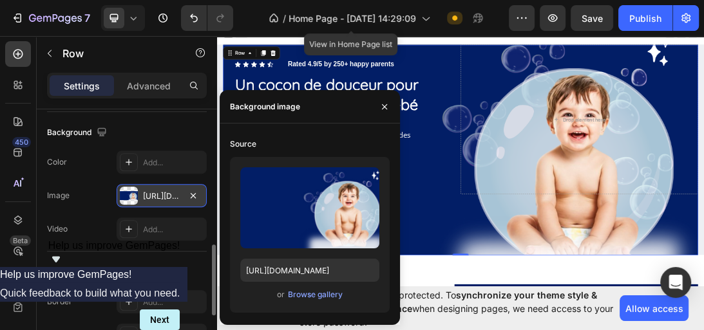
click at [133, 191] on div at bounding box center [129, 196] width 18 height 18
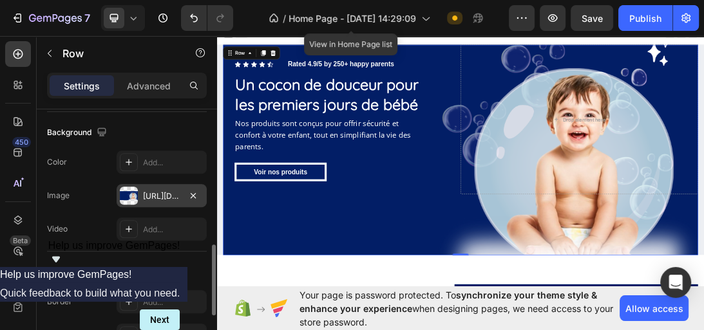
click at [133, 191] on div at bounding box center [129, 196] width 18 height 18
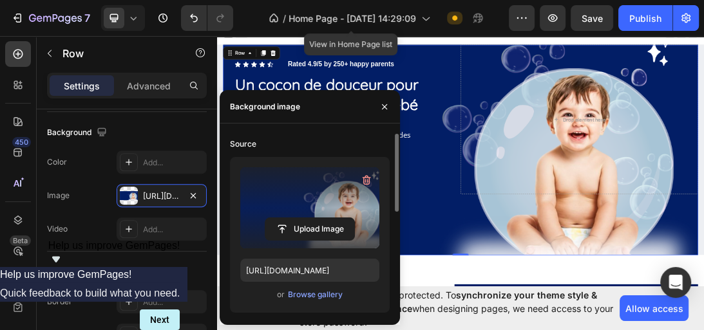
click at [314, 209] on label at bounding box center [309, 207] width 139 height 81
click at [314, 218] on input "file" at bounding box center [309, 229] width 89 height 22
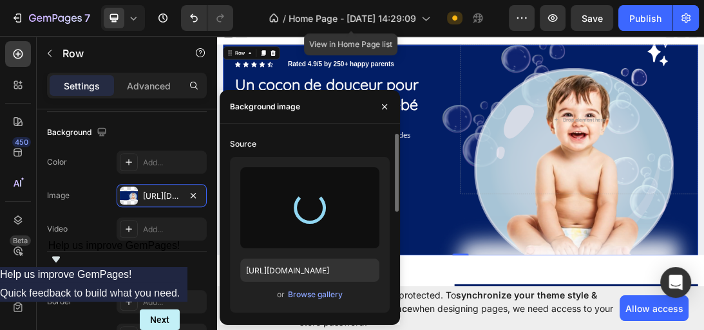
type input "[URL][DOMAIN_NAME]"
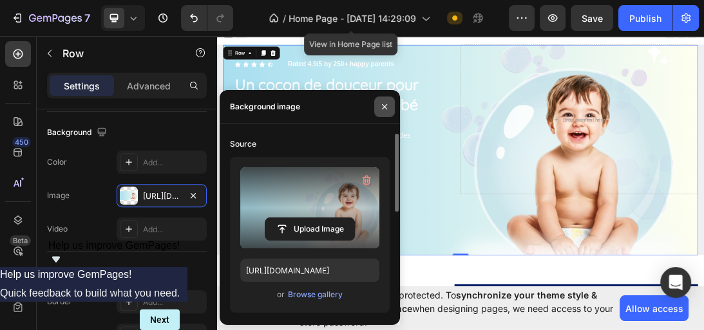
click at [392, 102] on button "button" at bounding box center [384, 107] width 21 height 21
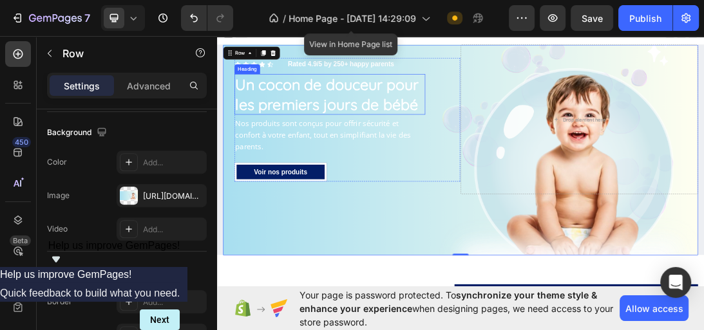
click at [482, 148] on h1 "Un cocon de douceur pour les premiers jours de bébé" at bounding box center [396, 132] width 303 height 64
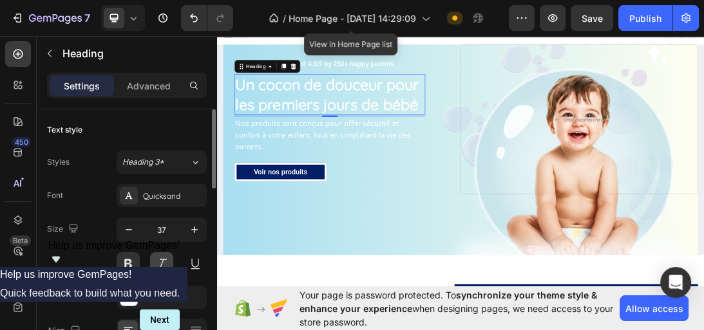
scroll to position [0, 0]
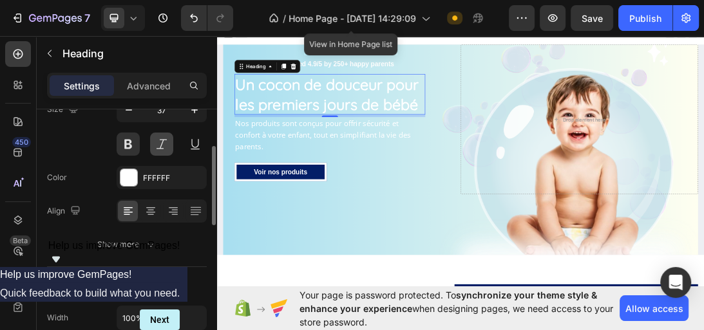
click at [149, 274] on div "Size Width 100% Padding Add..." at bounding box center [127, 321] width 160 height 108
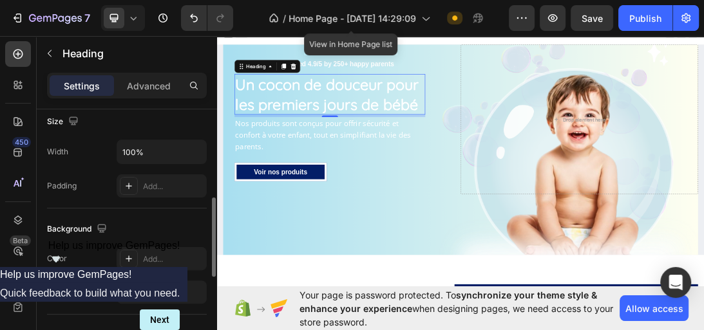
scroll to position [286, 0]
click at [149, 274] on div "The changes might be hidden by the video. Color Add... Image Add..." at bounding box center [127, 275] width 160 height 57
drag, startPoint x: 151, startPoint y: 270, endPoint x: 136, endPoint y: 200, distance: 72.2
click at [136, 200] on div "Size Width 100% Padding Add..." at bounding box center [127, 155] width 160 height 108
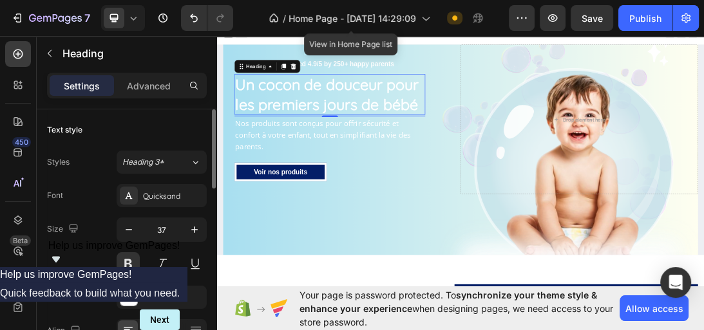
scroll to position [0, 0]
click at [161, 296] on div "FFFFFF" at bounding box center [161, 298] width 37 height 12
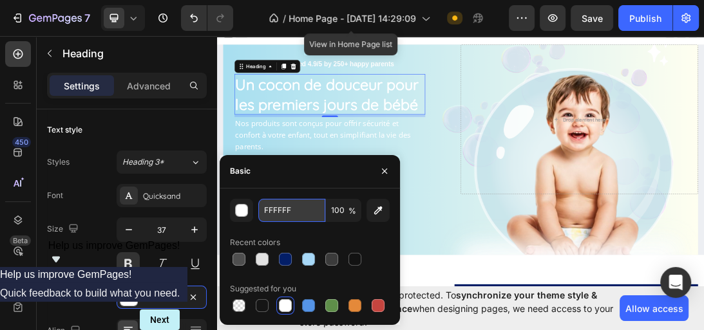
click at [306, 203] on input "FFFFFF" at bounding box center [291, 210] width 67 height 23
paste input "031E67"
type input "031E67"
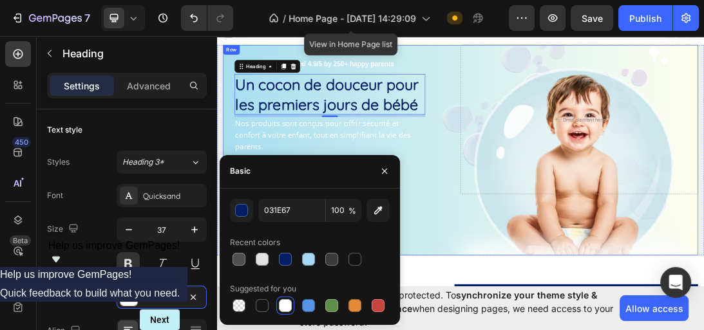
click at [588, 281] on div "Icon Icon Icon Icon Icon Icon List Rated 4.9/5 by 250+ happy parents Text Block…" at bounding box center [603, 221] width 753 height 334
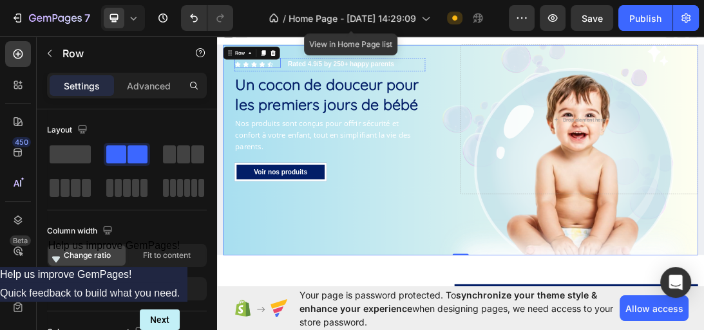
click at [307, 86] on div "Icon Icon Icon Icon Icon" at bounding box center [281, 85] width 73 height 10
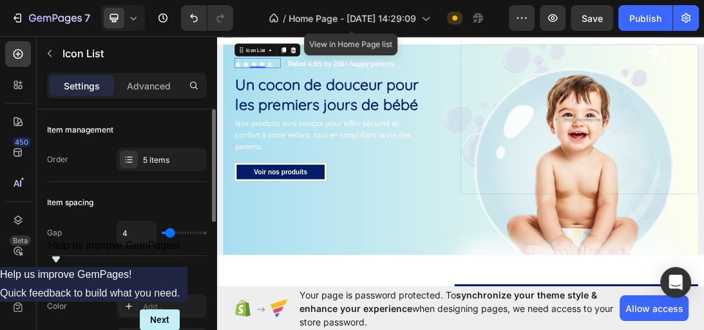
click at [162, 240] on div "4" at bounding box center [162, 233] width 90 height 24
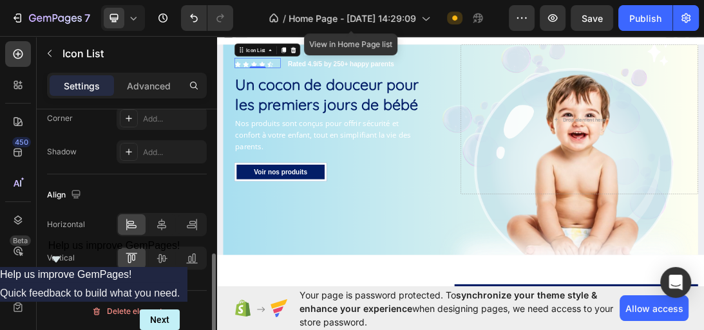
scroll to position [321, 0]
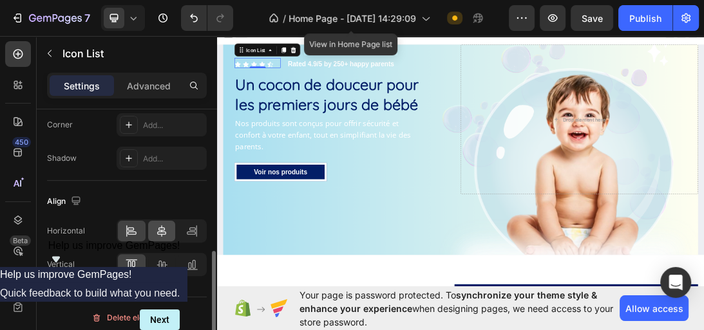
click at [160, 237] on div "Horizontal Vertical" at bounding box center [127, 248] width 160 height 57
click at [160, 234] on icon at bounding box center [161, 231] width 13 height 13
click at [316, 88] on div "Icon Icon Icon Icon Icon Icon List 0 Rated 4.9/5 by 250+ happy parents Text Blo…" at bounding box center [396, 85] width 303 height 21
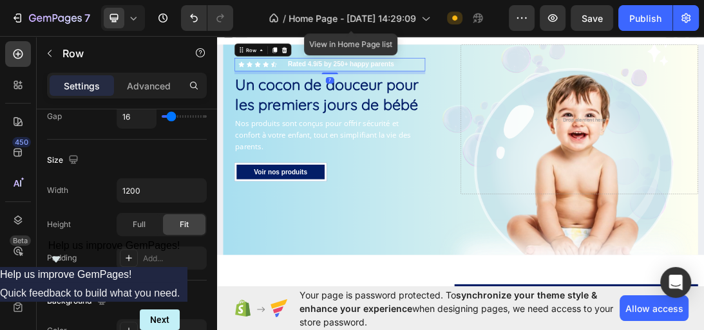
scroll to position [0, 0]
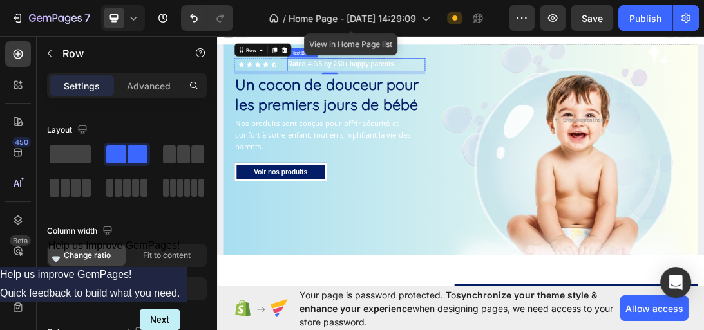
click at [512, 87] on p "Rated 4.9/5 by 250+ happy parents" at bounding box center [438, 85] width 217 height 19
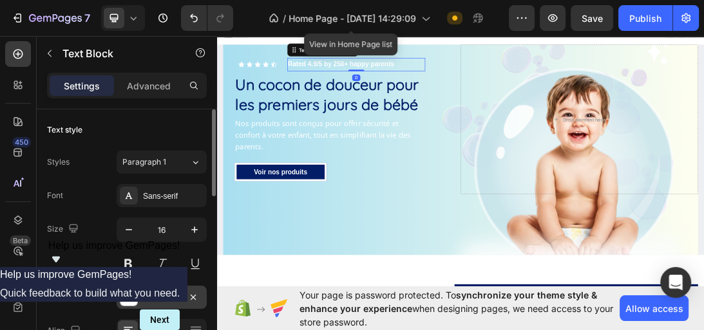
click at [133, 305] on div at bounding box center [129, 297] width 18 height 18
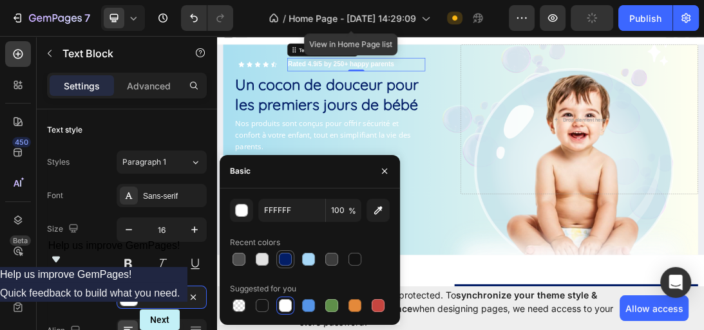
click at [289, 256] on div at bounding box center [285, 259] width 13 height 13
type input "031E67"
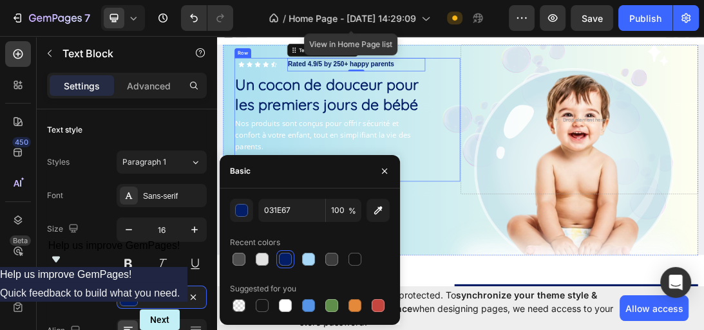
click at [588, 199] on div "Icon Icon Icon Icon Icon Icon List Rated 4.9/5 by 250+ happy parents Text Block…" at bounding box center [424, 173] width 358 height 196
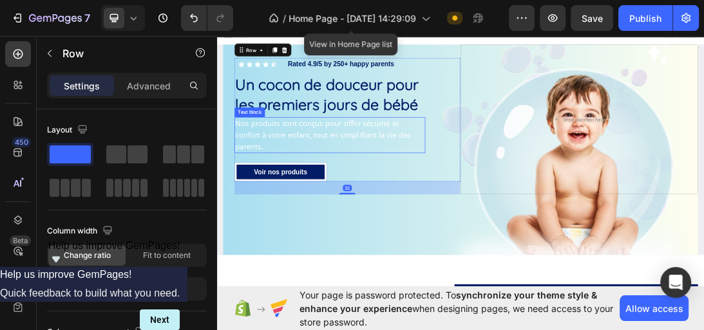
click at [527, 198] on p "Nos produits sont conçus pour offrir sécurité et confort à votre enfant, tout e…" at bounding box center [396, 197] width 300 height 55
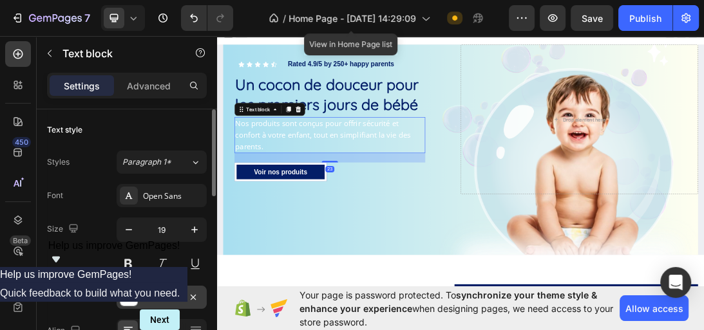
click at [126, 297] on div at bounding box center [128, 297] width 17 height 17
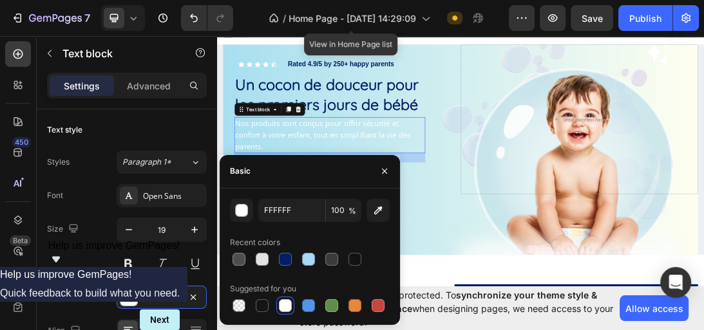
click at [283, 247] on div "Recent colors" at bounding box center [310, 242] width 160 height 21
click at [285, 255] on div at bounding box center [285, 259] width 13 height 13
type input "031E67"
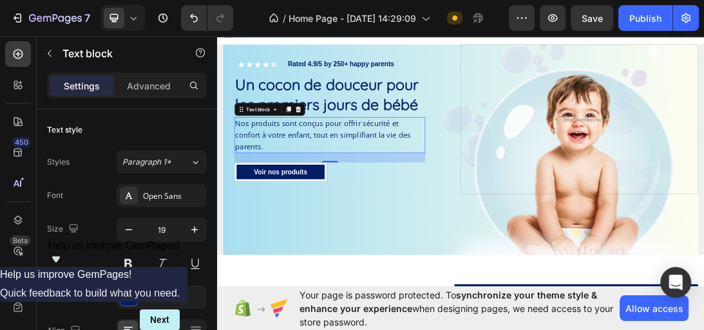
click at [485, 226] on div "23" at bounding box center [396, 233] width 303 height 15
click at [534, 196] on p "Nos produits sont conçus pour offrir sécurité et confort à votre enfant, tout e…" at bounding box center [396, 197] width 300 height 55
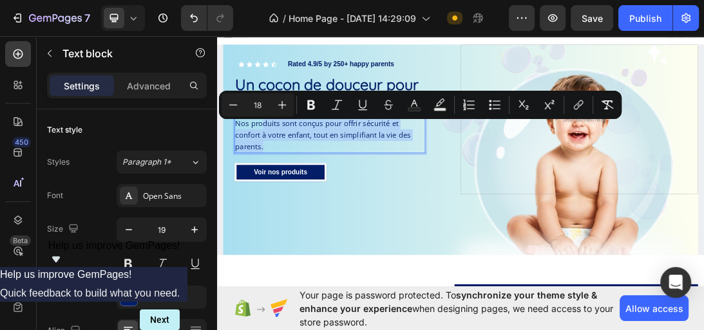
drag, startPoint x: 534, startPoint y: 196, endPoint x: 285, endPoint y: 175, distance: 249.4
click at [285, 175] on p "Nos produits sont conçus pour offrir sécurité et confort à votre enfant, tout e…" at bounding box center [396, 197] width 300 height 55
click at [531, 196] on p "Nos produits sont conçus pour offrir sécurité et confort à votre enfant, tout e…" at bounding box center [396, 197] width 300 height 55
drag, startPoint x: 531, startPoint y: 196, endPoint x: 249, endPoint y: 178, distance: 282.6
click at [249, 178] on p "Nos produits sont conçus pour offrir sécurité et confort à votre enfant, tout e…" at bounding box center [396, 197] width 300 height 55
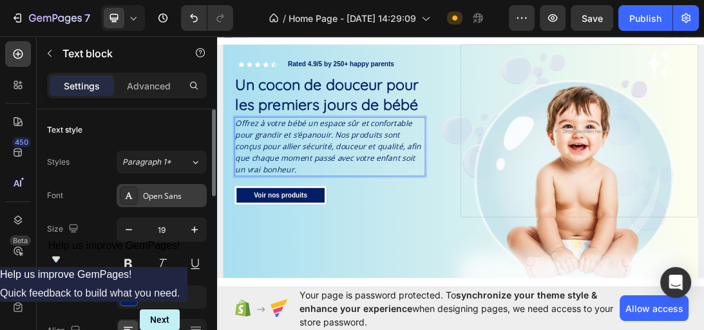
click at [165, 201] on div "Open Sans" at bounding box center [173, 197] width 61 height 12
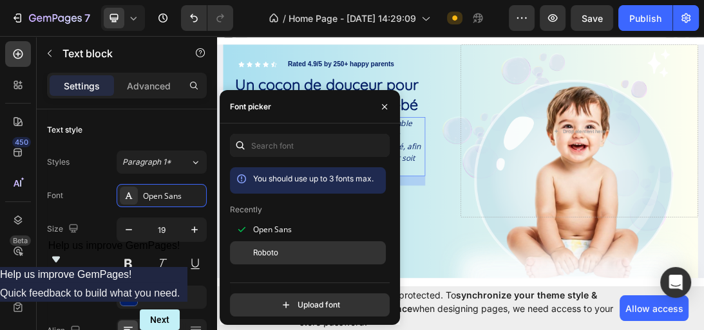
click at [249, 244] on div at bounding box center [241, 252] width 23 height 23
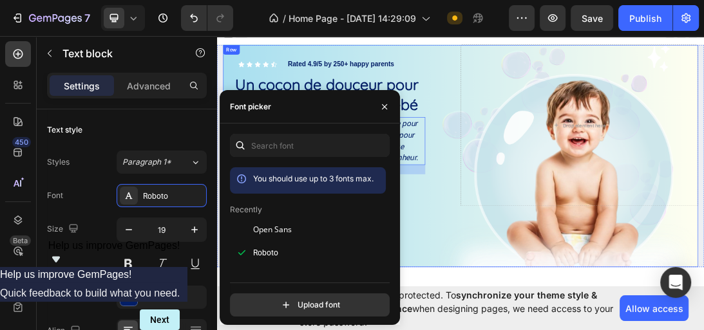
click at [592, 344] on div "Icon Icon Icon Icon Icon Icon List Rated 4.9/5 by 250+ happy parents Text Block…" at bounding box center [603, 230] width 753 height 353
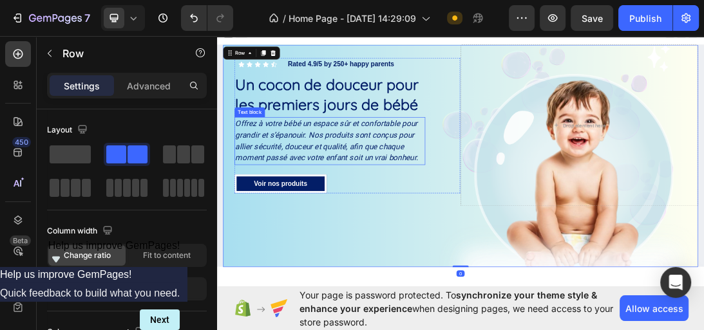
click at [460, 194] on icon "Offrez à votre bébé un espace sûr et confortable pour grandir et s’épanouir. No…" at bounding box center [391, 206] width 290 height 70
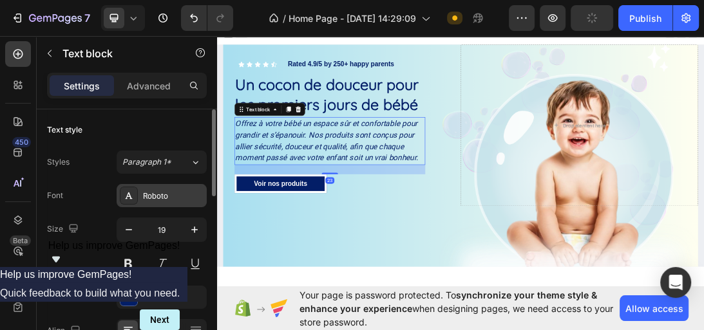
click at [166, 191] on div "Roboto" at bounding box center [173, 197] width 61 height 12
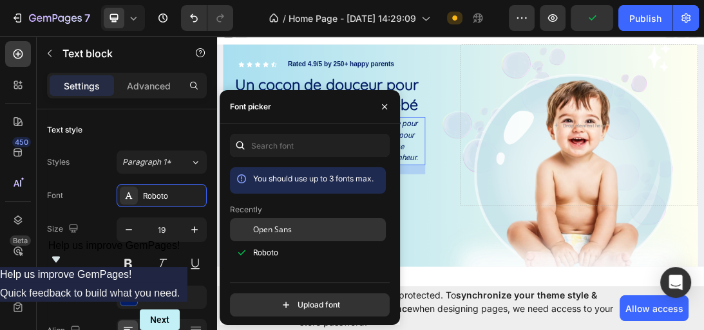
click at [265, 230] on span "Open Sans" at bounding box center [272, 230] width 39 height 12
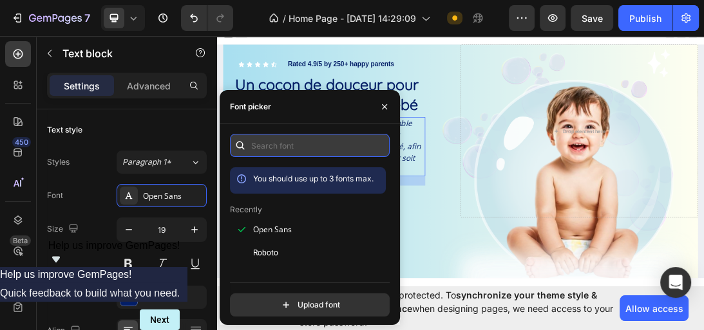
click at [285, 148] on input "text" at bounding box center [310, 145] width 160 height 23
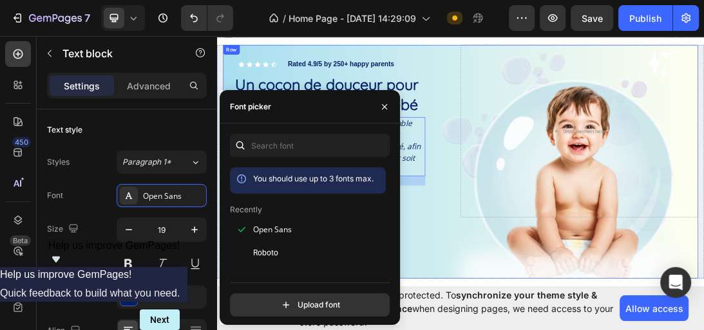
click at [556, 362] on div "Icon Icon Icon Icon Icon Icon List Rated 4.9/5 by 250+ happy parents Text Block…" at bounding box center [603, 239] width 753 height 371
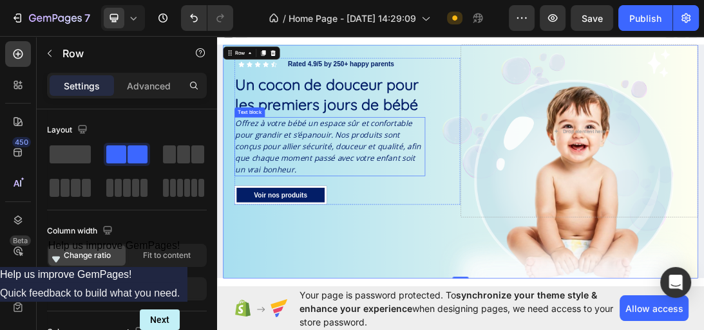
click at [394, 172] on icon "Offrez à votre bébé un espace sûr et confortable pour grandir et s’épanouir. No…" at bounding box center [393, 216] width 294 height 90
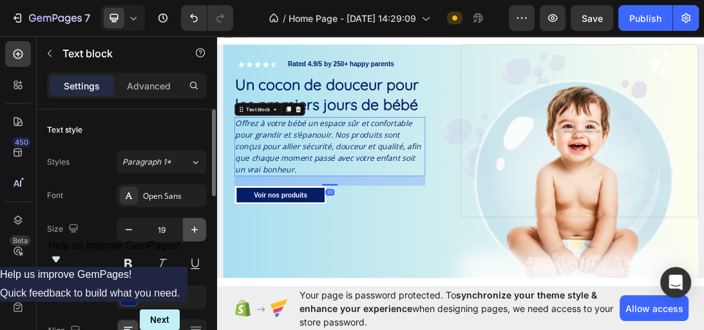
click at [194, 222] on button "button" at bounding box center [194, 229] width 23 height 23
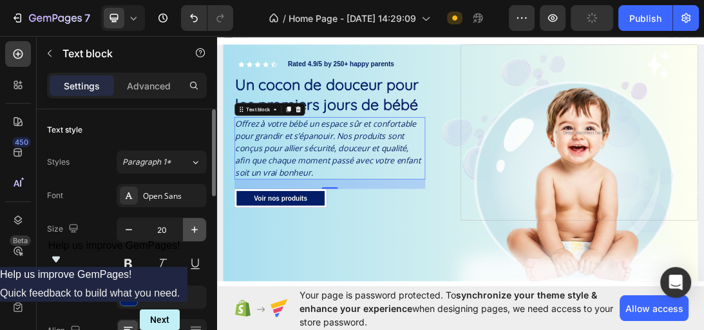
click at [194, 222] on button "button" at bounding box center [194, 229] width 23 height 23
type input "21"
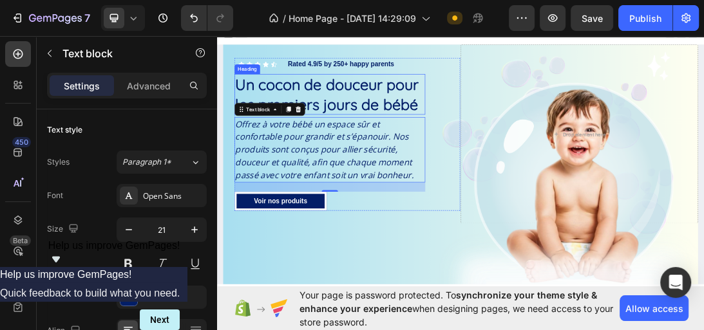
click at [515, 124] on h1 "Un cocon de douceur pour les premiers jours de bébé" at bounding box center [396, 132] width 303 height 64
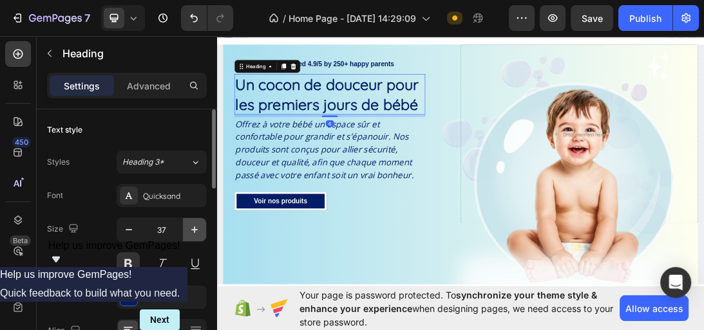
click at [193, 227] on icon "button" at bounding box center [194, 229] width 13 height 13
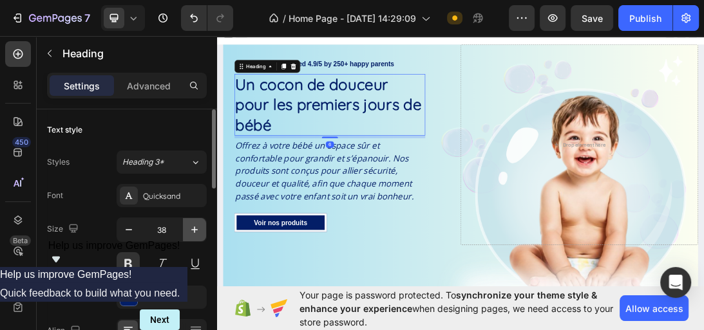
click at [193, 227] on icon "button" at bounding box center [194, 229] width 13 height 13
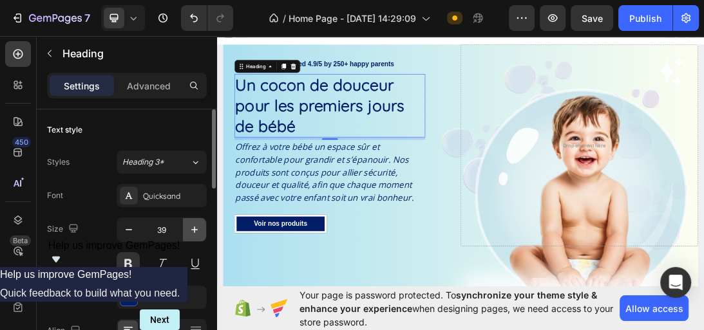
click at [193, 227] on icon "button" at bounding box center [194, 229] width 13 height 13
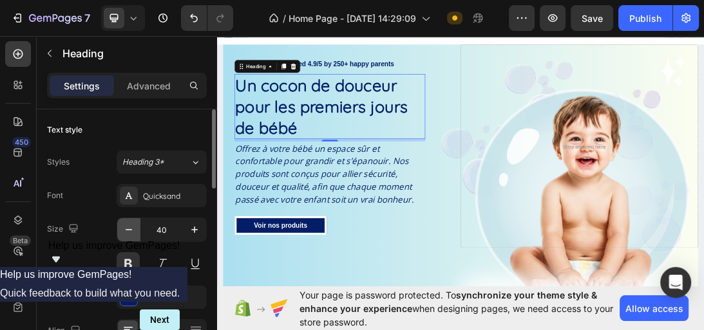
click at [133, 225] on icon "button" at bounding box center [128, 229] width 13 height 13
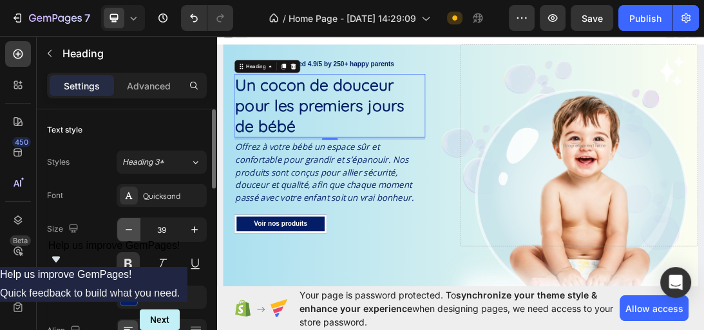
click at [133, 225] on icon "button" at bounding box center [128, 229] width 13 height 13
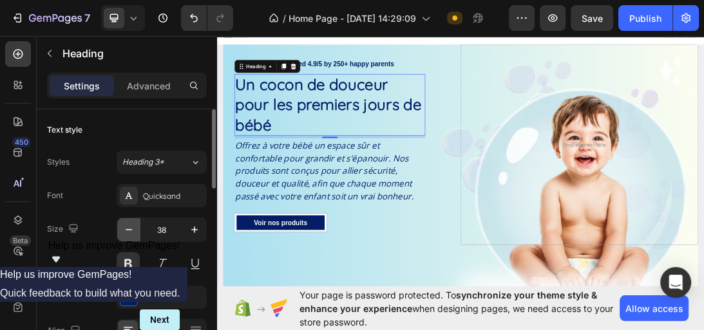
click at [133, 225] on icon "button" at bounding box center [128, 229] width 13 height 13
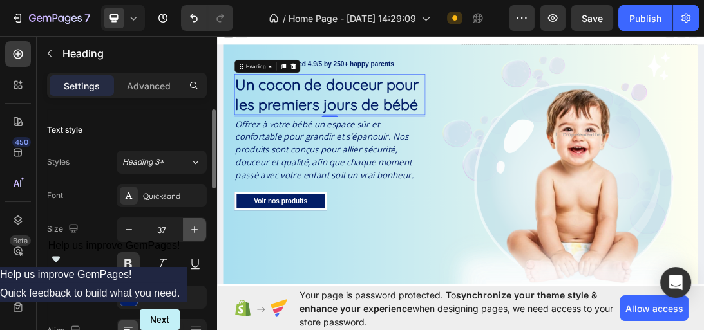
click at [187, 229] on button "button" at bounding box center [194, 229] width 23 height 23
type input "38"
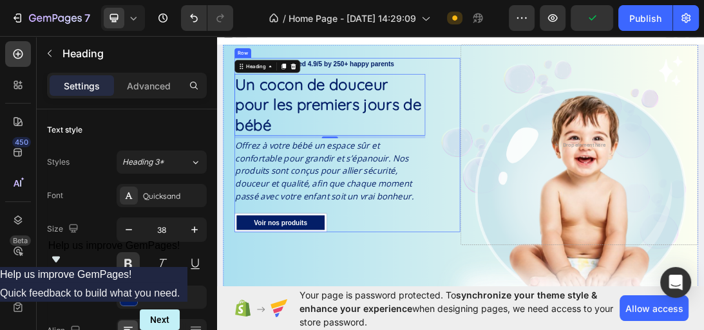
scroll to position [15, 0]
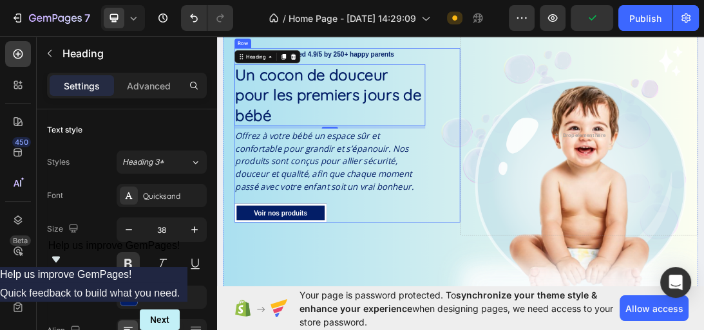
click at [572, 318] on div "Icon Icon Icon Icon Icon Icon List Rated 4.9/5 by 250+ happy parents Text Block…" at bounding box center [424, 197] width 358 height 277
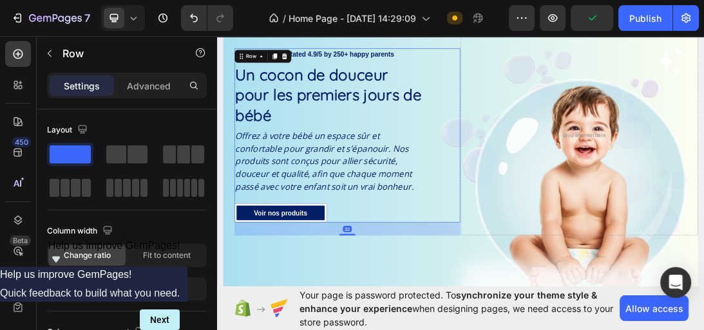
scroll to position [0, 0]
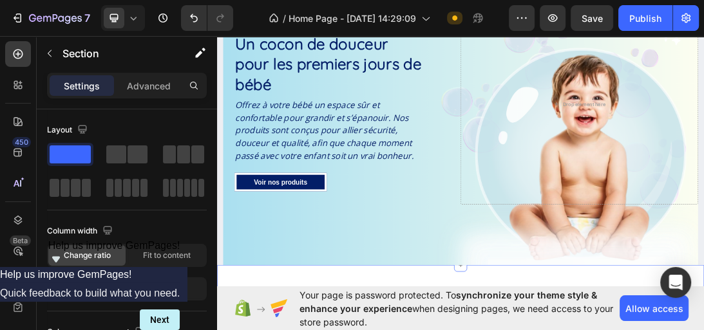
click at [572, 317] on div "Icon Icon Icon Icon Icon Icon List Rated 4.9/5 by 250+ happy parents Text Block…" at bounding box center [603, 197] width 753 height 415
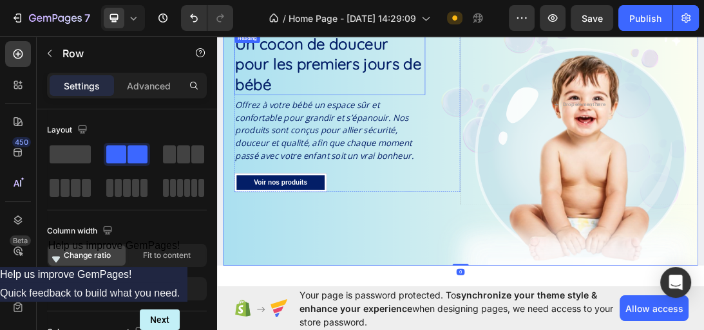
click at [355, 94] on h1 "Un cocon de douceur pour les premiers jours de bébé" at bounding box center [396, 86] width 303 height 98
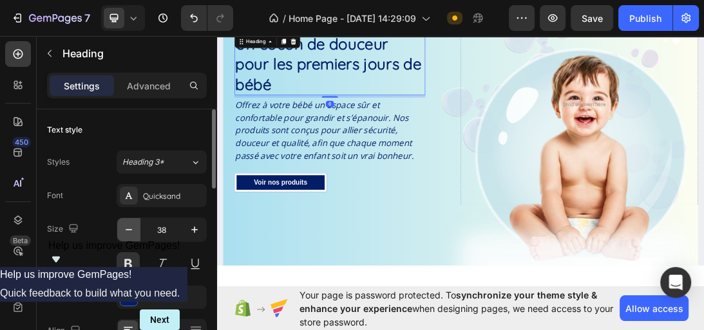
click at [132, 225] on icon "button" at bounding box center [128, 229] width 13 height 13
type input "37"
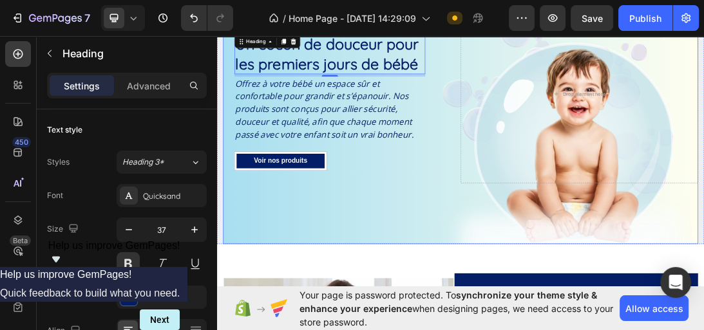
click at [567, 341] on div "Icon Icon Icon Icon Icon Icon List Rated 4.9/5 by 250+ happy parents Text Block…" at bounding box center [603, 180] width 753 height 381
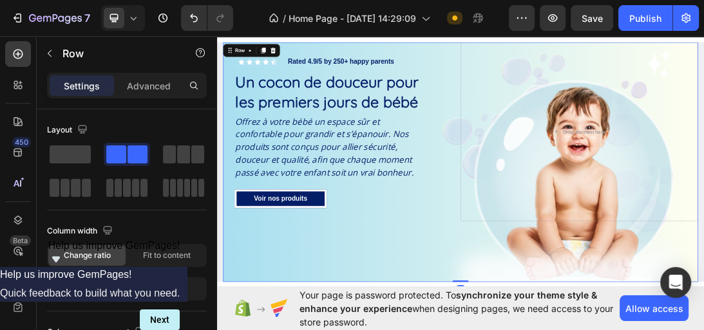
scroll to position [0, 0]
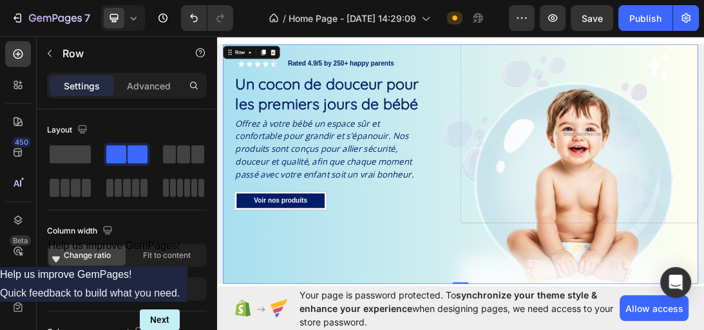
click at [567, 341] on div "Icon Icon Icon Icon Icon Icon List Rated 4.9/5 by 250+ happy parents Text Block…" at bounding box center [603, 243] width 753 height 381
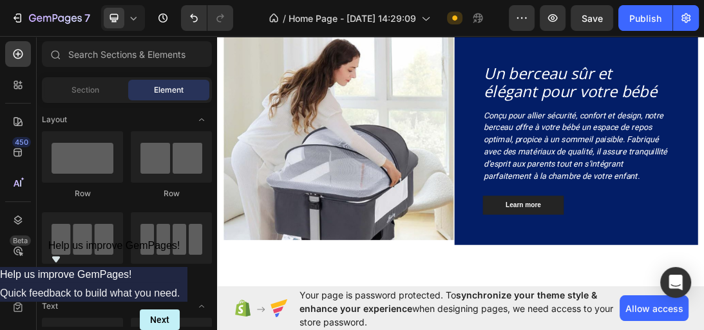
scroll to position [437, 0]
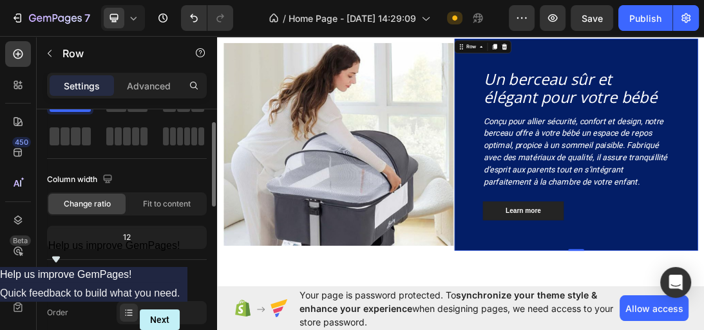
click at [127, 224] on div "Column width Change ratio Fit to content 12" at bounding box center [127, 214] width 160 height 91
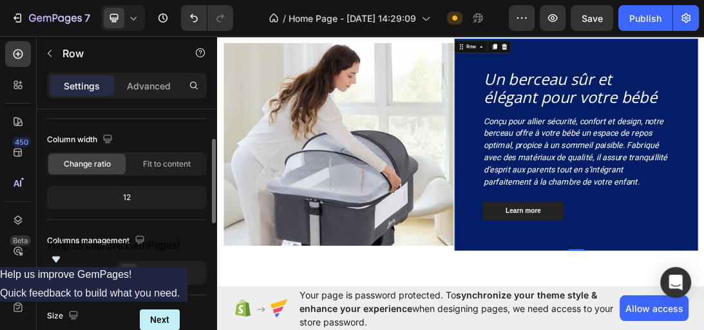
click at [127, 224] on div "Layout Column width Change ratio Fit to content 12 Columns management Order 1 c…" at bounding box center [127, 156] width 160 height 256
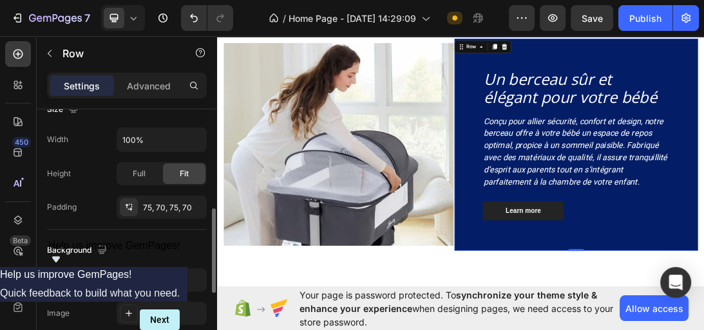
scroll to position [388, 0]
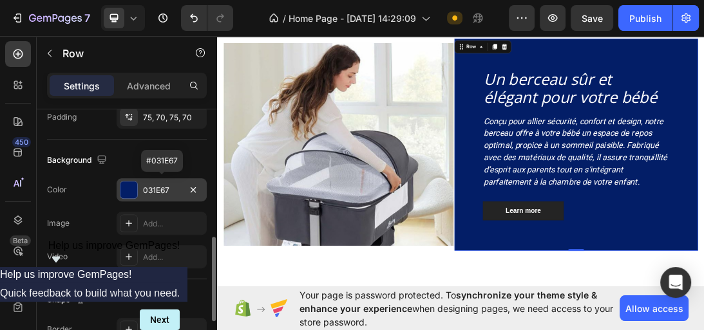
click at [129, 189] on div at bounding box center [128, 190] width 17 height 17
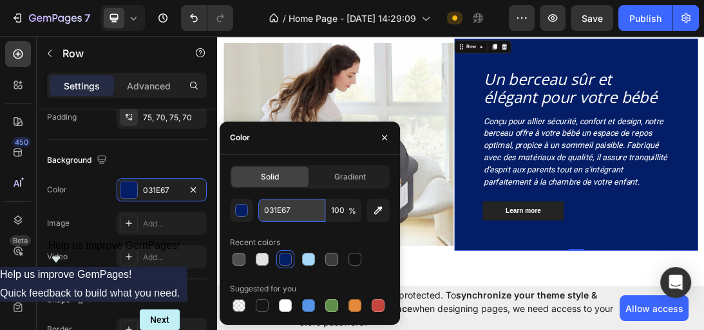
click at [291, 211] on input "031E67" at bounding box center [291, 210] width 67 height 23
paste input "Offrez à votre bébé un espace sûr et confortable pour grandir et s’épanouir. No…"
type input "Offrez à votre bébé un espace sûr et confortable pour grandir et s’épanouir. No…"
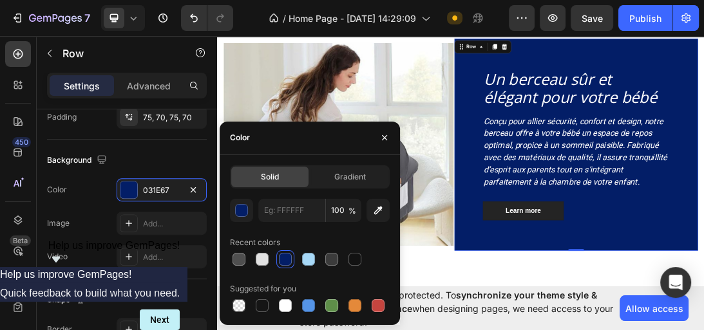
type input "031E67"
paste input "031E67"
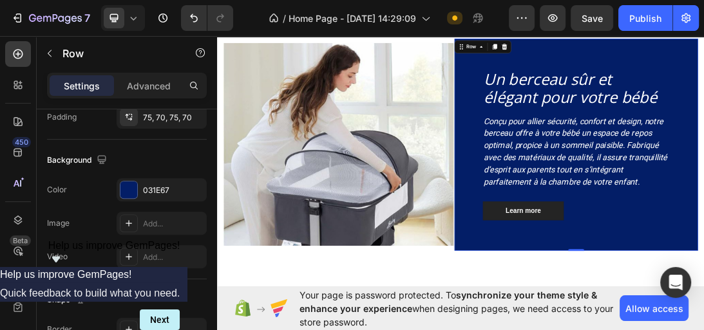
click at [123, 192] on div at bounding box center [128, 190] width 17 height 17
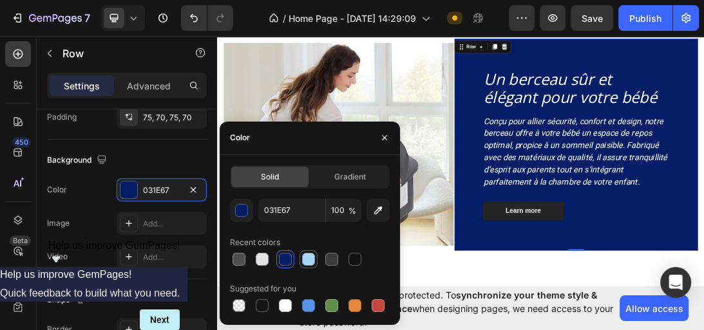
click at [312, 264] on div at bounding box center [308, 259] width 13 height 13
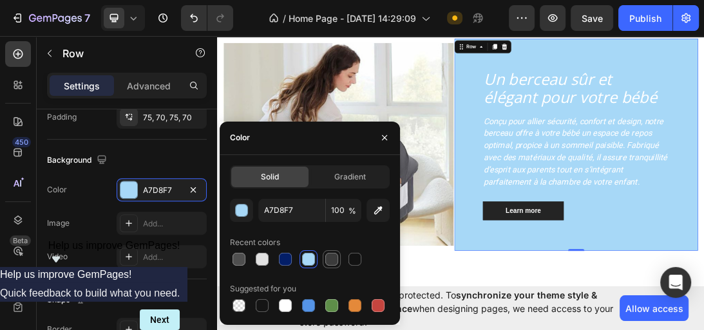
click at [326, 261] on div at bounding box center [331, 259] width 13 height 13
type input "3B3B3B"
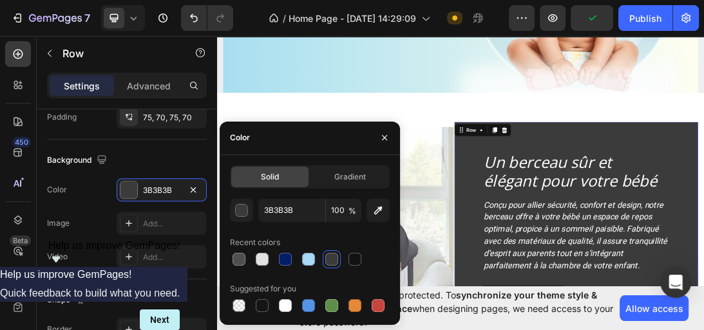
scroll to position [357, 0]
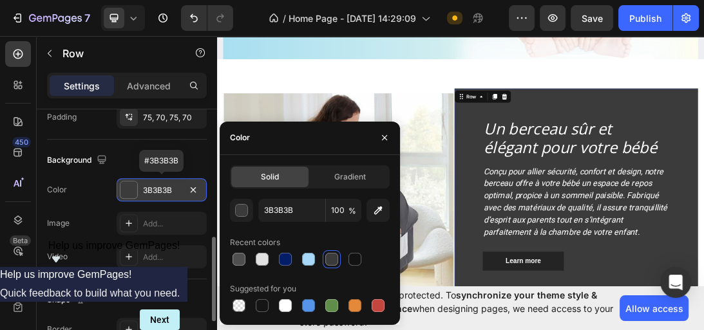
click at [181, 184] on div "3B3B3B" at bounding box center [162, 189] width 90 height 23
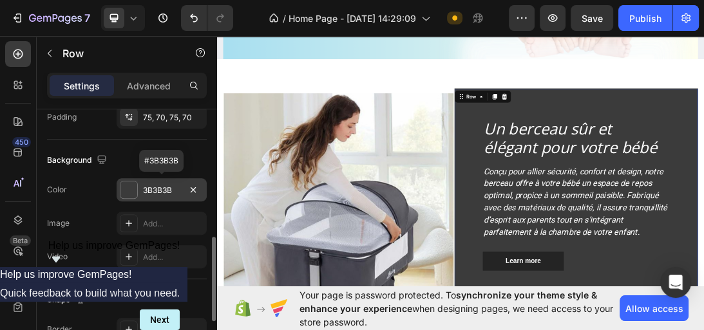
click at [181, 184] on div "3B3B3B" at bounding box center [162, 189] width 90 height 23
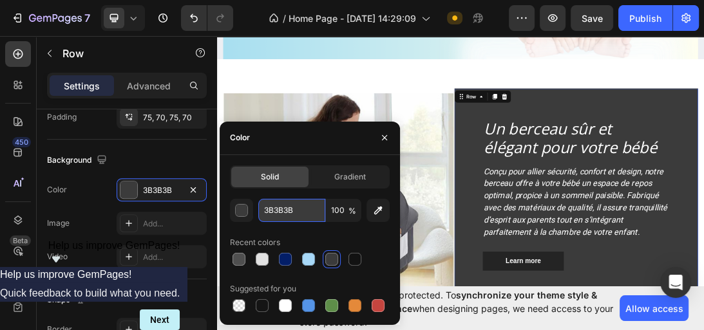
click at [307, 208] on input "3B3B3B" at bounding box center [291, 210] width 67 height 23
paste input "FFF8E7"
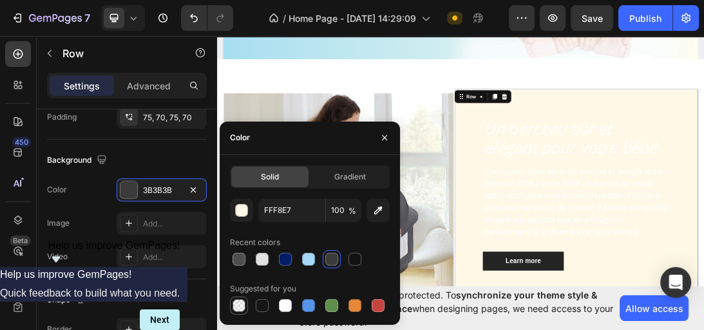
click at [240, 303] on div at bounding box center [238, 305] width 13 height 13
type input "000000"
type input "0"
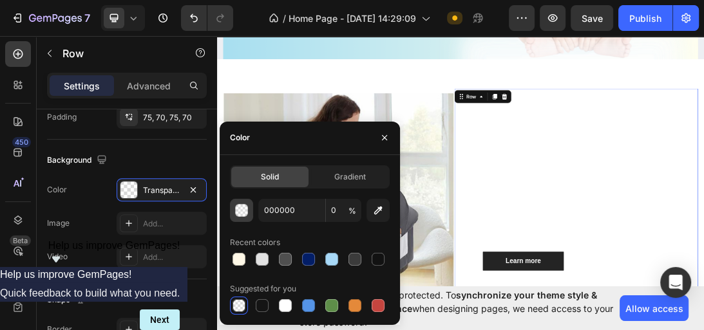
click at [247, 216] on div "button" at bounding box center [241, 210] width 13 height 13
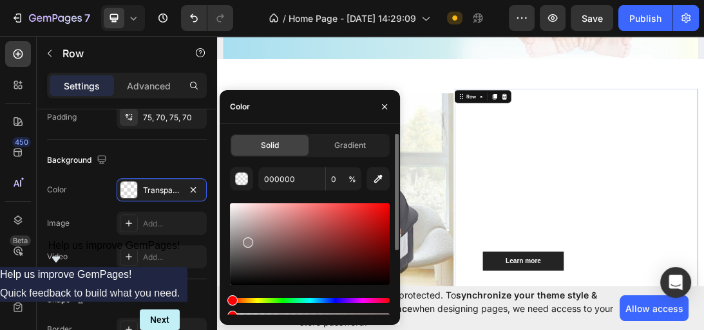
drag, startPoint x: 229, startPoint y: 283, endPoint x: 247, endPoint y: 240, distance: 47.1
click at [247, 240] on div at bounding box center [248, 243] width 10 height 10
drag, startPoint x: 247, startPoint y: 240, endPoint x: 258, endPoint y: 229, distance: 15.5
click at [258, 229] on div at bounding box center [259, 232] width 10 height 10
click at [284, 174] on input "AF9292" at bounding box center [291, 178] width 67 height 23
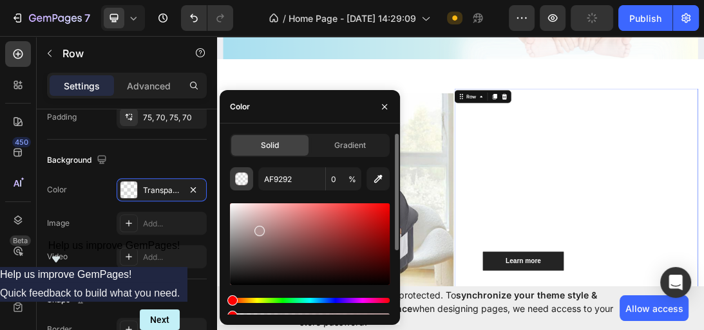
click at [247, 180] on div "button" at bounding box center [242, 179] width 13 height 13
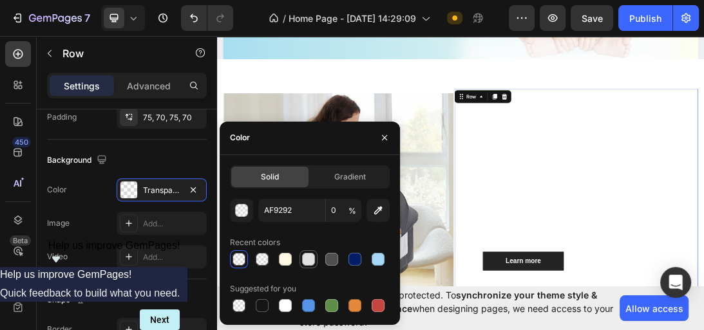
click at [311, 260] on div at bounding box center [308, 259] width 13 height 13
type input "E2E2E2"
type input "100"
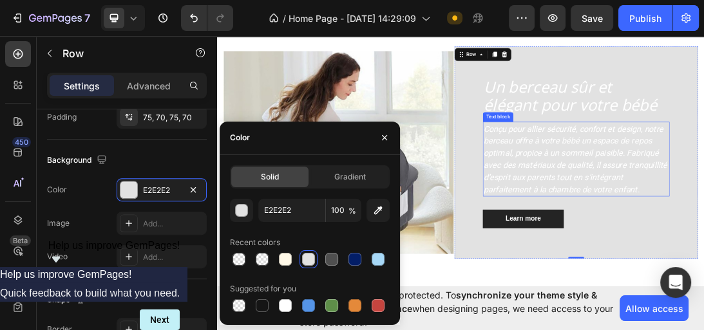
scroll to position [423, 0]
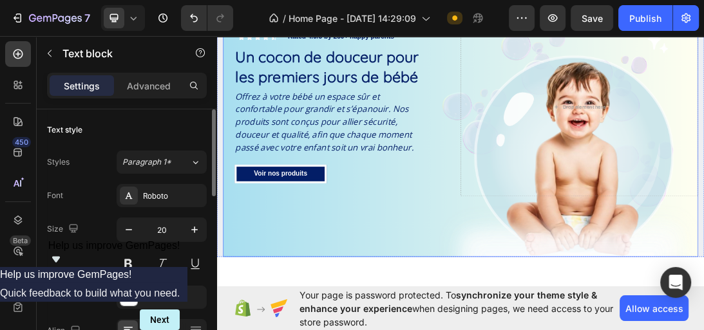
scroll to position [31, 0]
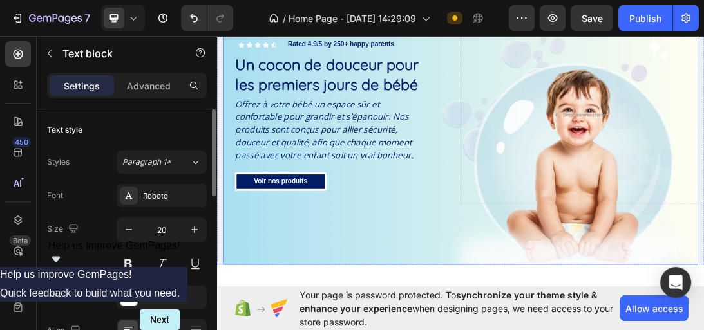
click at [702, 324] on div "Icon Icon Icon Icon Icon Icon List Rated 4.9/5 by 250+ happy parents Text Block…" at bounding box center [603, 213] width 753 height 381
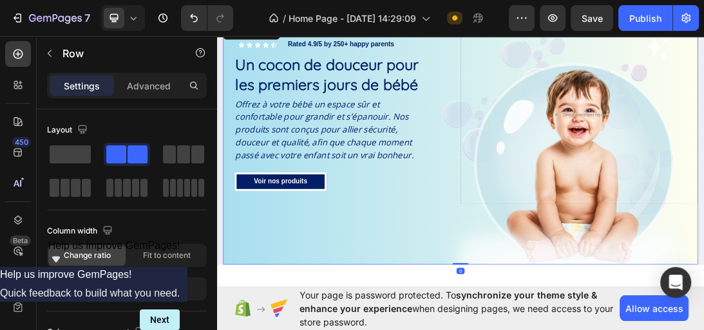
scroll to position [0, 0]
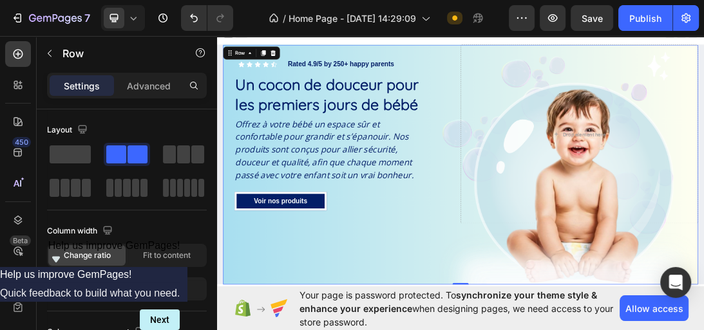
click at [443, 183] on icon "Offrez à votre bébé un espace sûr et confortable pour grandir et s’épanouir. No…" at bounding box center [387, 220] width 283 height 99
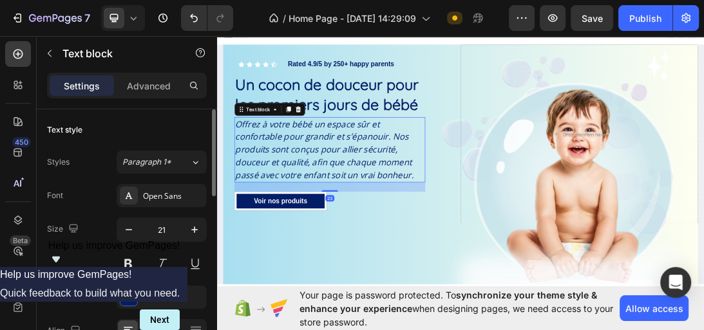
drag, startPoint x: 160, startPoint y: 256, endPoint x: 112, endPoint y: 111, distance: 153.1
click at [113, 111] on div "Text style Styles Paragraph 1* Font Open Sans Size 21 Color 031E67 Align Show m…" at bounding box center [127, 248] width 160 height 278
drag, startPoint x: 108, startPoint y: 113, endPoint x: 138, endPoint y: 257, distance: 146.7
click at [113, 129] on div "Text style Styles Paragraph 1* Font Open Sans Size 21 Color 031E67 Align Show m…" at bounding box center [127, 248] width 160 height 278
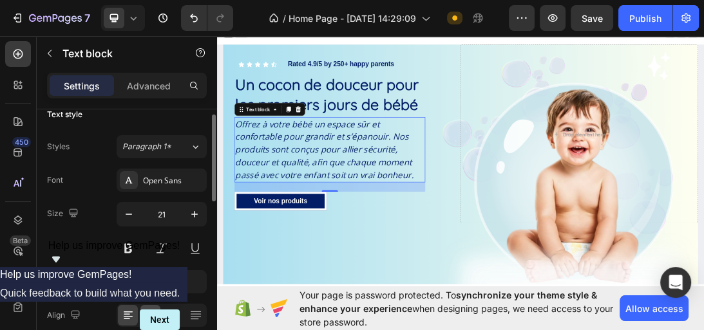
click at [154, 305] on div at bounding box center [150, 315] width 20 height 21
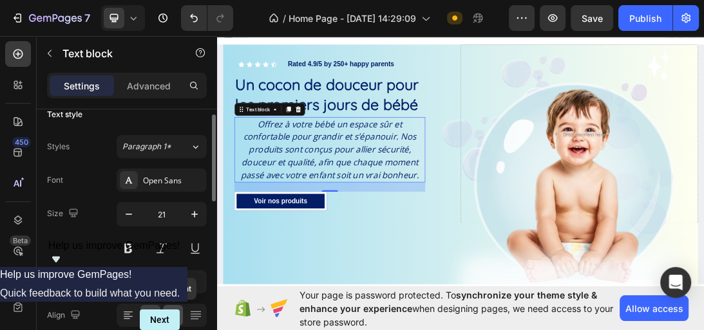
click at [167, 309] on icon at bounding box center [173, 315] width 13 height 13
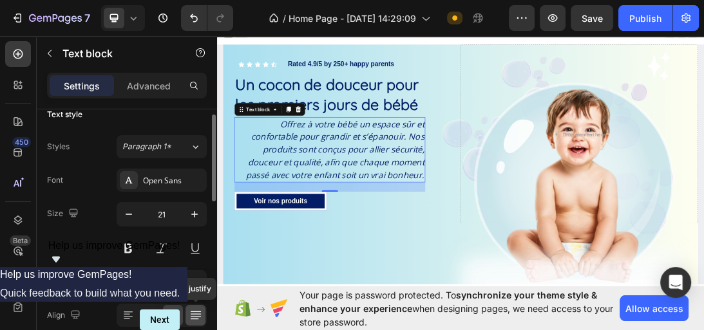
click at [188, 316] on div at bounding box center [195, 315] width 20 height 21
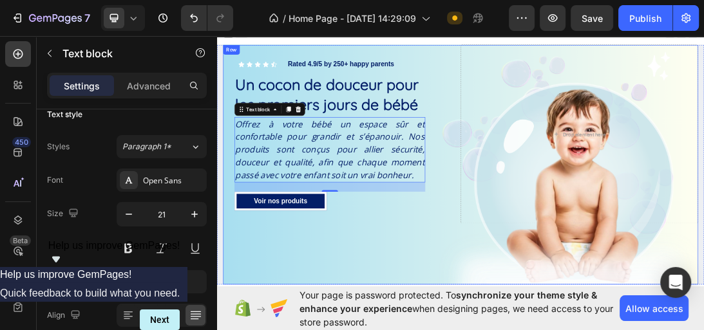
click at [331, 387] on div "Icon Icon Icon Icon Icon Icon List Rated 4.9/5 by 250+ happy parents Text Block…" at bounding box center [603, 244] width 753 height 381
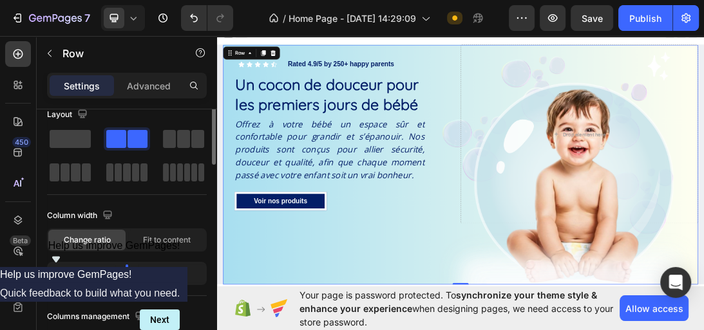
scroll to position [0, 0]
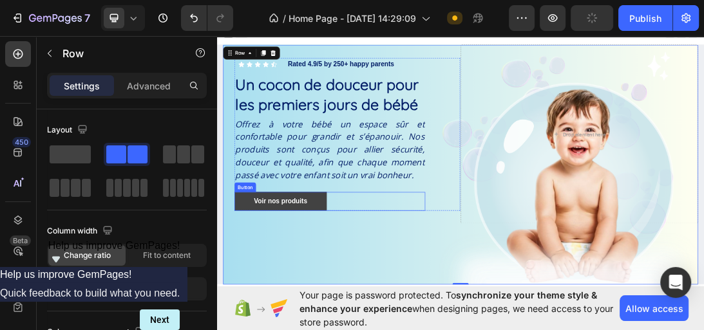
click at [367, 306] on link "Voir nos produits" at bounding box center [318, 303] width 146 height 30
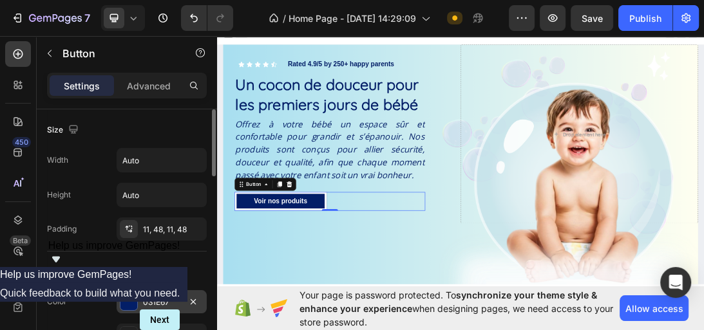
click at [123, 308] on div at bounding box center [128, 302] width 17 height 17
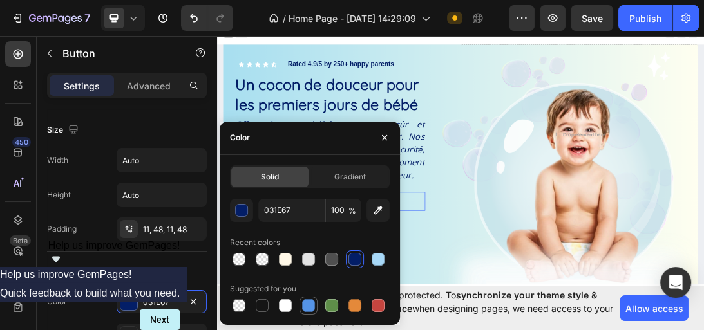
click at [306, 299] on div at bounding box center [308, 305] width 13 height 13
type input "5594E7"
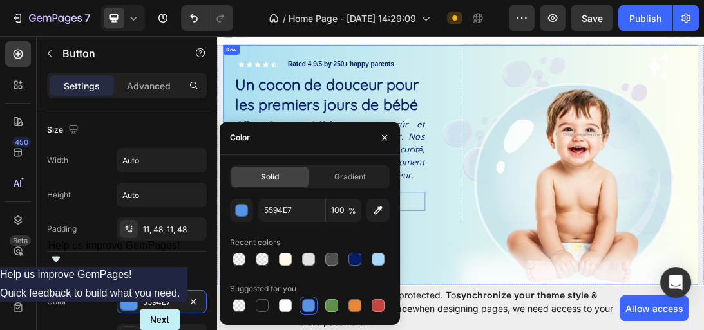
click at [580, 332] on div "Icon Icon Icon Icon Icon Icon List Rated 4.9/5 by 250+ happy parents Text Block…" at bounding box center [415, 196] width 377 height 284
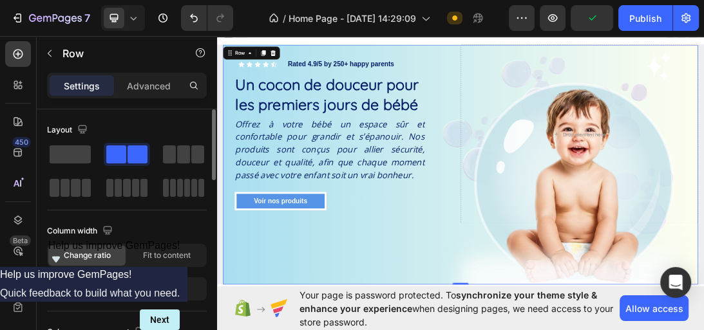
scroll to position [21, 0]
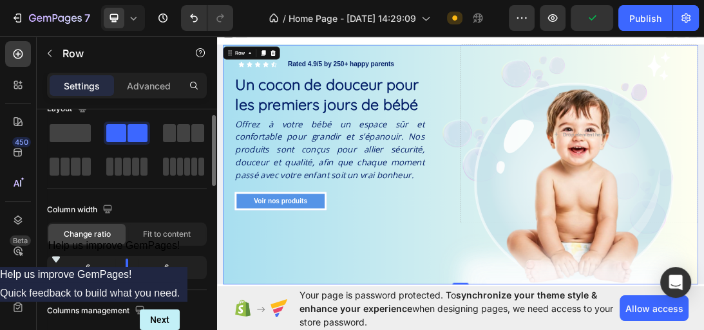
click at [177, 229] on span "Fit to content" at bounding box center [167, 235] width 48 height 12
click at [177, 220] on div "Column width" at bounding box center [127, 210] width 160 height 21
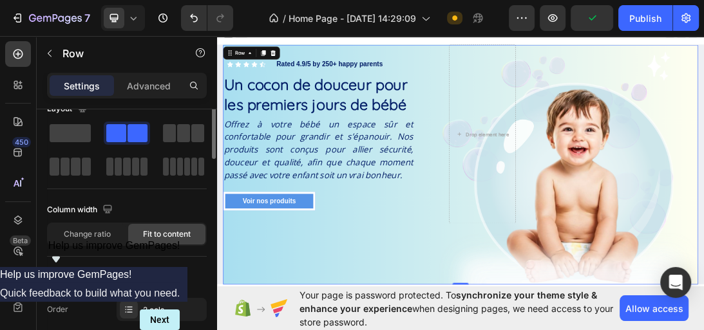
scroll to position [0, 0]
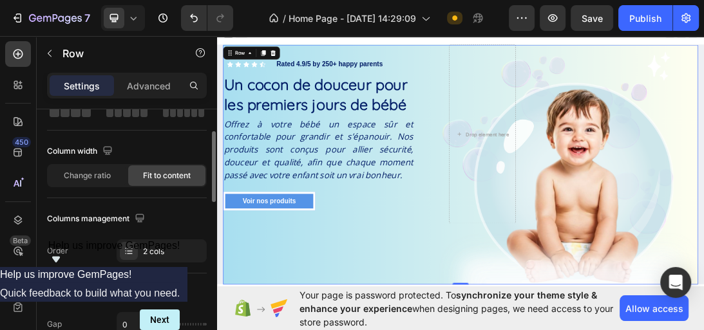
click at [174, 258] on div "2 cols" at bounding box center [162, 251] width 90 height 23
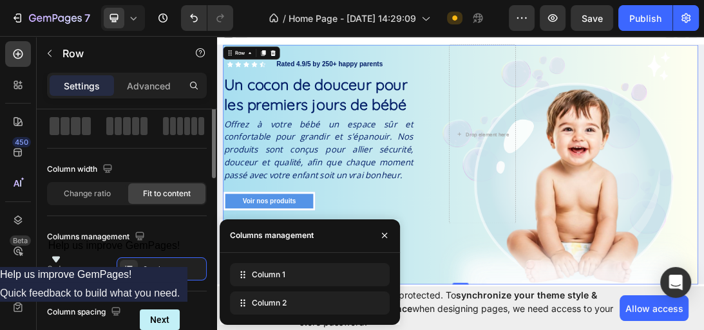
scroll to position [47, 0]
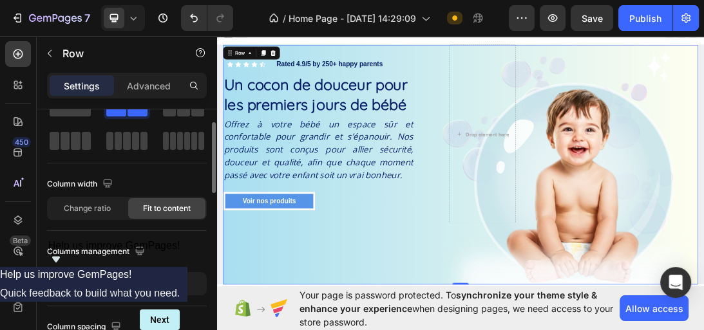
click at [174, 258] on div "Columns management" at bounding box center [127, 251] width 160 height 21
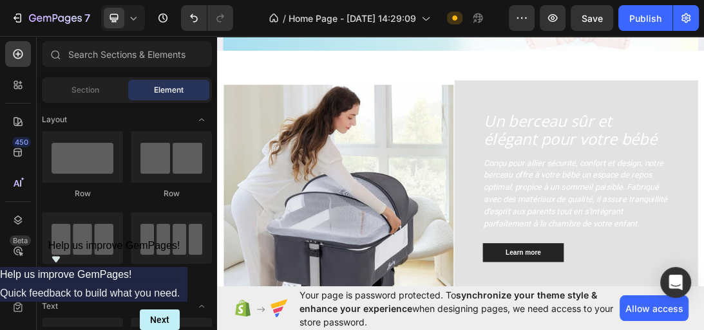
scroll to position [361, 0]
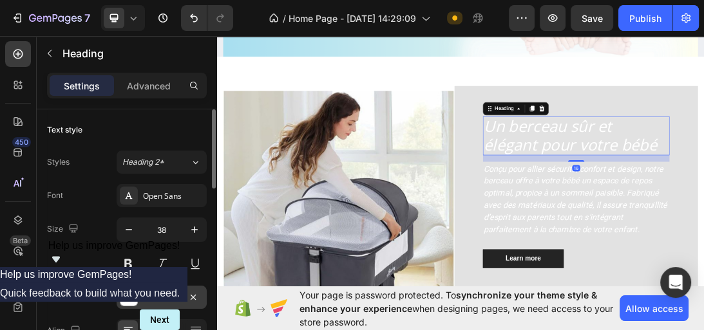
click at [128, 296] on div at bounding box center [128, 297] width 17 height 17
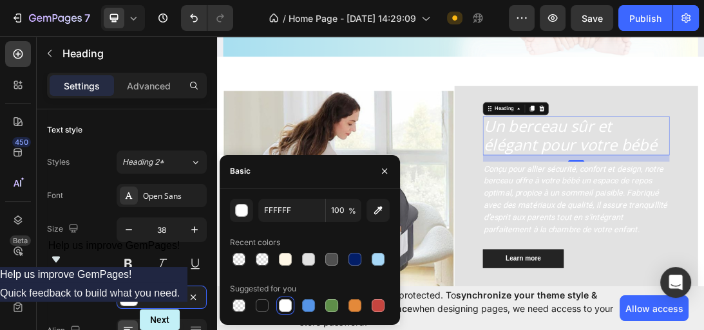
click at [272, 301] on div at bounding box center [310, 306] width 160 height 18
click at [267, 303] on div at bounding box center [262, 305] width 13 height 13
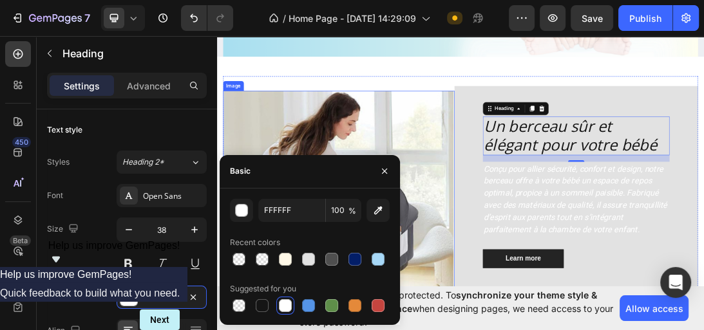
type input "151515"
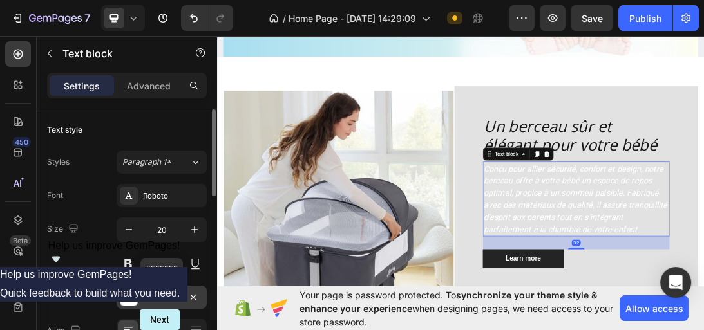
click at [138, 294] on div "FFFFFF" at bounding box center [162, 297] width 90 height 23
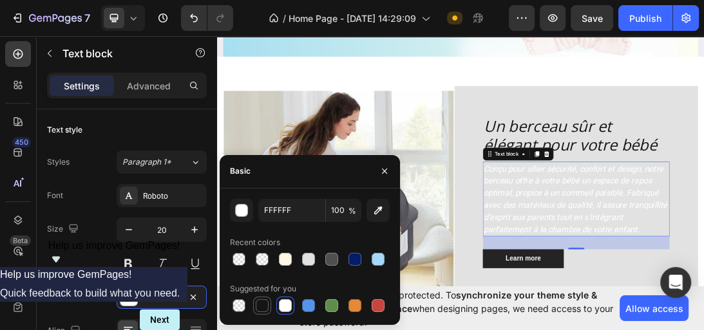
click at [259, 313] on div at bounding box center [261, 305] width 15 height 15
type input "151515"
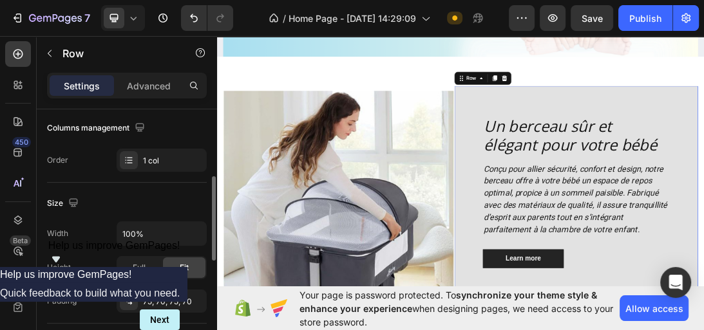
click at [151, 180] on div "Layout Column width Change ratio Fit to content 12 Columns management Order 1 c…" at bounding box center [127, 44] width 160 height 278
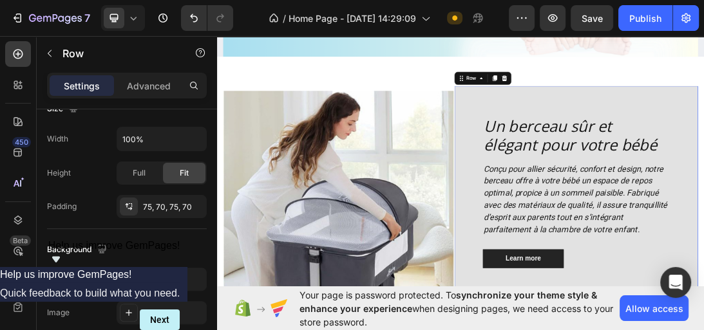
scroll to position [412, 0]
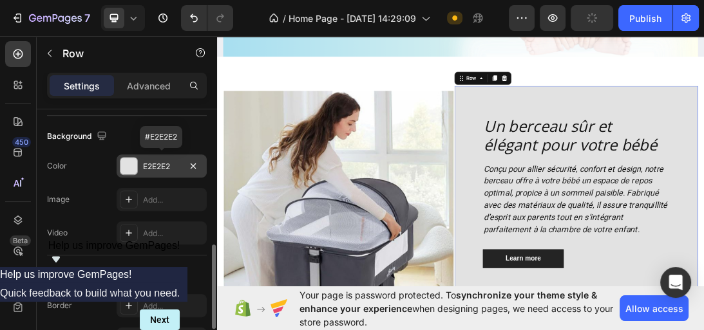
click at [133, 169] on div at bounding box center [128, 166] width 17 height 17
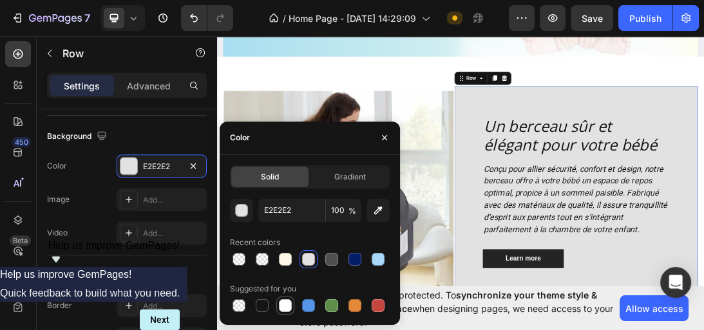
click at [282, 299] on div at bounding box center [285, 305] width 13 height 13
type input "FFFFFF"
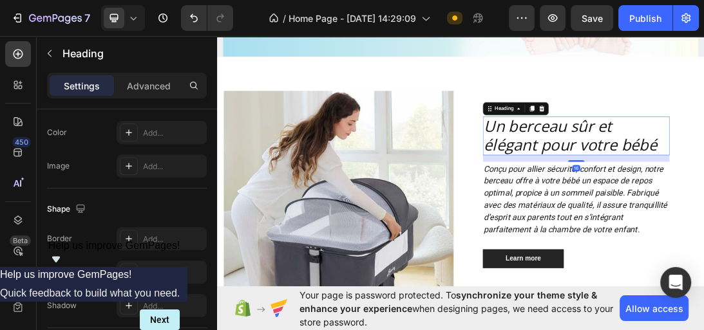
scroll to position [0, 0]
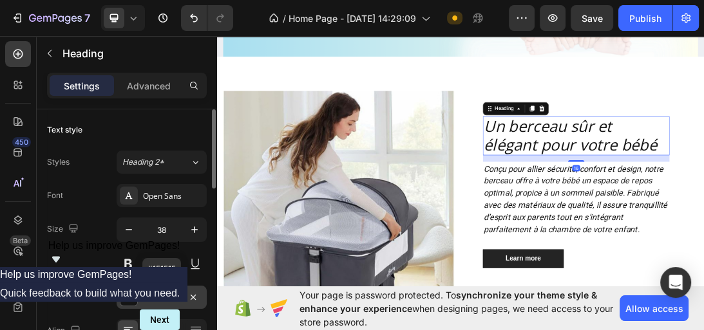
click at [133, 296] on div at bounding box center [128, 297] width 17 height 17
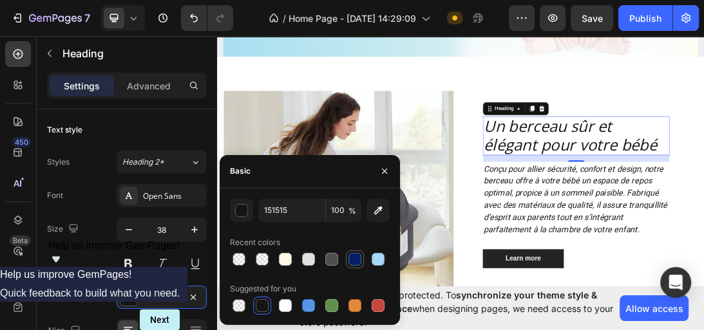
click at [350, 260] on div at bounding box center [354, 259] width 13 height 13
type input "031E67"
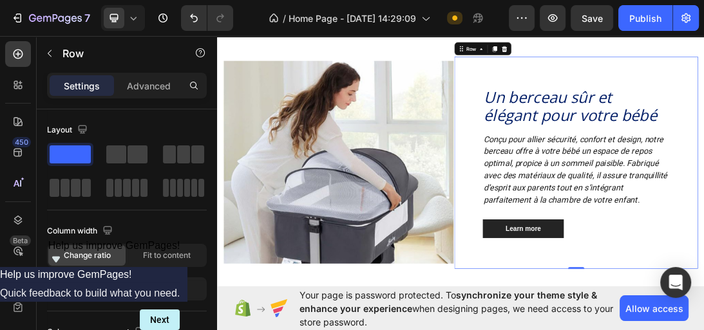
scroll to position [363, 0]
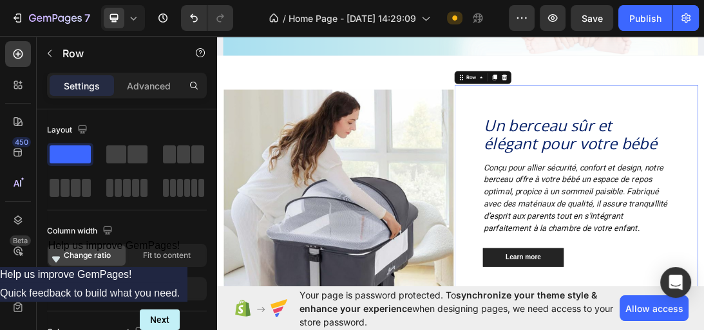
drag, startPoint x: 635, startPoint y: 363, endPoint x: 579, endPoint y: 225, distance: 149.3
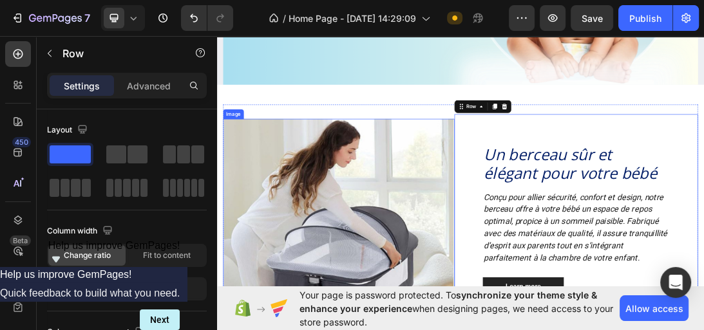
click at [577, 207] on img at bounding box center [410, 333] width 367 height 323
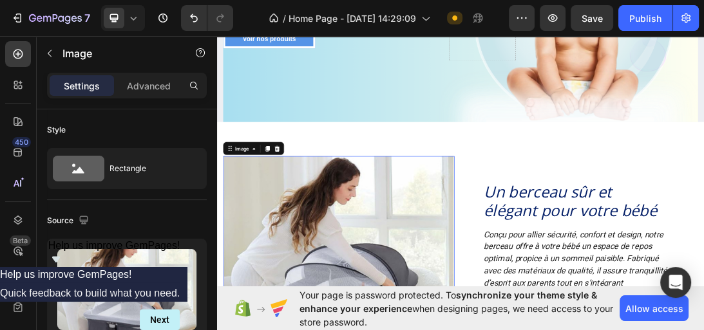
scroll to position [258, 0]
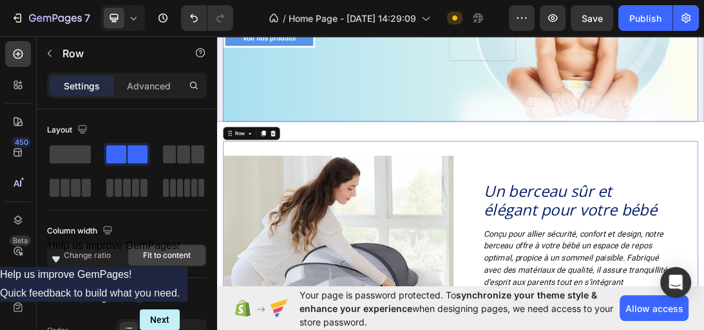
click at [250, 14] on html "7 Version history / Home Page - [DATE] 14:29:09 Need republishing Preview Save …" at bounding box center [352, 7] width 704 height 14
click at [525, 52] on div "#ACE1EF" at bounding box center [352, 59] width 704 height 15
click at [12, 40] on icon at bounding box center [6, 46] width 12 height 12
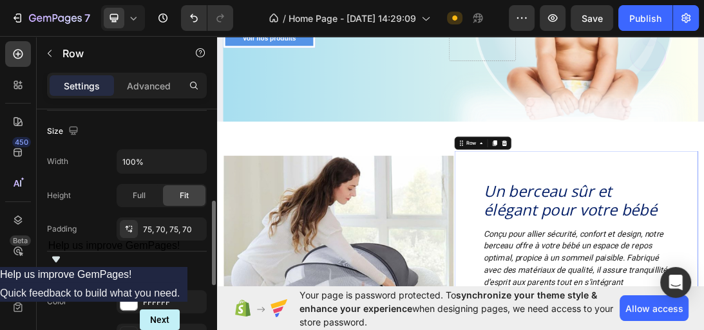
scroll to position [277, 0]
click at [126, 296] on div at bounding box center [128, 301] width 17 height 17
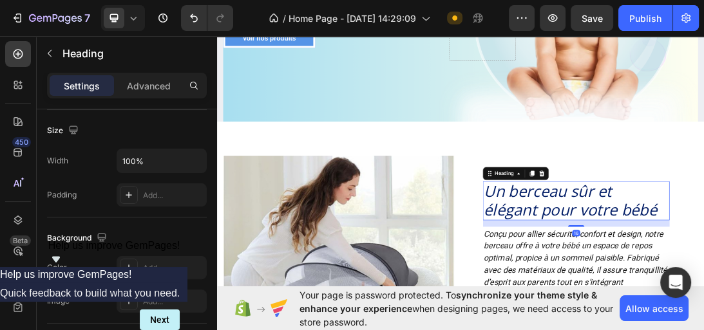
scroll to position [0, 0]
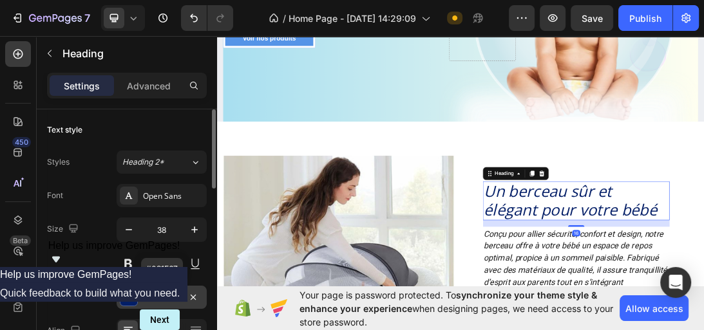
click at [133, 299] on div at bounding box center [128, 297] width 17 height 17
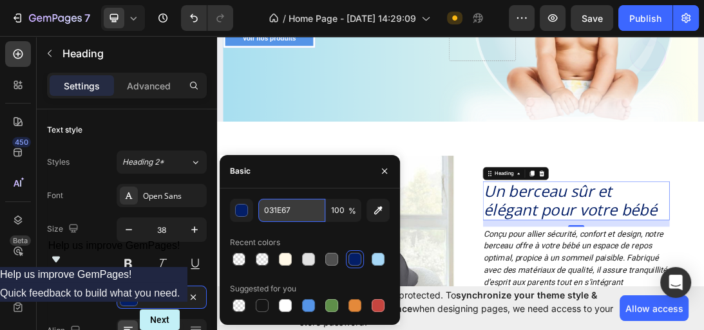
click at [290, 216] on input "031E67" at bounding box center [291, 210] width 67 height 23
paste input "#ACE1EF"
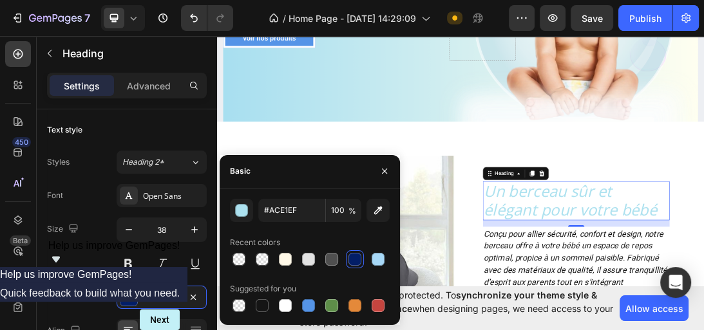
click at [355, 256] on div at bounding box center [310, 259] width 160 height 18
click at [381, 263] on div at bounding box center [378, 259] width 13 height 13
type input "031E67"
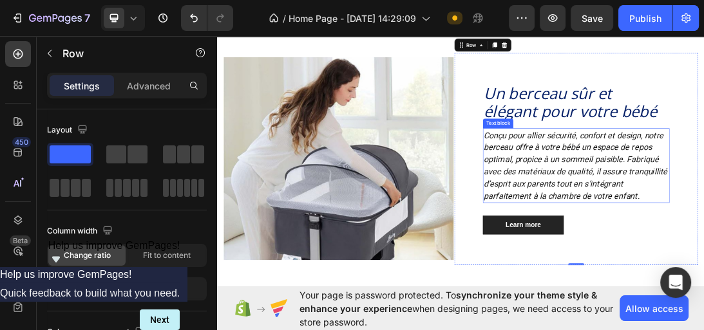
scroll to position [435, 0]
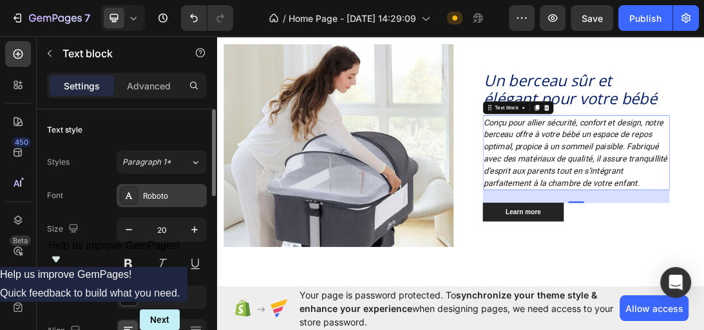
click at [149, 201] on div "Roboto" at bounding box center [173, 197] width 61 height 12
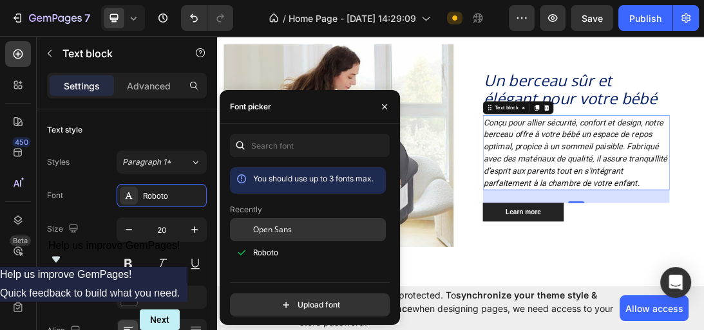
click at [268, 231] on span "Open Sans" at bounding box center [272, 230] width 39 height 12
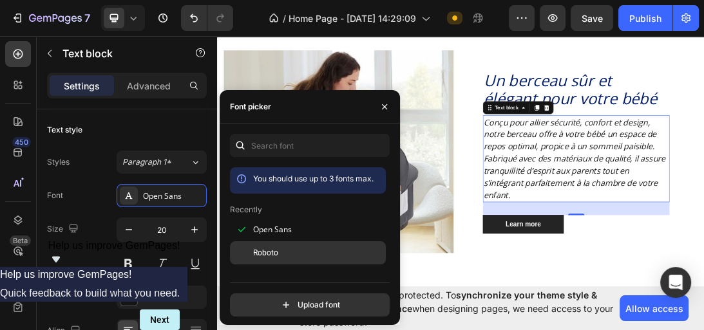
click at [260, 245] on div "Roboto" at bounding box center [308, 252] width 156 height 23
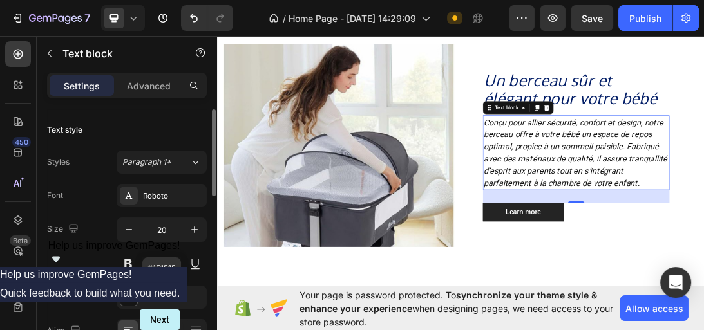
drag, startPoint x: 148, startPoint y: 306, endPoint x: 83, endPoint y: 276, distance: 72.0
click at [131, 301] on div "151515" at bounding box center [162, 297] width 90 height 23
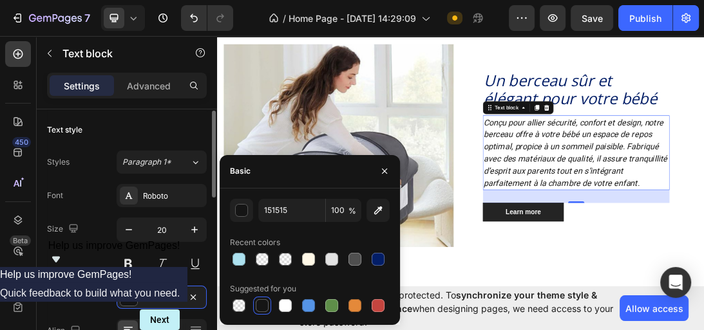
scroll to position [1, 0]
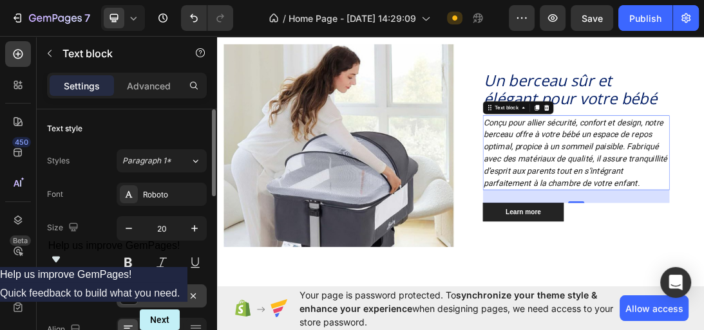
drag, startPoint x: 113, startPoint y: 270, endPoint x: 176, endPoint y: 291, distance: 67.0
click at [149, 276] on div "Font Roboto Size 20 Color 151515 Align Show more" at bounding box center [127, 279] width 160 height 192
click at [191, 323] on icon at bounding box center [195, 329] width 13 height 13
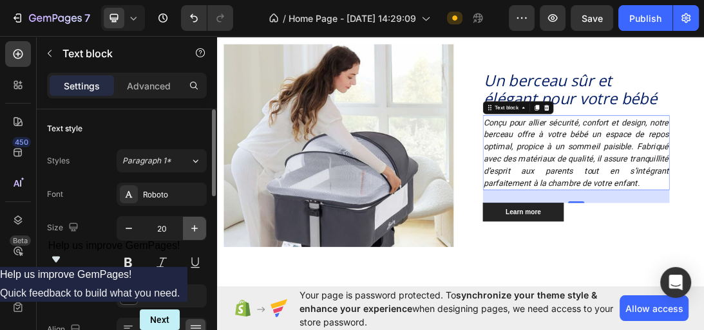
click at [193, 234] on icon "button" at bounding box center [194, 228] width 13 height 13
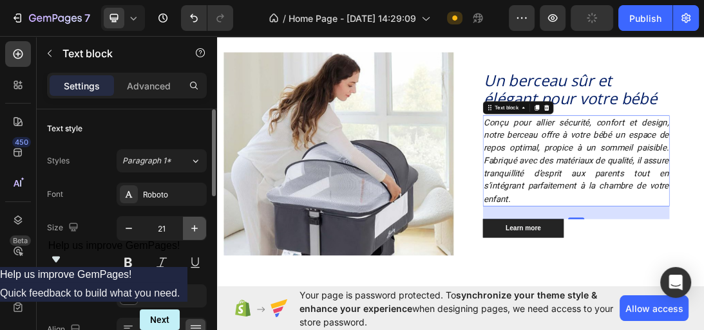
click at [193, 234] on icon "button" at bounding box center [194, 228] width 13 height 13
type input "22"
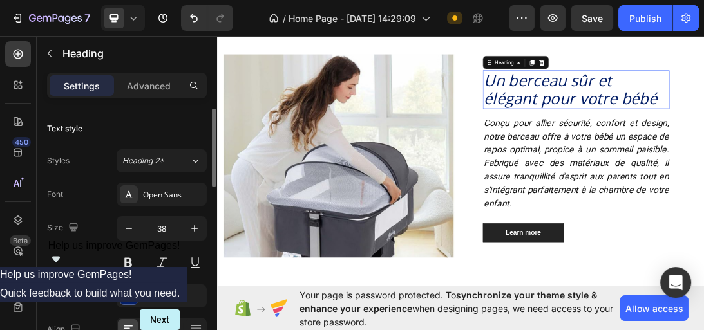
scroll to position [0, 0]
click at [200, 224] on icon "button" at bounding box center [194, 229] width 13 height 13
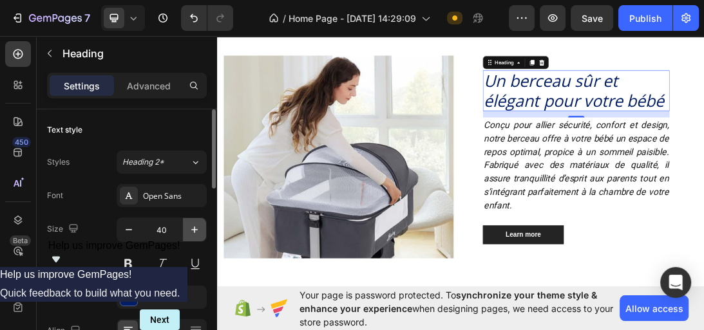
click at [200, 224] on icon "button" at bounding box center [194, 229] width 13 height 13
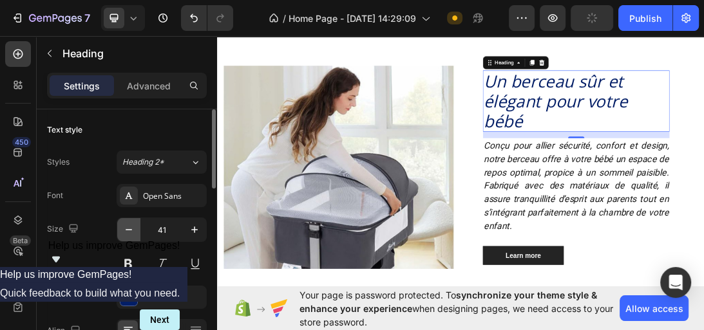
click at [137, 229] on button "button" at bounding box center [128, 229] width 23 height 23
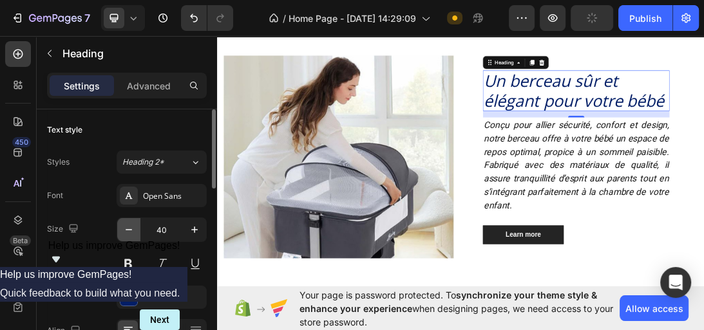
click at [137, 229] on button "button" at bounding box center [128, 229] width 23 height 23
type input "39"
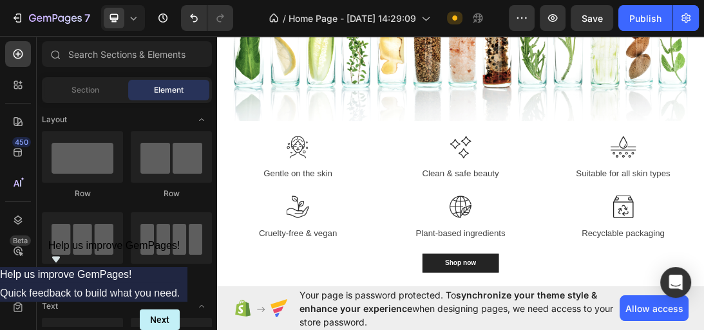
scroll to position [1109, 0]
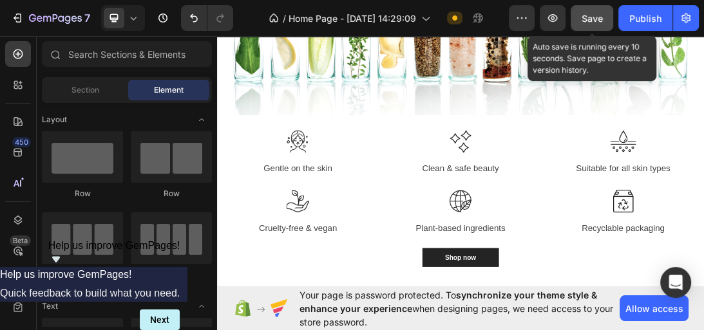
click at [593, 13] on span "Save" at bounding box center [591, 18] width 21 height 11
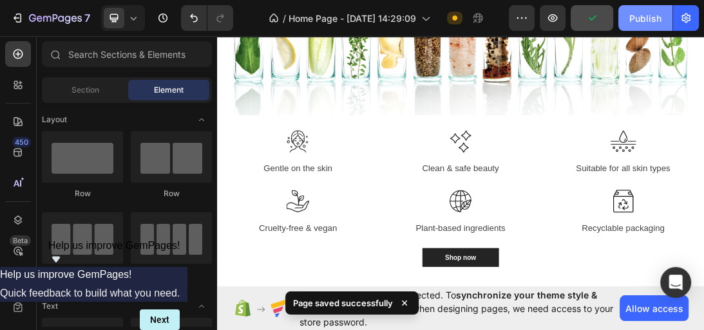
click at [642, 23] on div "Publish" at bounding box center [645, 19] width 32 height 14
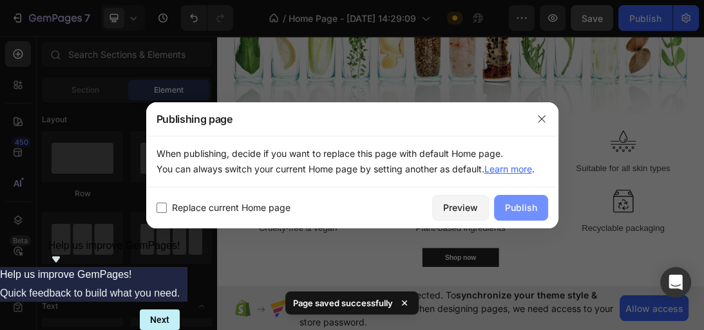
click at [522, 198] on button "Publish" at bounding box center [521, 208] width 54 height 26
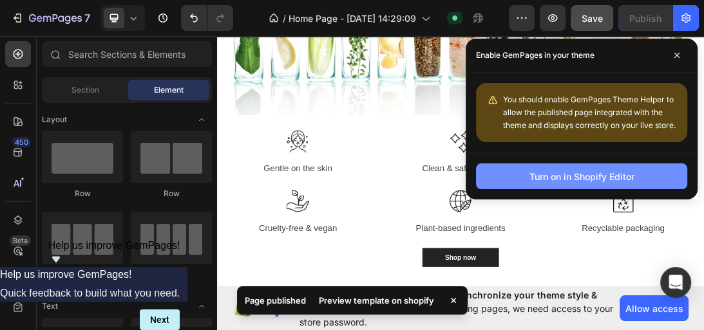
click at [565, 179] on div "Turn on in Shopify Editor" at bounding box center [581, 177] width 105 height 14
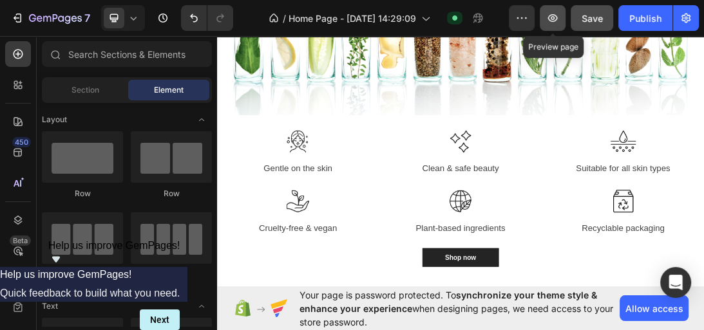
click at [559, 21] on icon "button" at bounding box center [552, 18] width 13 height 13
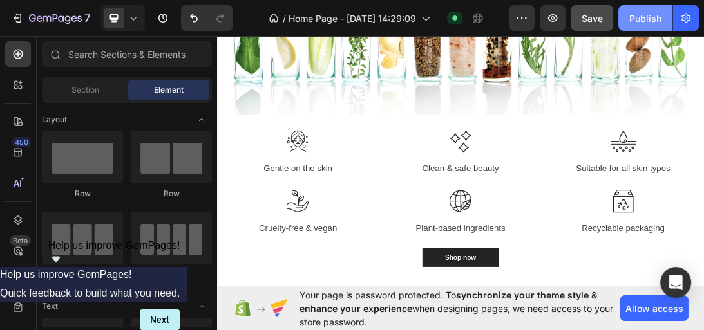
click at [665, 11] on button "Publish" at bounding box center [645, 18] width 54 height 26
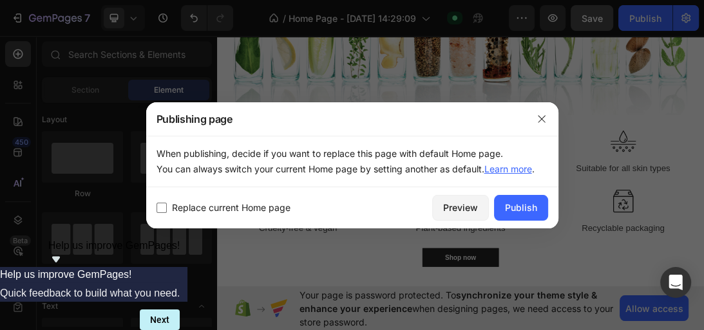
click at [174, 203] on span "Replace current Home page" at bounding box center [231, 207] width 118 height 15
checkbox input "true"
click at [523, 216] on button "Publish" at bounding box center [521, 208] width 54 height 26
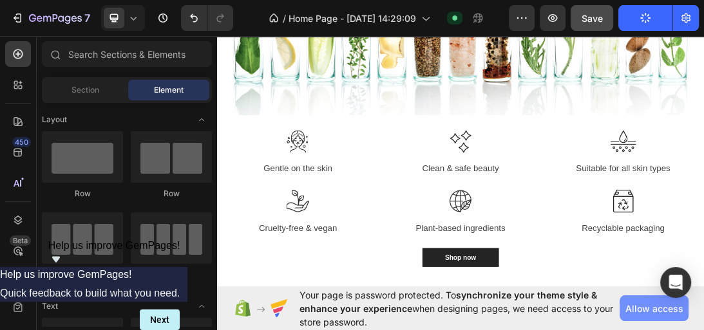
click at [654, 301] on button "Allow access" at bounding box center [653, 309] width 69 height 26
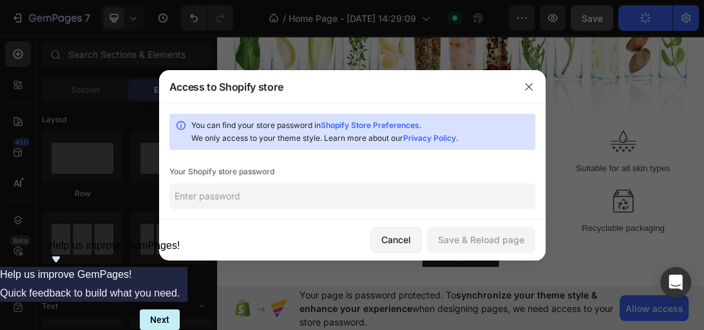
click at [326, 201] on input "text" at bounding box center [352, 196] width 366 height 26
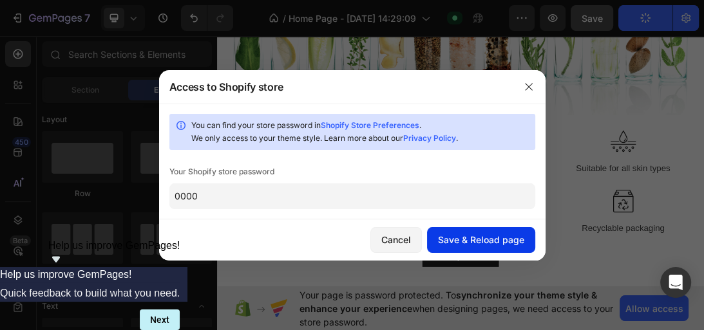
type input "0000"
click at [478, 237] on div "Save & Reload page" at bounding box center [481, 240] width 86 height 14
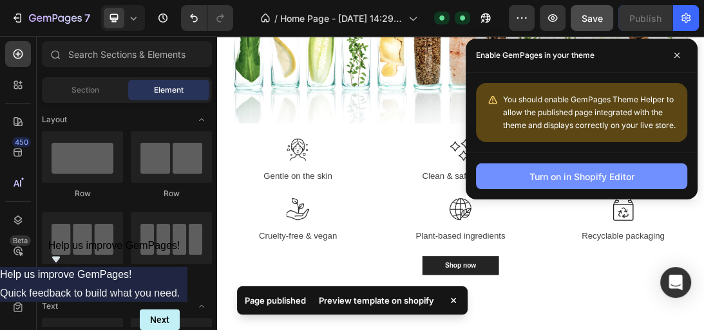
click at [551, 174] on div "Turn on in Shopify Editor" at bounding box center [581, 177] width 105 height 14
